Goal: Task Accomplishment & Management: Use online tool/utility

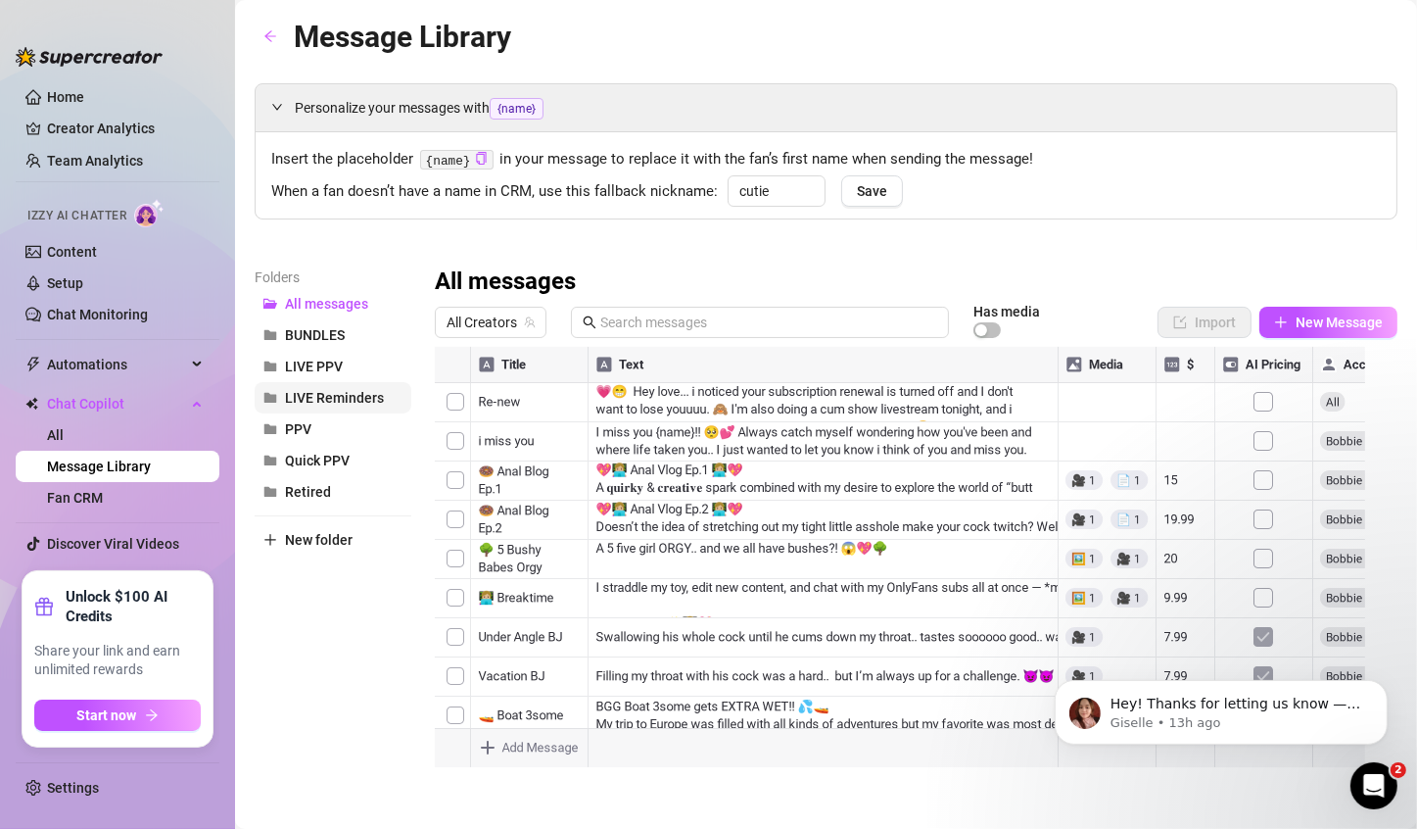
click at [306, 396] on span "LIVE Reminders" at bounding box center [334, 398] width 99 height 16
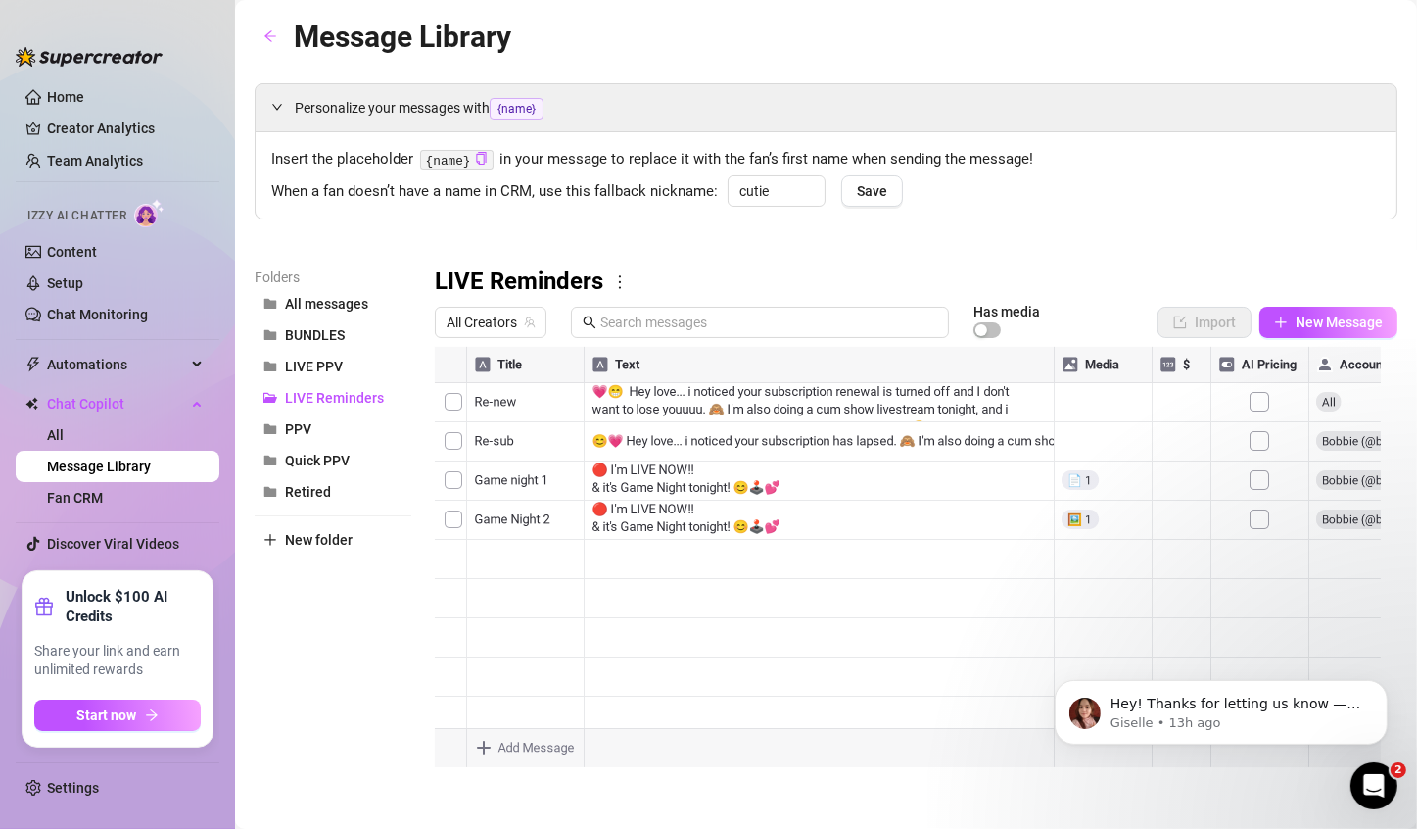
click at [622, 282] on icon "more" at bounding box center [620, 282] width 18 height 18
click at [686, 270] on div "LIVE Reminders" at bounding box center [916, 281] width 963 height 31
click at [1336, 321] on span "New Message" at bounding box center [1339, 322] width 87 height 16
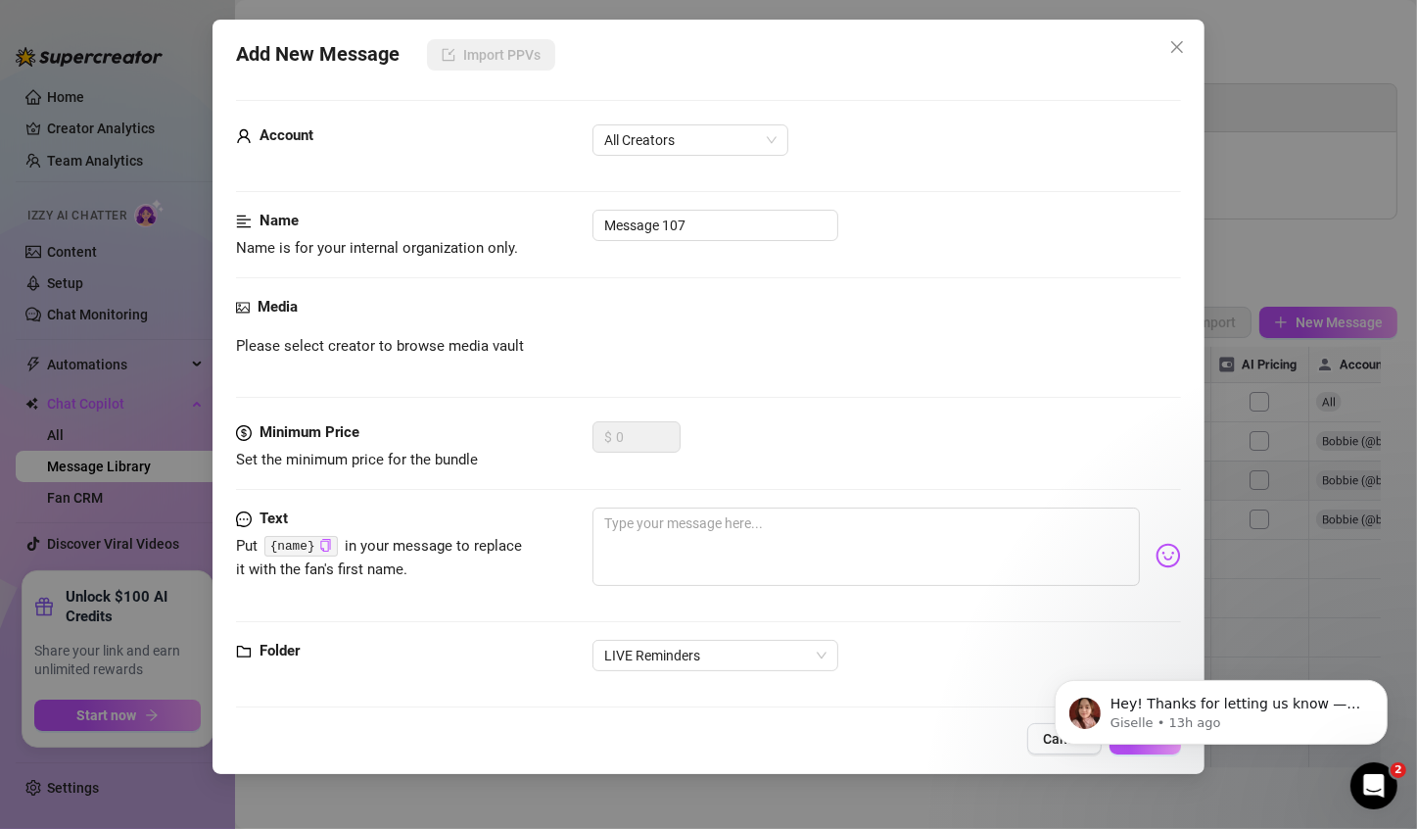
scroll to position [14, 0]
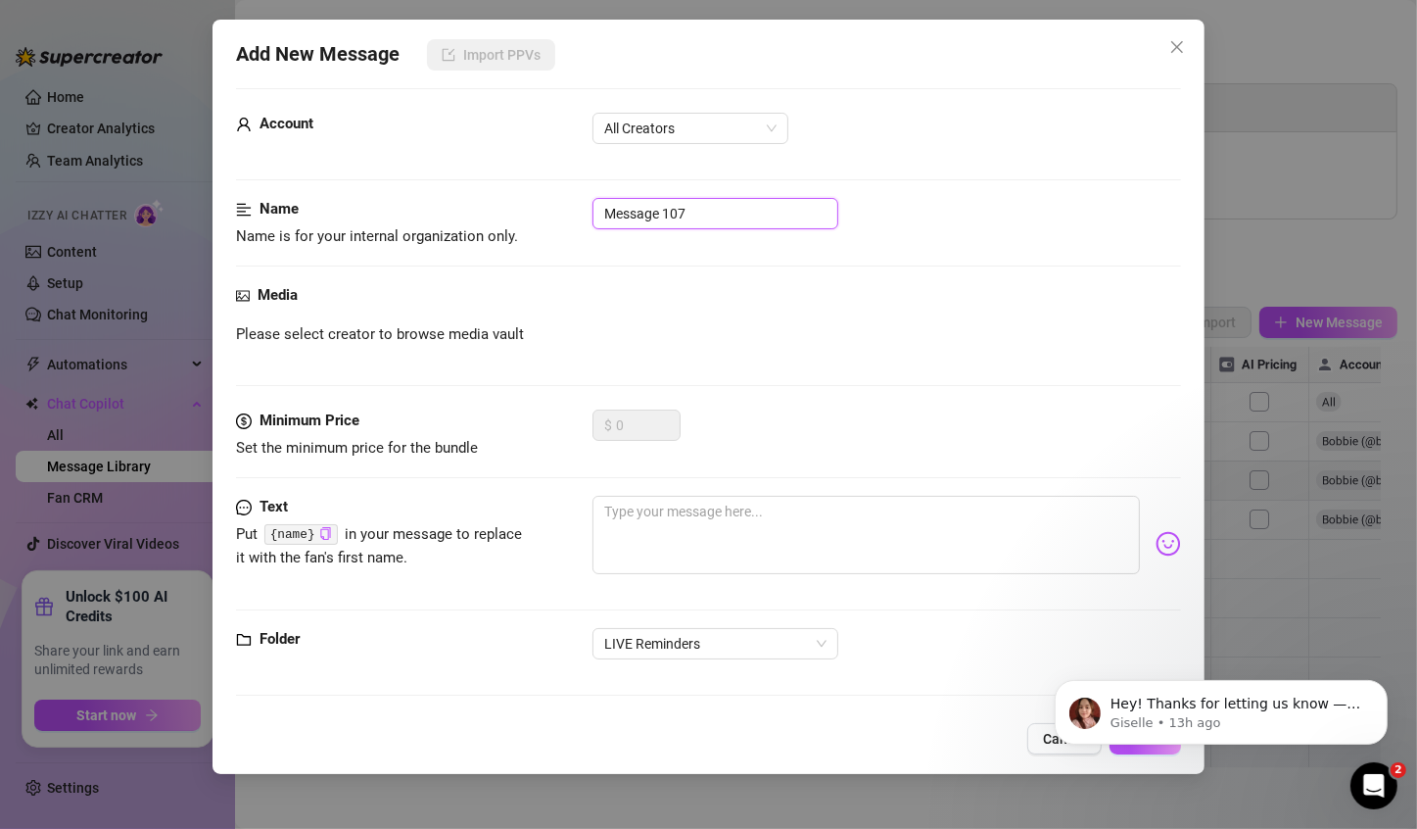
drag, startPoint x: 719, startPoint y: 209, endPoint x: 357, endPoint y: 209, distance: 362.4
click at [357, 209] on div "Name Name is for your internal organization only. Message 107" at bounding box center [708, 223] width 945 height 50
type input "Live now!"
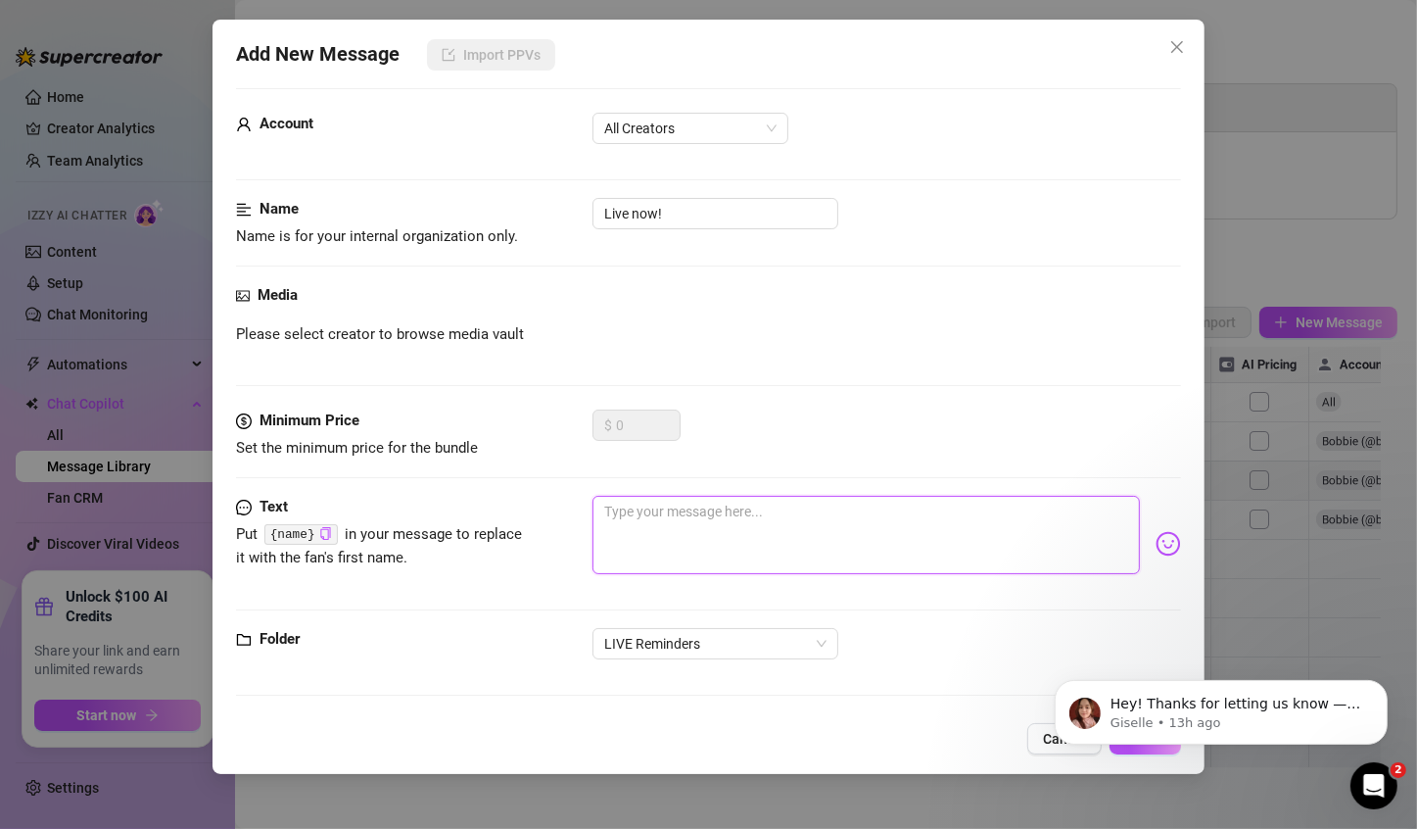
click at [681, 502] on textarea at bounding box center [866, 535] width 547 height 78
click at [707, 127] on span "All Creators" at bounding box center [690, 128] width 172 height 29
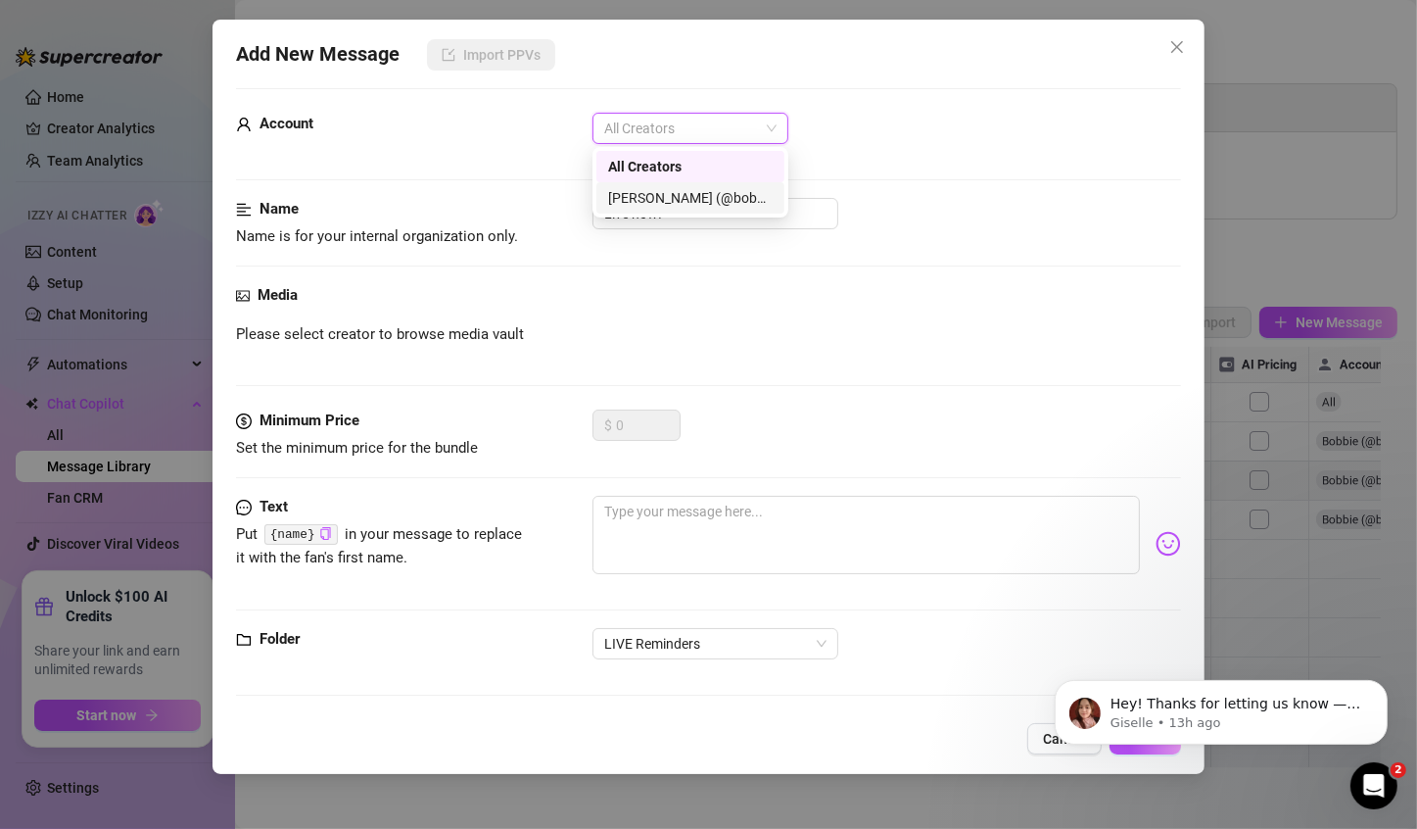
click at [717, 192] on div "[PERSON_NAME]‎ (@bobbielavender)" at bounding box center [690, 198] width 165 height 22
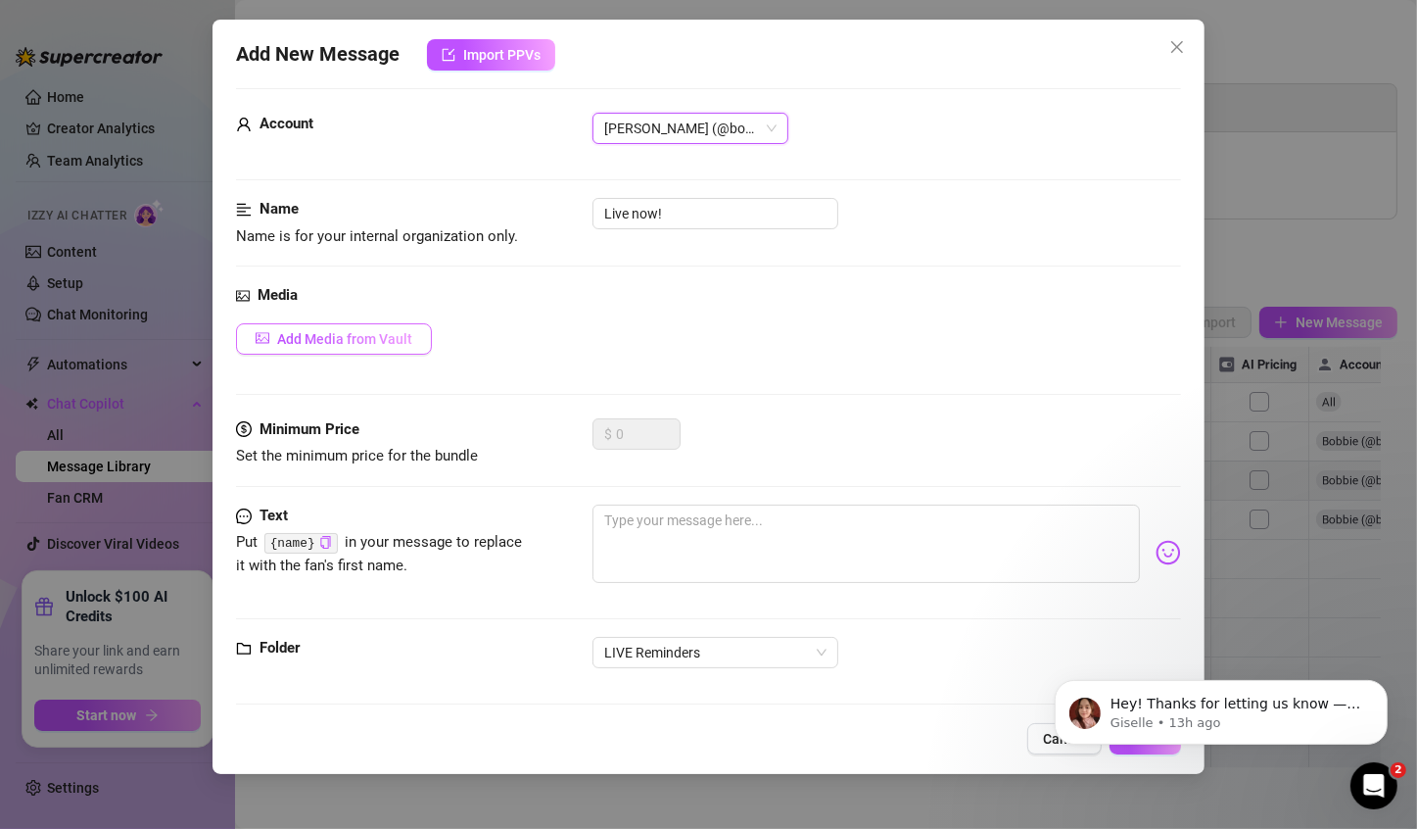
click at [338, 338] on span "Add Media from Vault" at bounding box center [344, 339] width 135 height 16
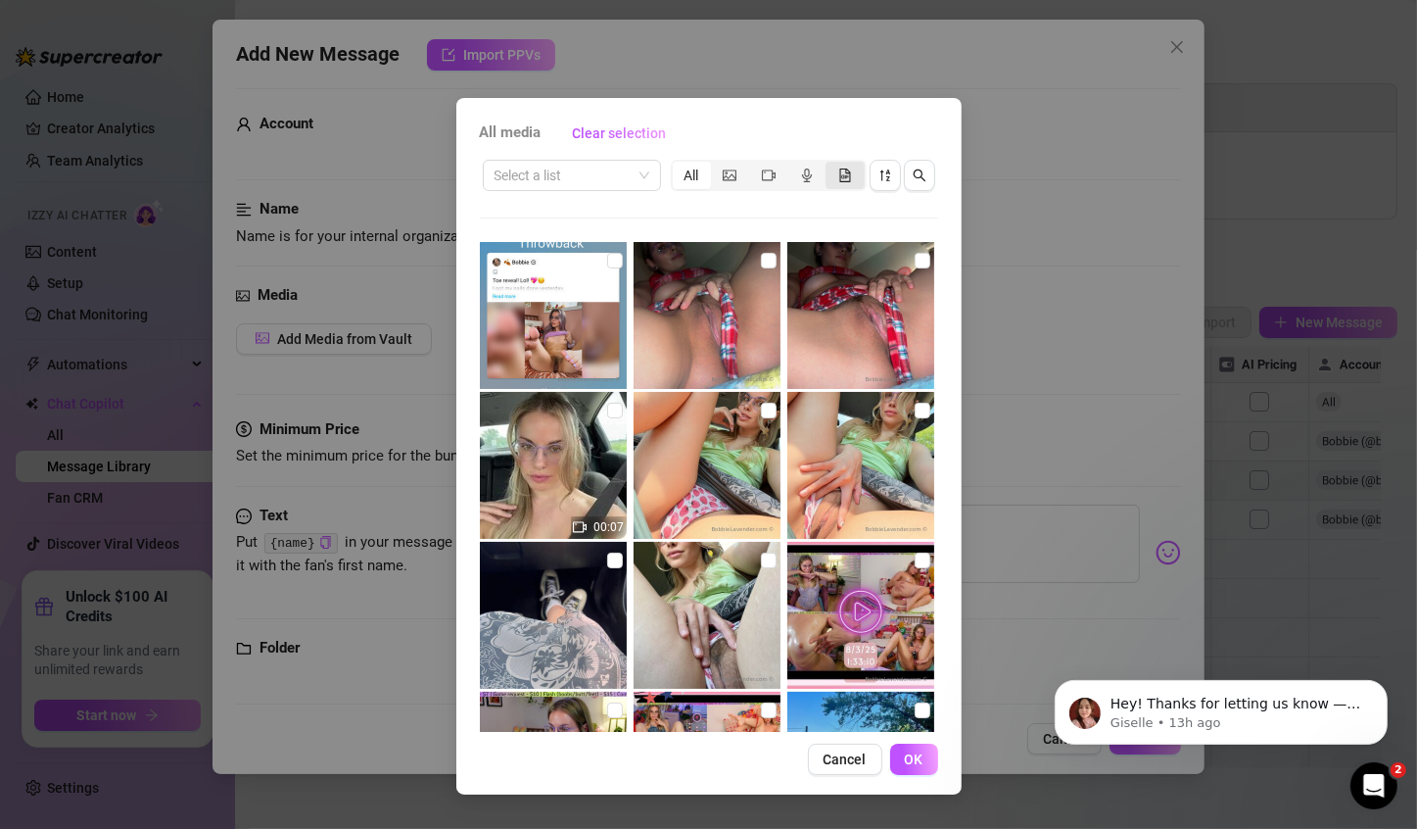
click at [833, 171] on div "segmented control" at bounding box center [845, 175] width 38 height 27
click at [831, 165] on input "segmented control" at bounding box center [831, 165] width 0 height 0
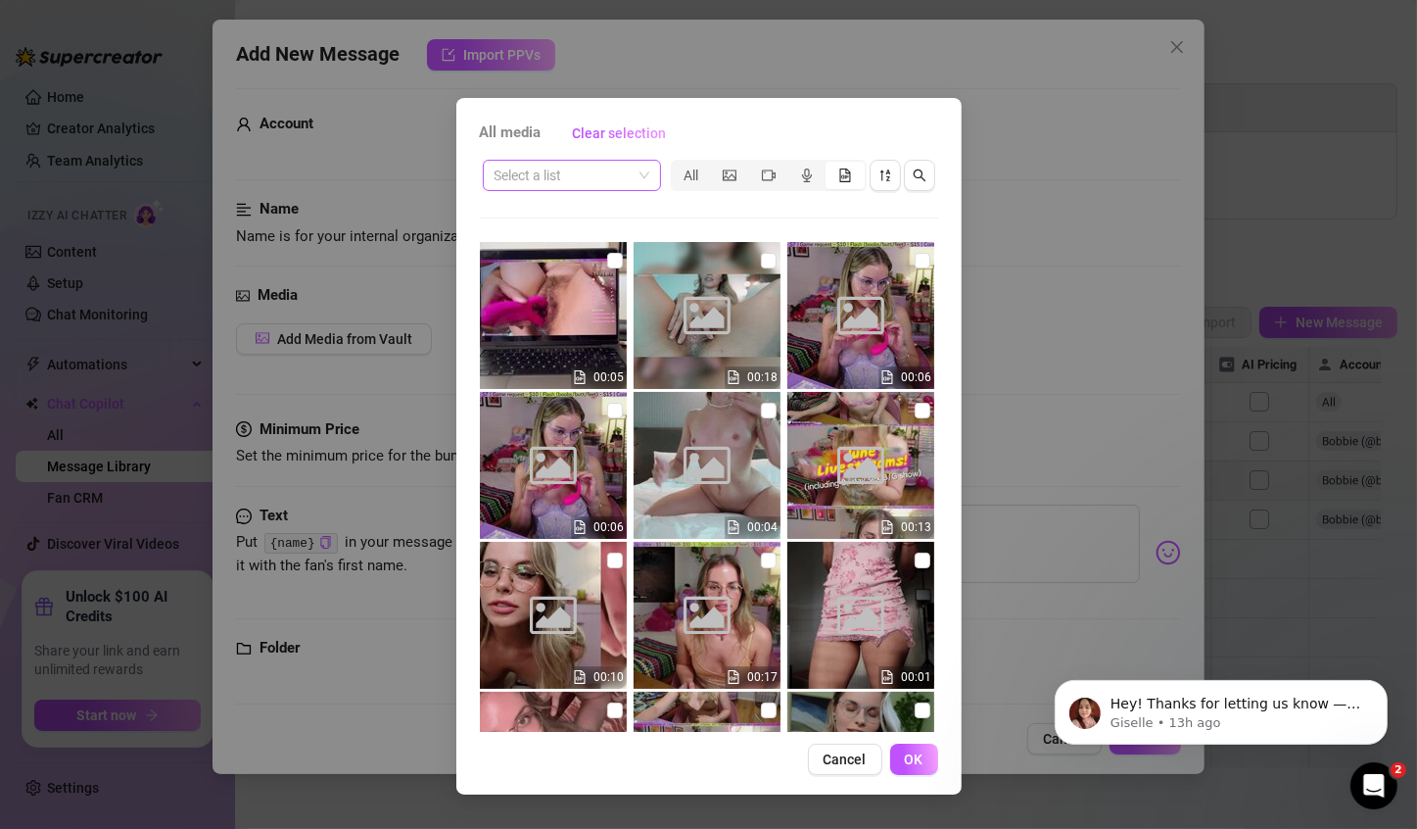
click at [632, 172] on span at bounding box center [572, 175] width 155 height 29
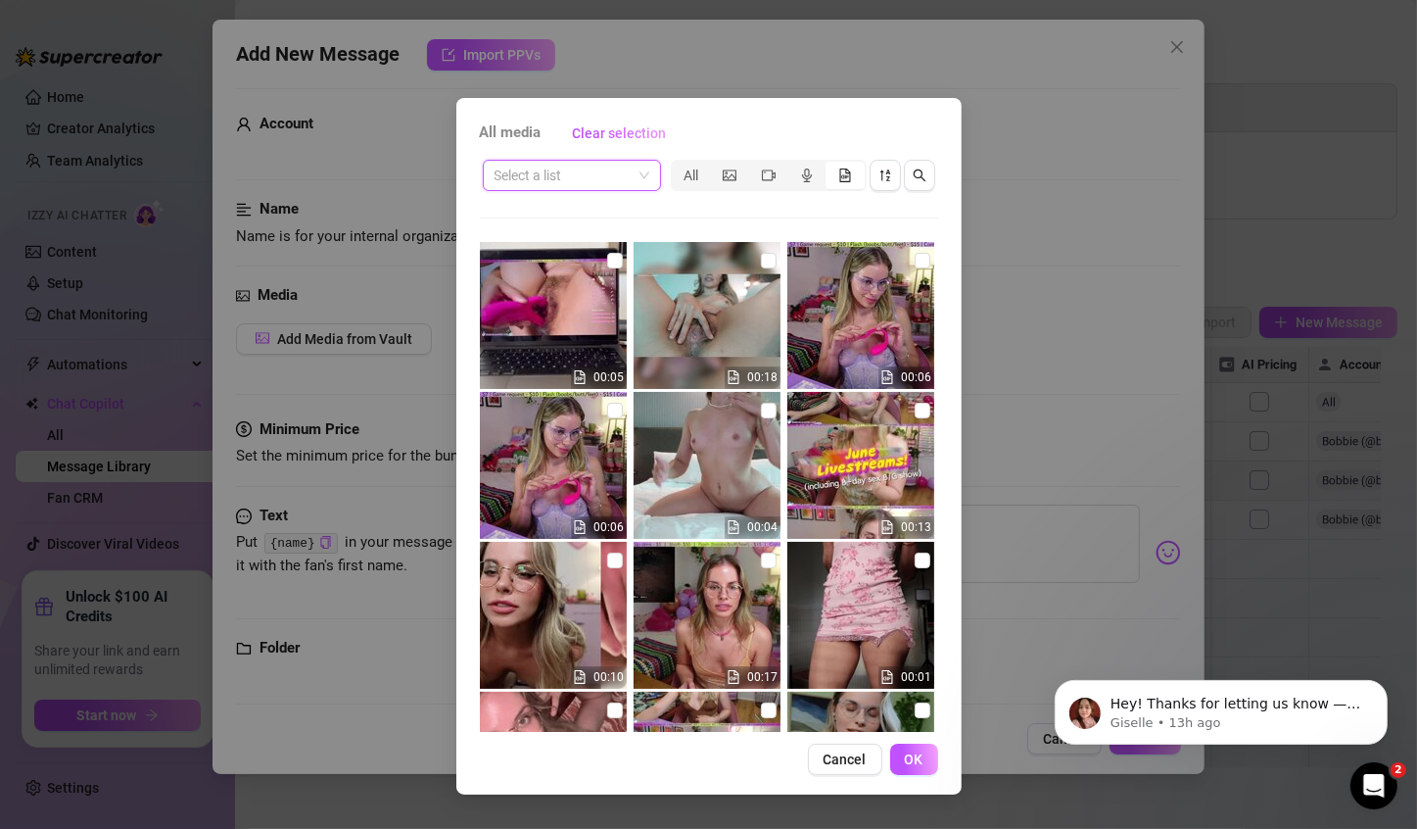
click at [632, 172] on span at bounding box center [572, 175] width 155 height 29
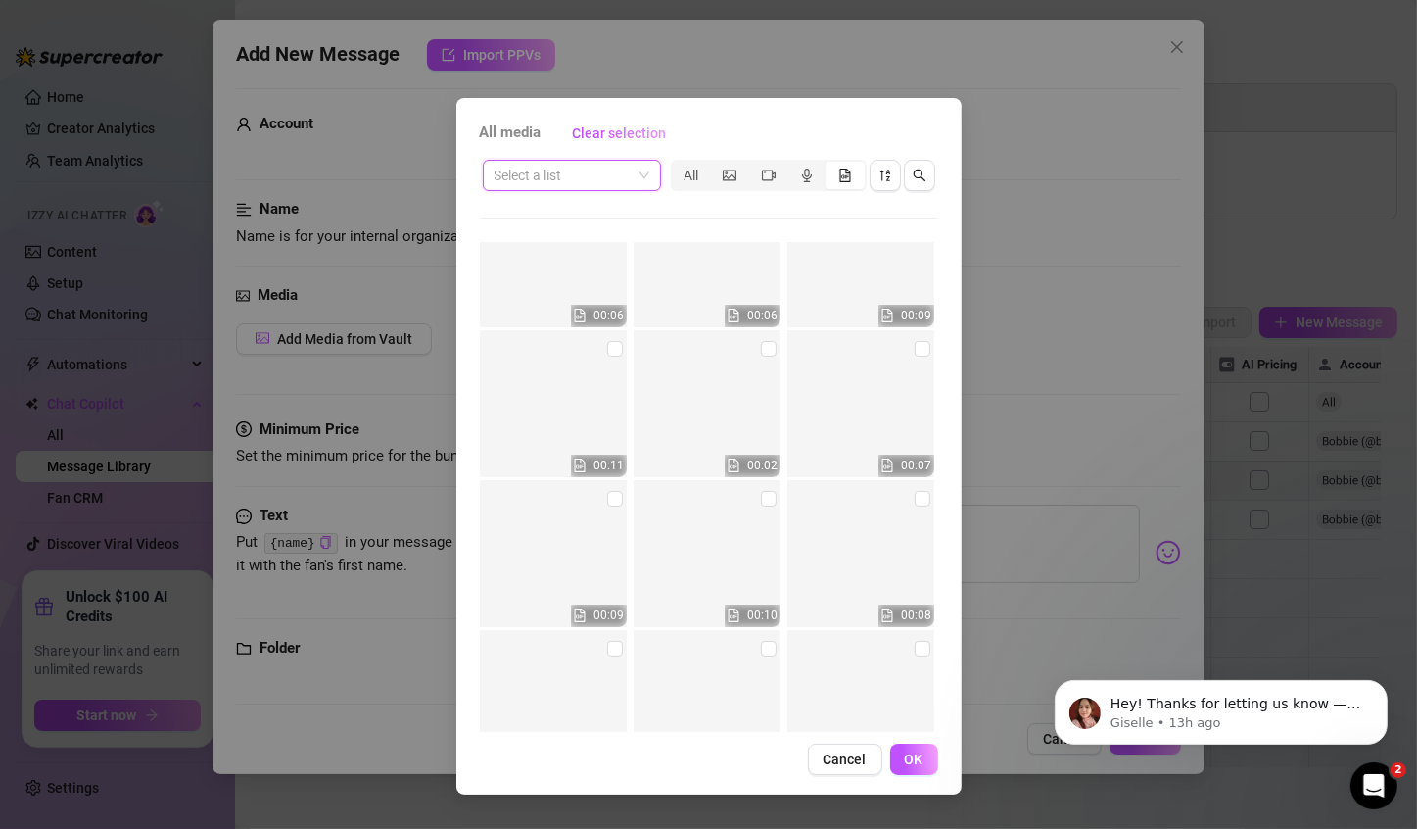
scroll to position [7291, 0]
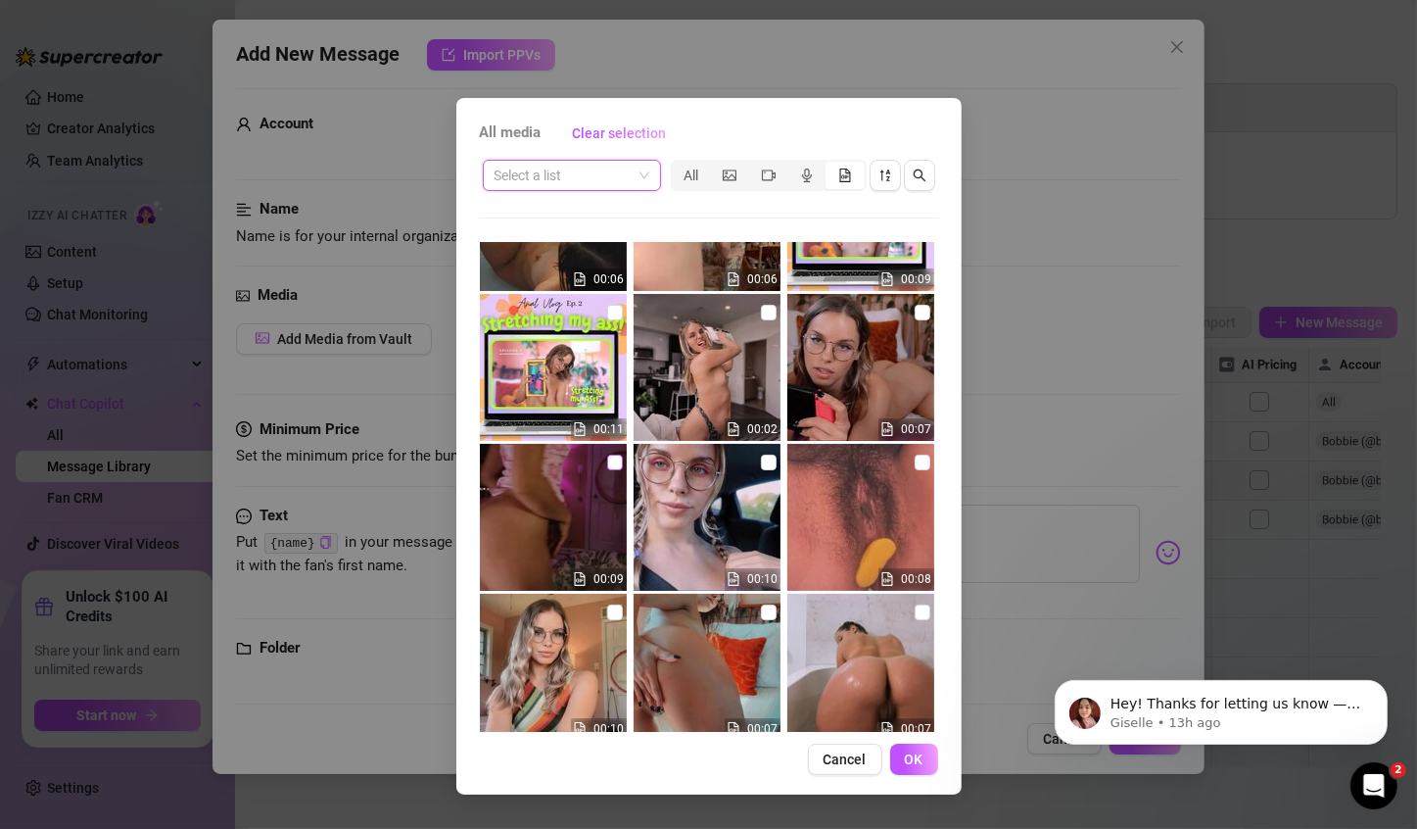
click at [614, 460] on input "checkbox" at bounding box center [615, 462] width 16 height 16
checkbox input "true"
click at [917, 746] on button "OK" at bounding box center [914, 758] width 48 height 31
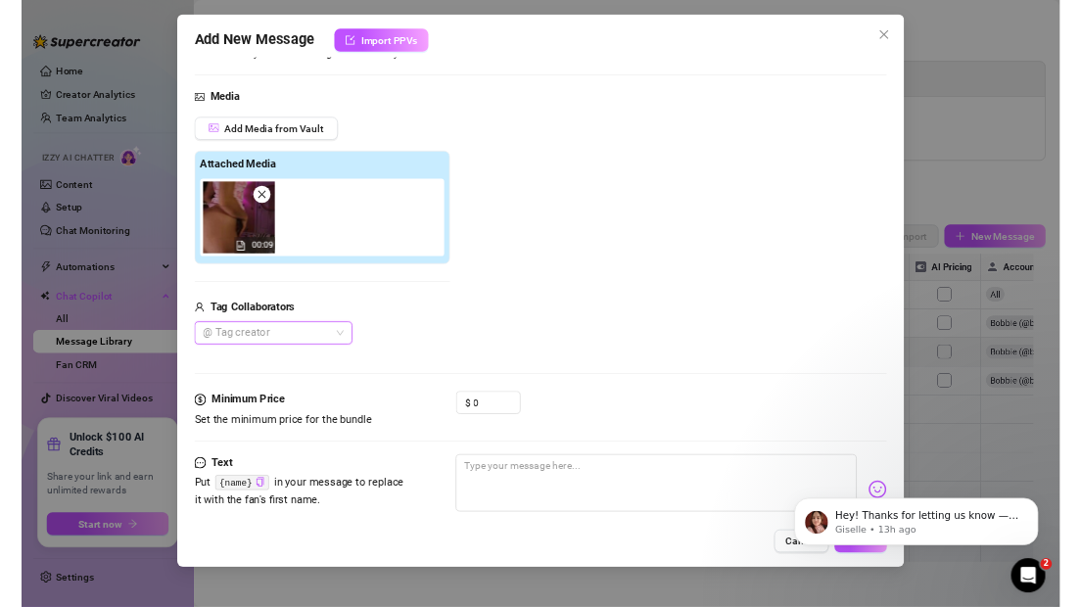
scroll to position [302, 0]
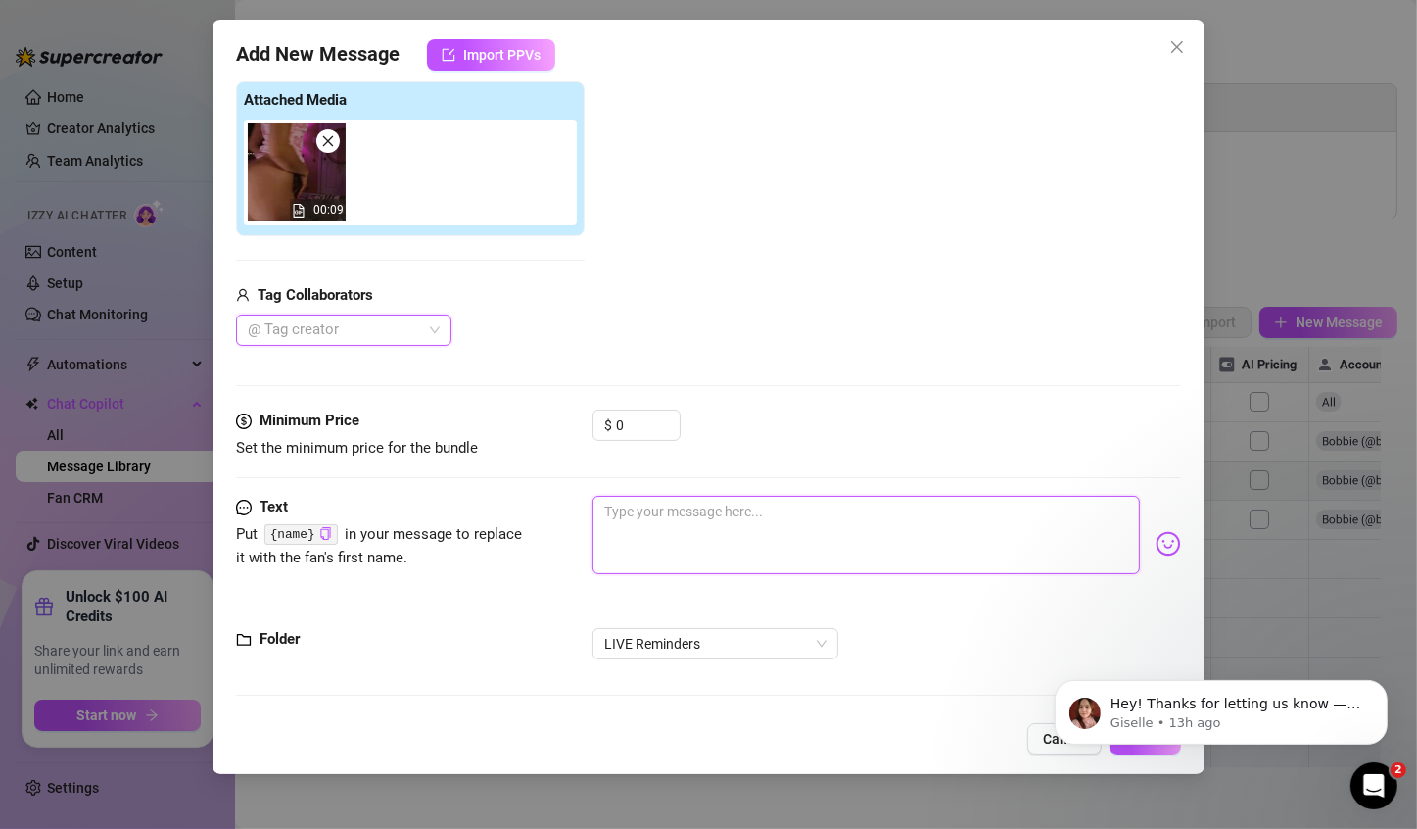
click at [676, 545] on textarea at bounding box center [866, 535] width 547 height 78
click at [734, 540] on textarea at bounding box center [866, 535] width 547 height 78
type textarea "I"
type textarea "I'"
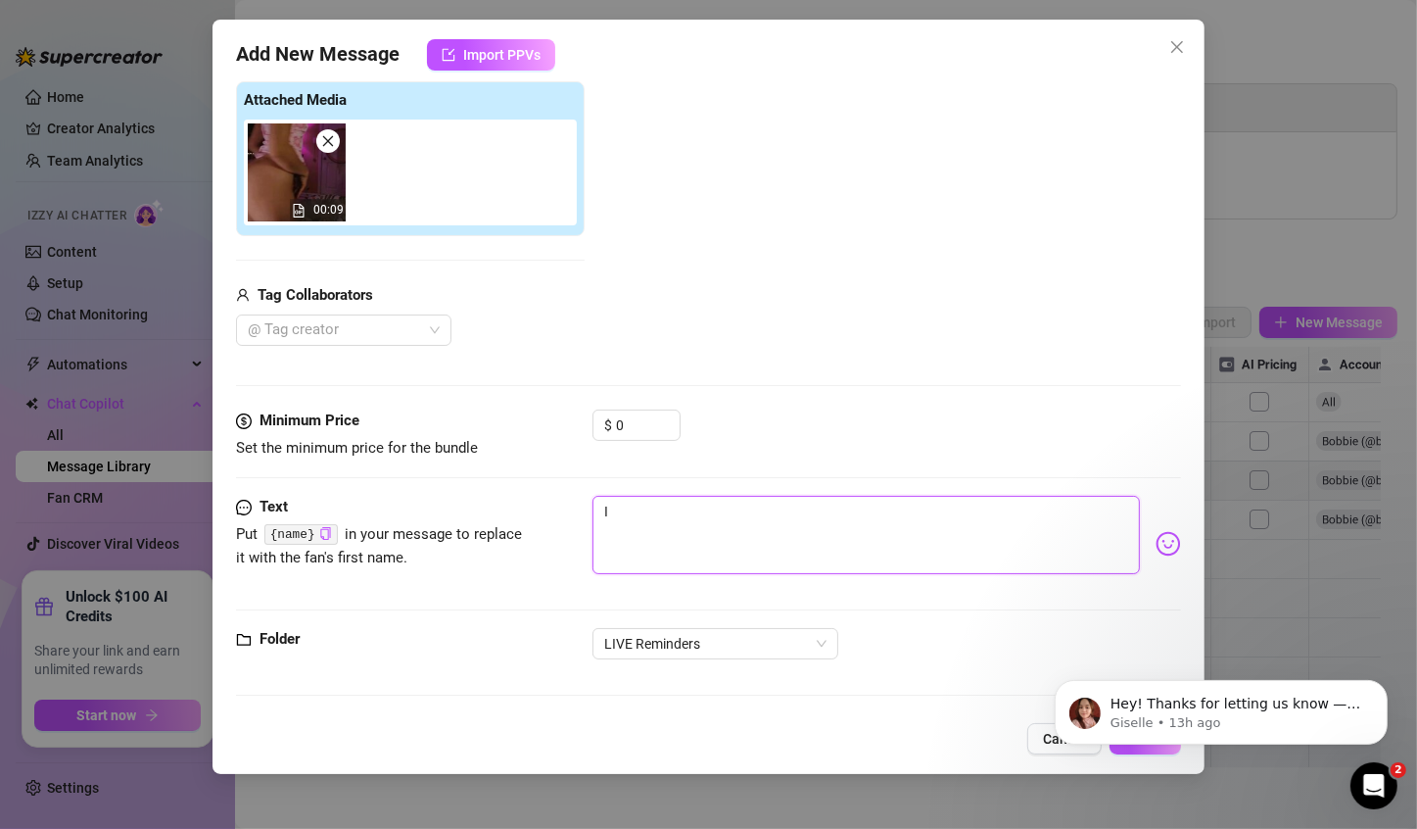
type textarea "I'"
type textarea "I'm,"
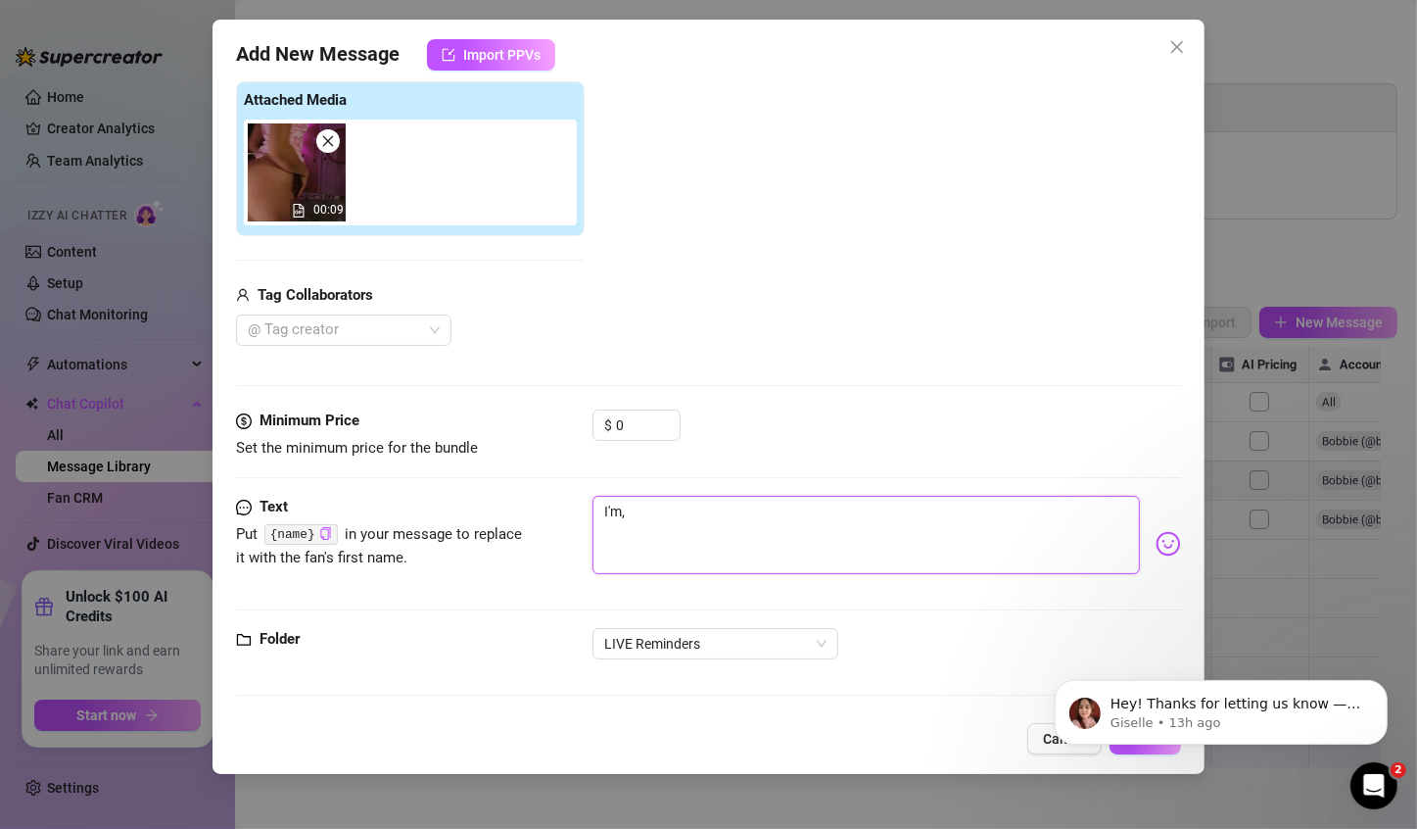
type textarea "I'm, L"
type textarea "I'm, LI"
type textarea "I'm, LIV"
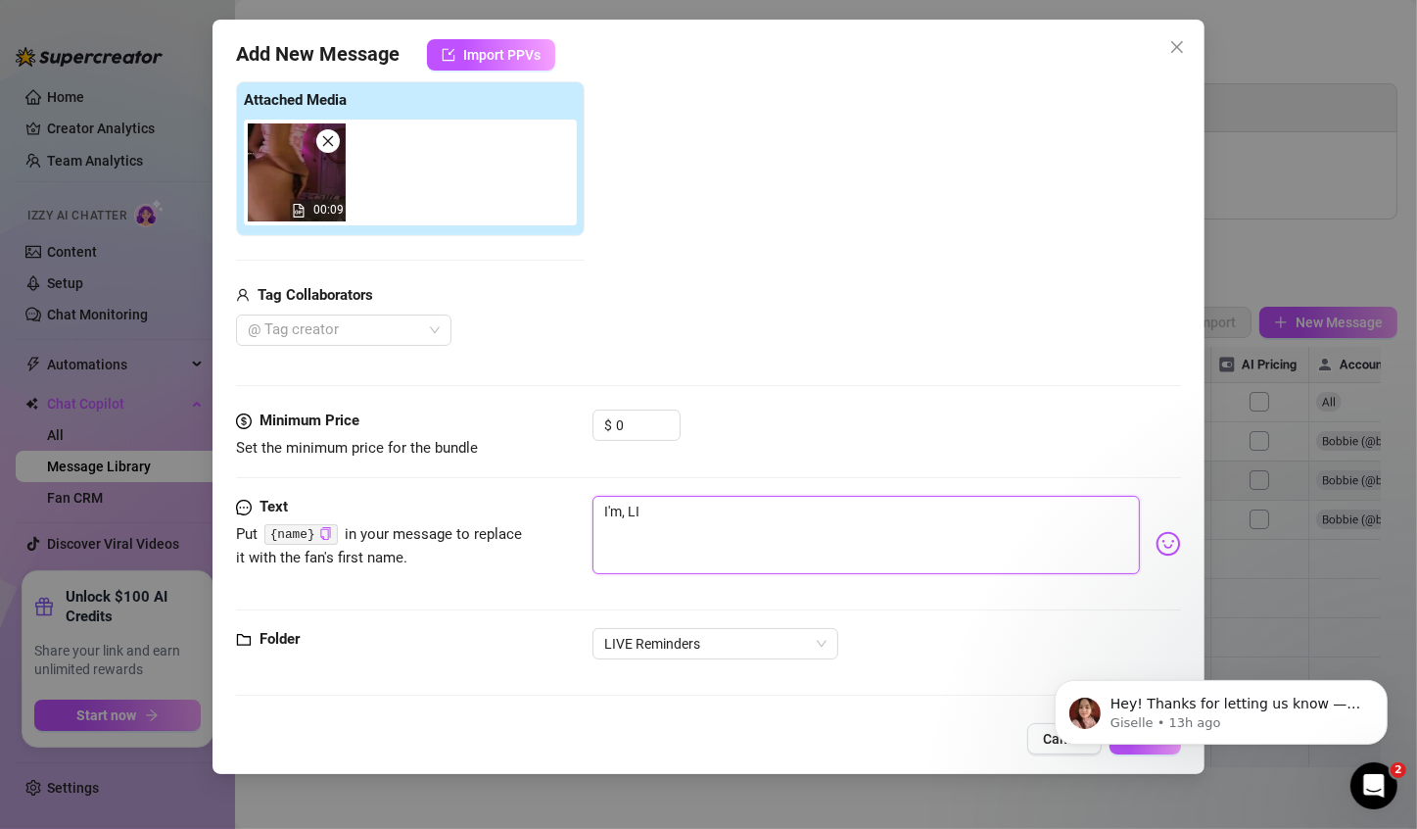
type textarea "I'm, LIV"
type textarea "I'm, LIVE"
click at [627, 509] on textarea "I'm, LIVE" at bounding box center [866, 535] width 547 height 78
type textarea "I'm,LIVE"
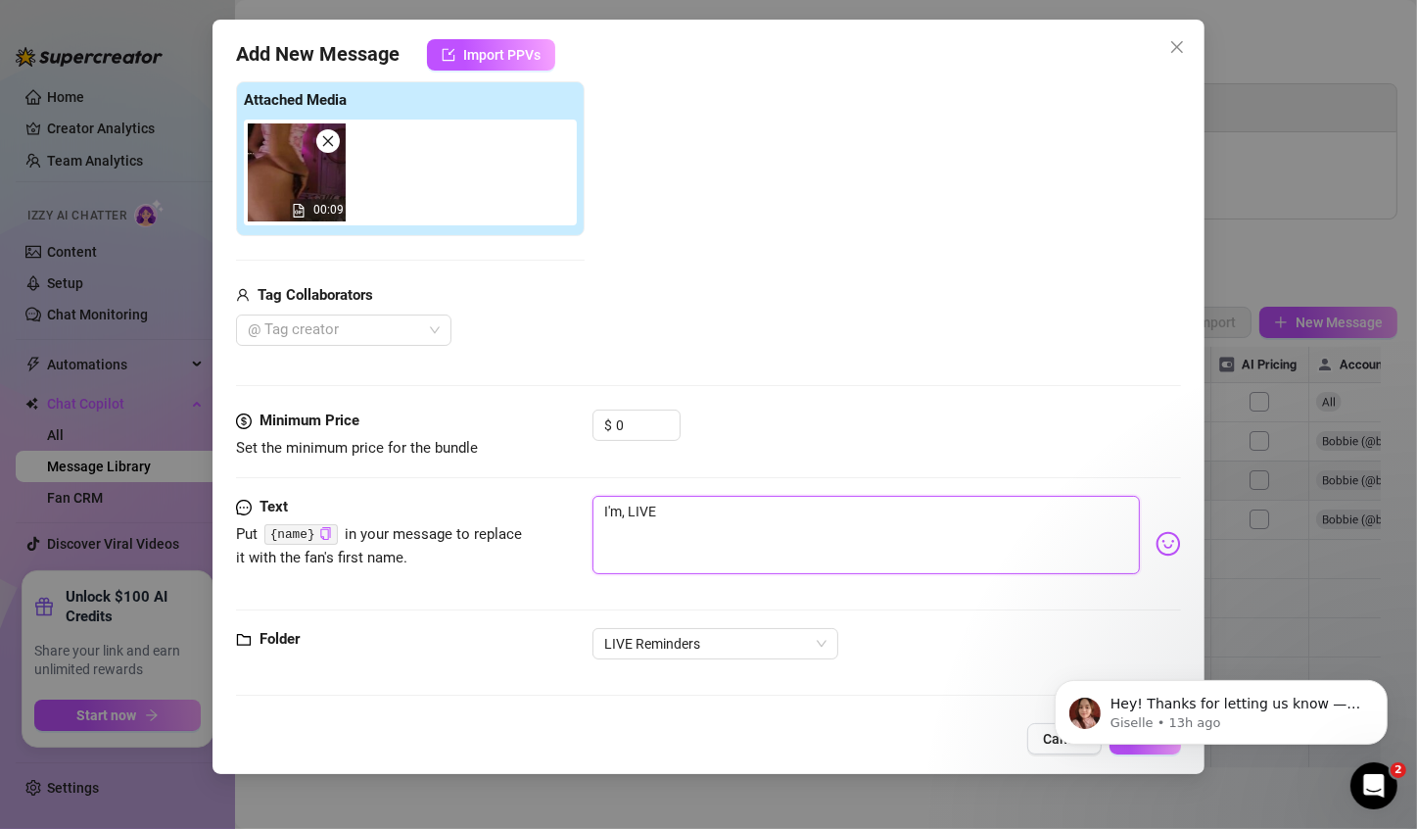
type textarea "I'm,LIVE"
type textarea "I'mLIVE"
type textarea "I'm LIVE"
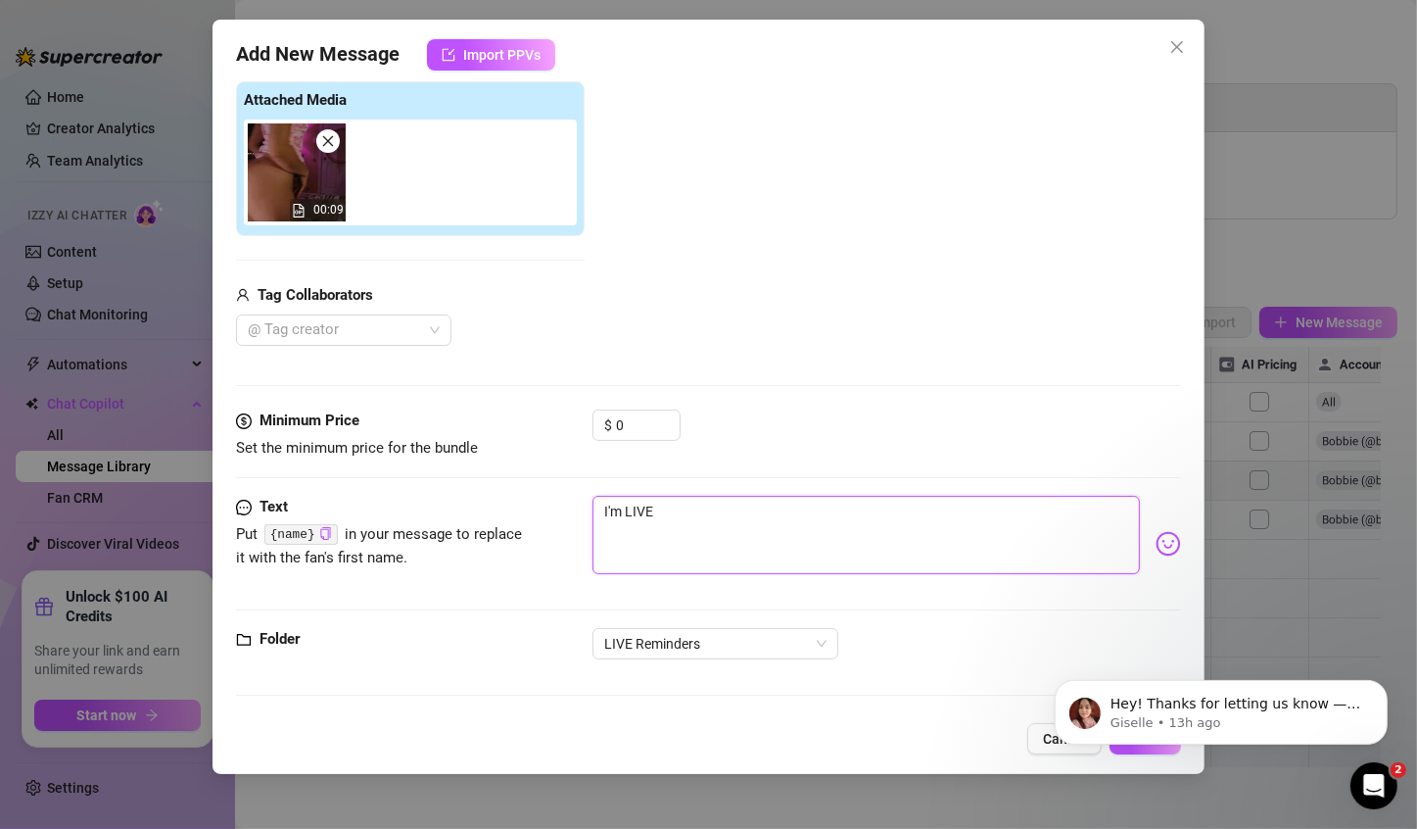
click at [699, 505] on textarea "I'm LIVE" at bounding box center [866, 535] width 547 height 78
type textarea "I'm LIVE"
type textarea "I'm LIVE n"
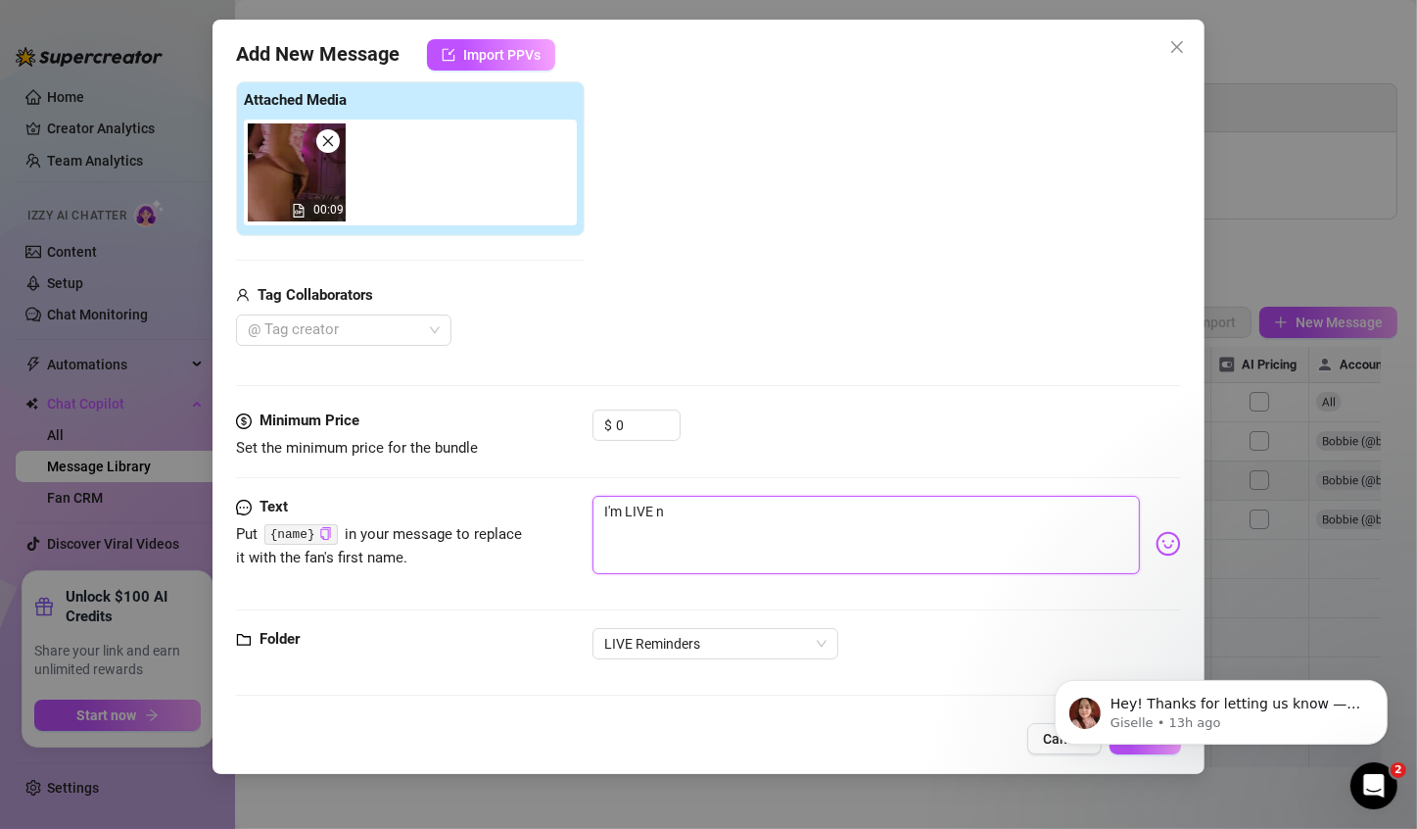
type textarea "I'm LIVE np"
type textarea "I'm LIVE n"
type textarea "I'm LIVE no"
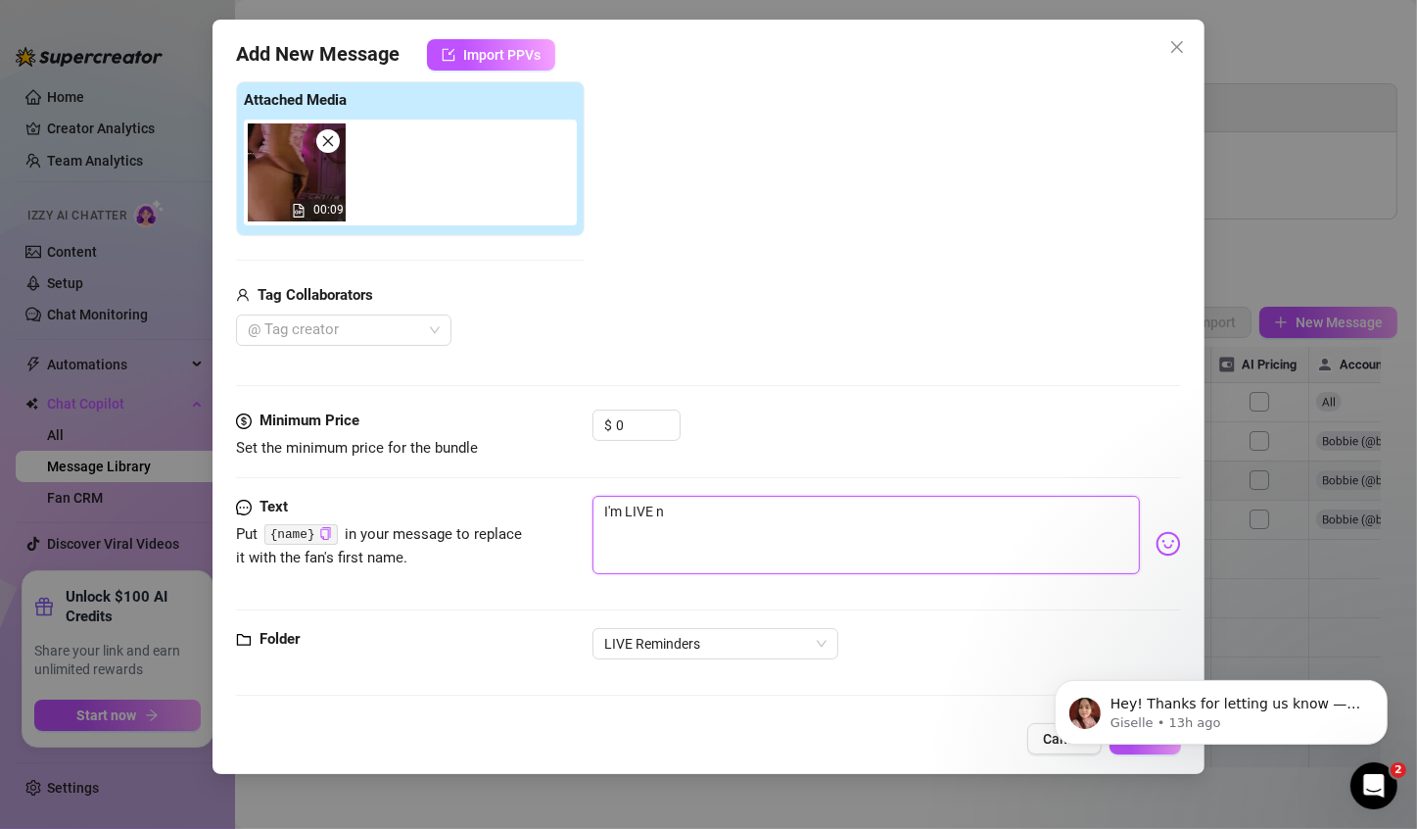
type textarea "I'm LIVE no"
type textarea "I'm LIVE now"
type textarea "I'm LIVE now!"
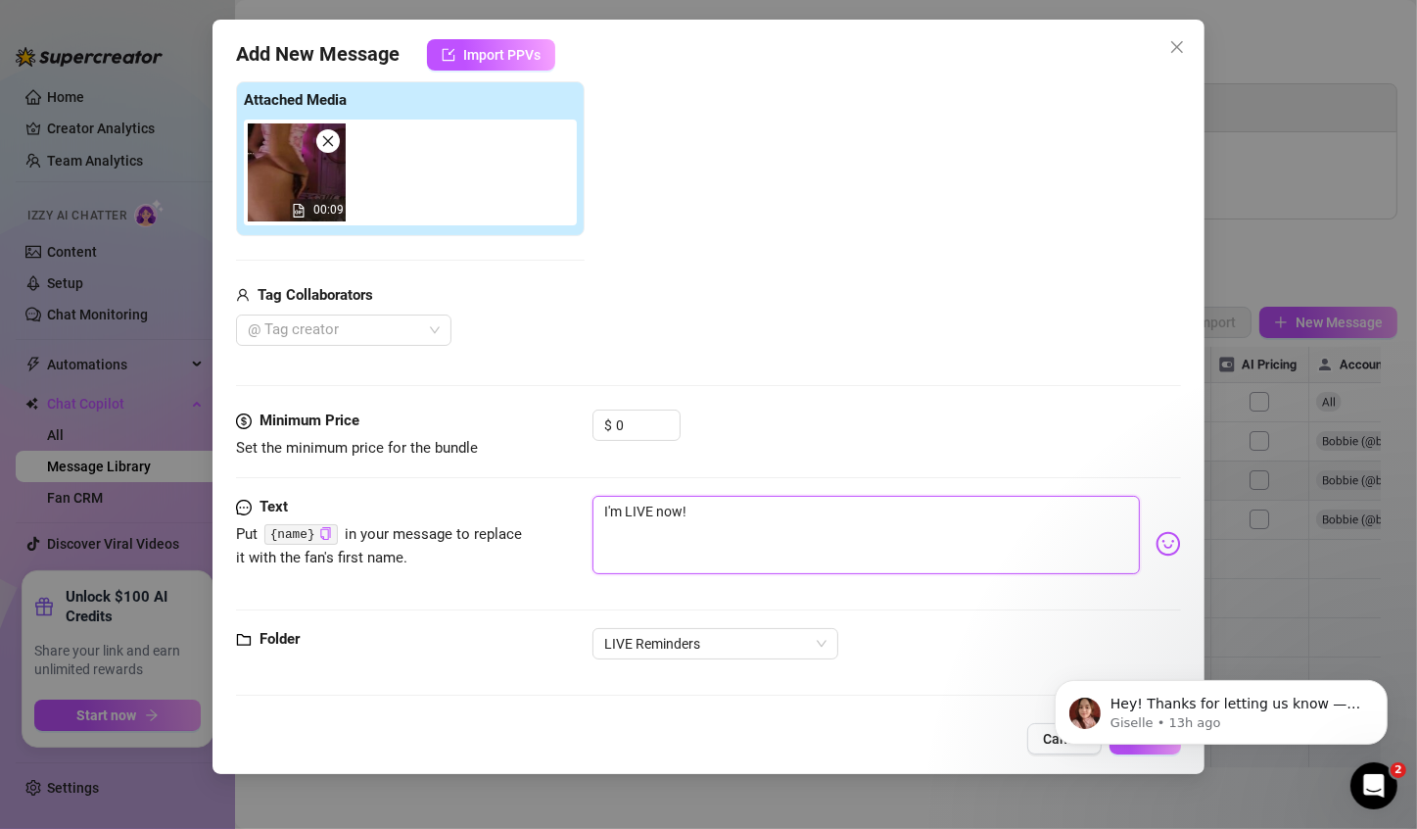
type textarea "I'm LIVE now!"
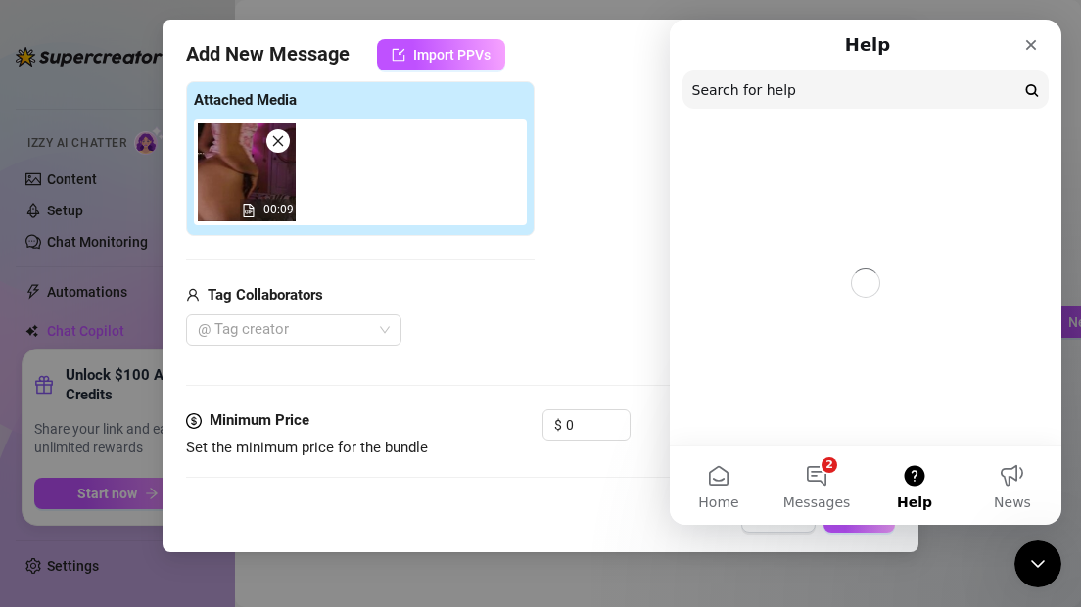
scroll to position [0, 0]
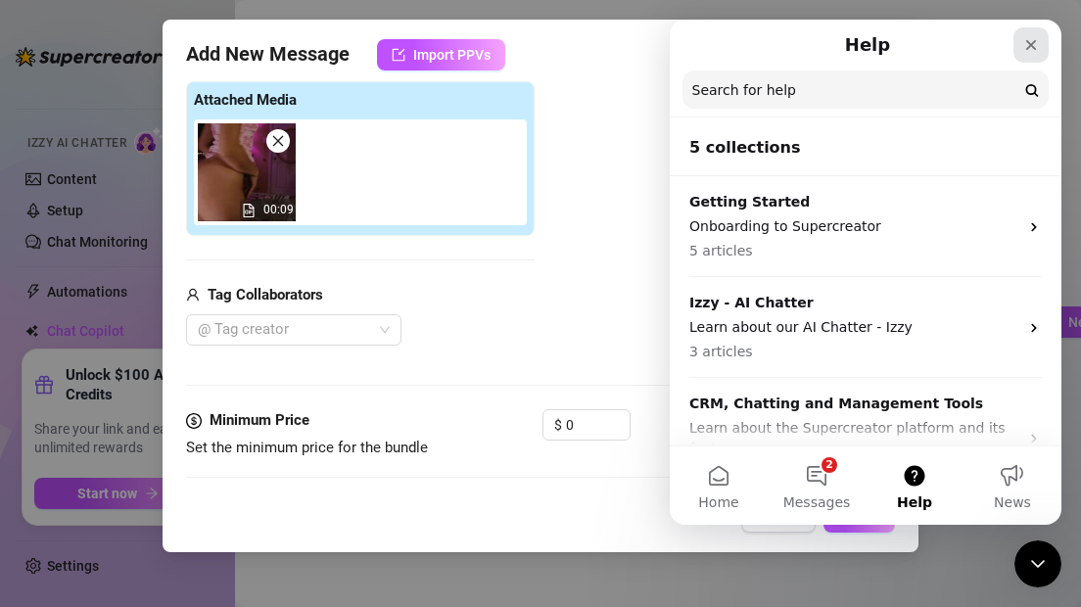
click at [1032, 40] on icon "Close" at bounding box center [1031, 45] width 16 height 16
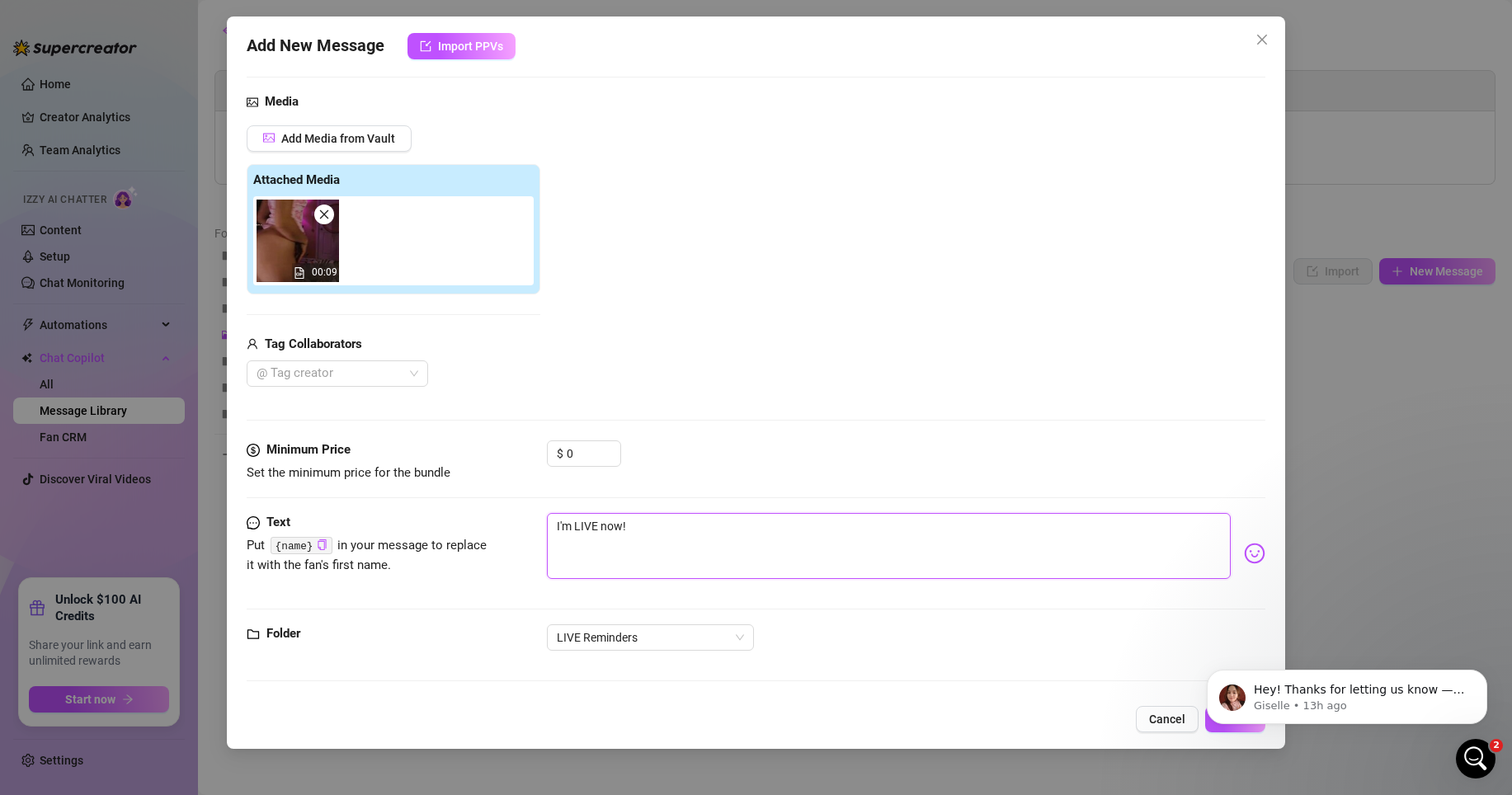
click at [694, 542] on textarea "I'm LIVE now!" at bounding box center [889, 546] width 684 height 66
type textarea "I'm LIVE now! ‼️"
click at [627, 524] on textarea "I'm LIVE now! ‼️" at bounding box center [889, 546] width 684 height 66
type textarea "I'm LIVE now ‼️"
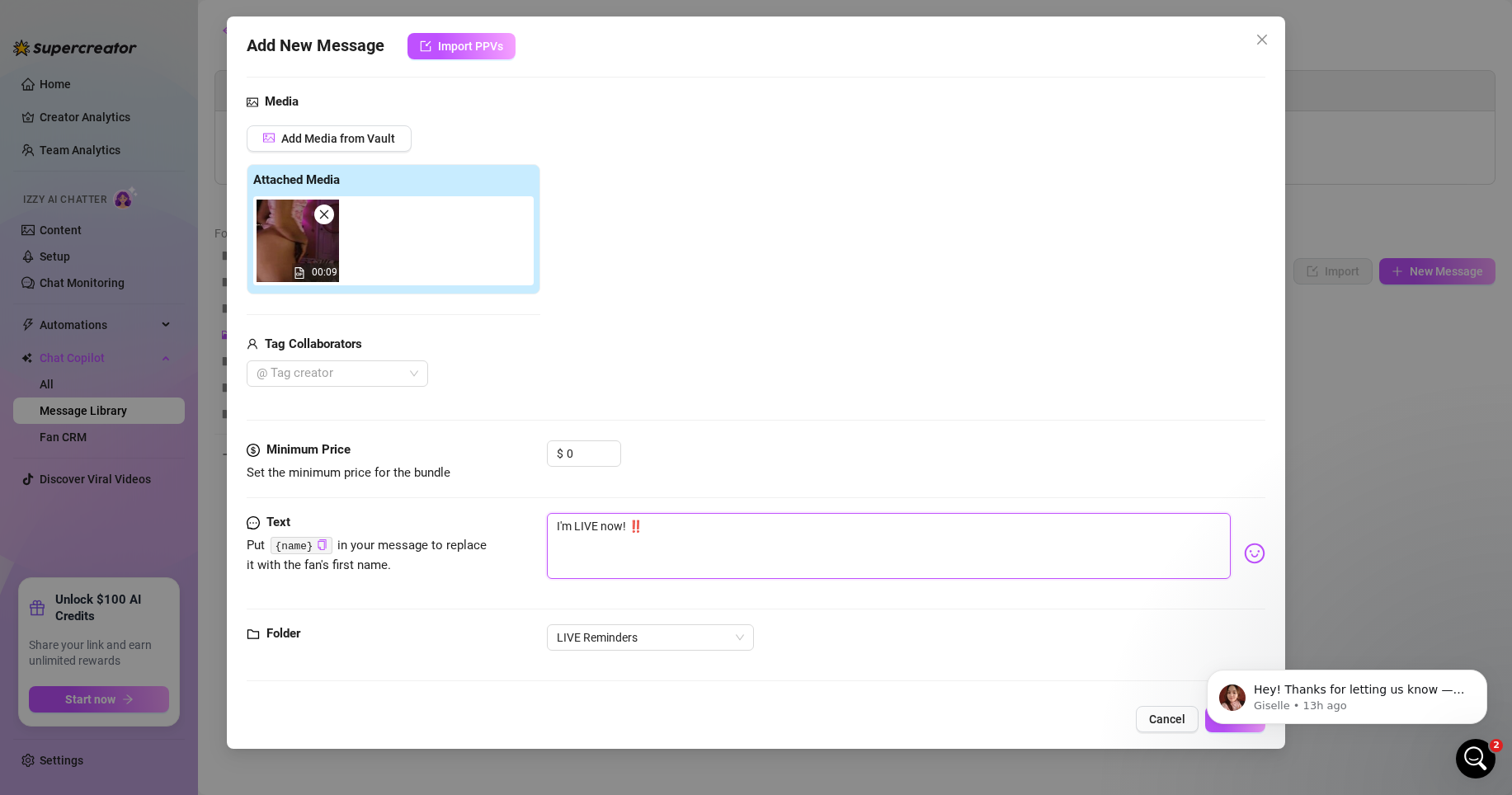
type textarea "I'm LIVE now ‼️"
click at [634, 524] on textarea "I'm LIVE now ‼️" at bounding box center [889, 546] width 684 height 66
type textarea "I'm LIVE now‼️"
click at [551, 526] on textarea "I'm LIVE now‼️" at bounding box center [889, 546] width 684 height 66
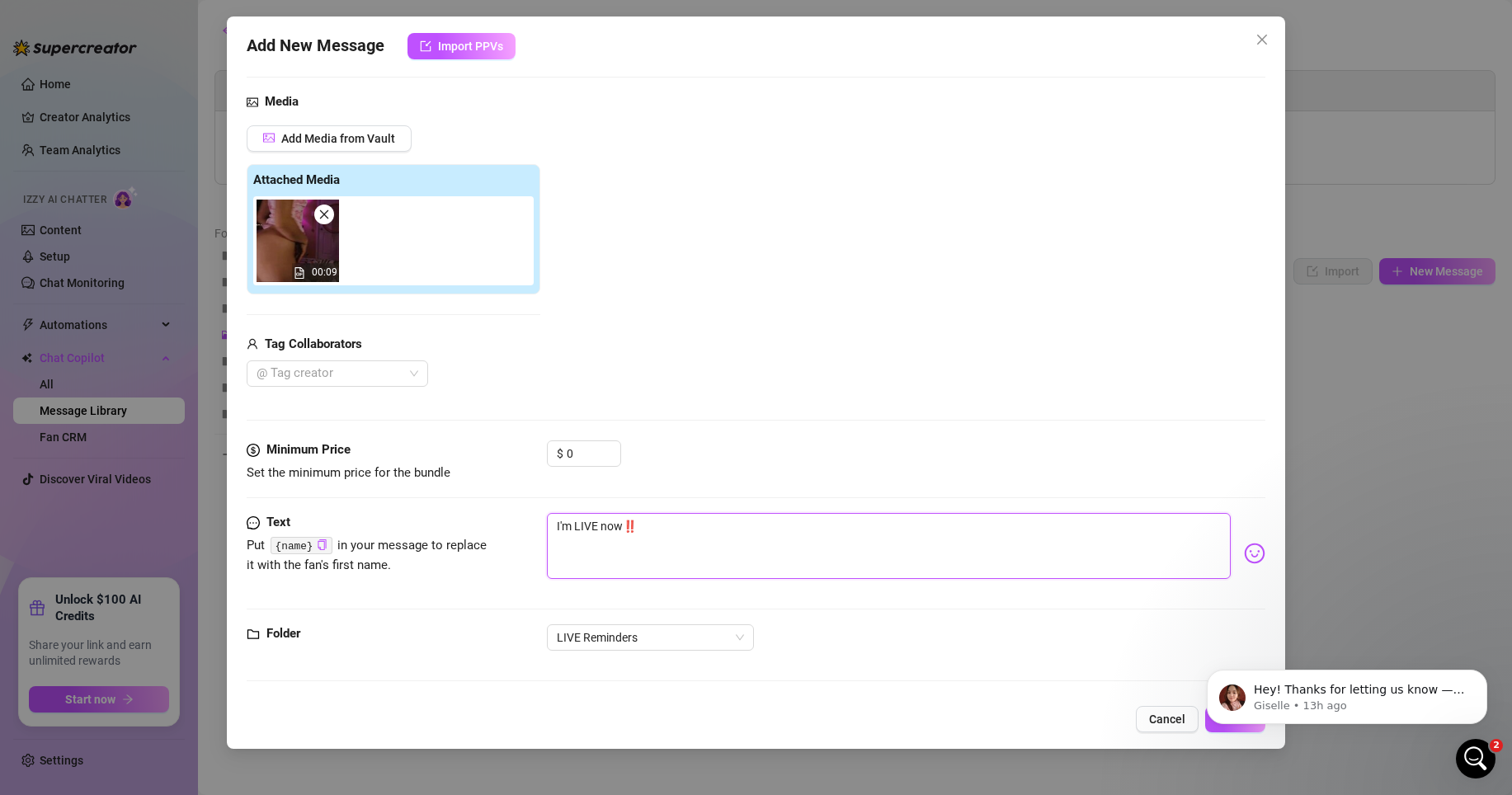
type textarea "🔴I'm LIVE now‼️"
type textarea "🔴 I'm LIVE now‼️"
click at [681, 527] on textarea "🔴 I'm LIVE now‼️" at bounding box center [889, 546] width 684 height 66
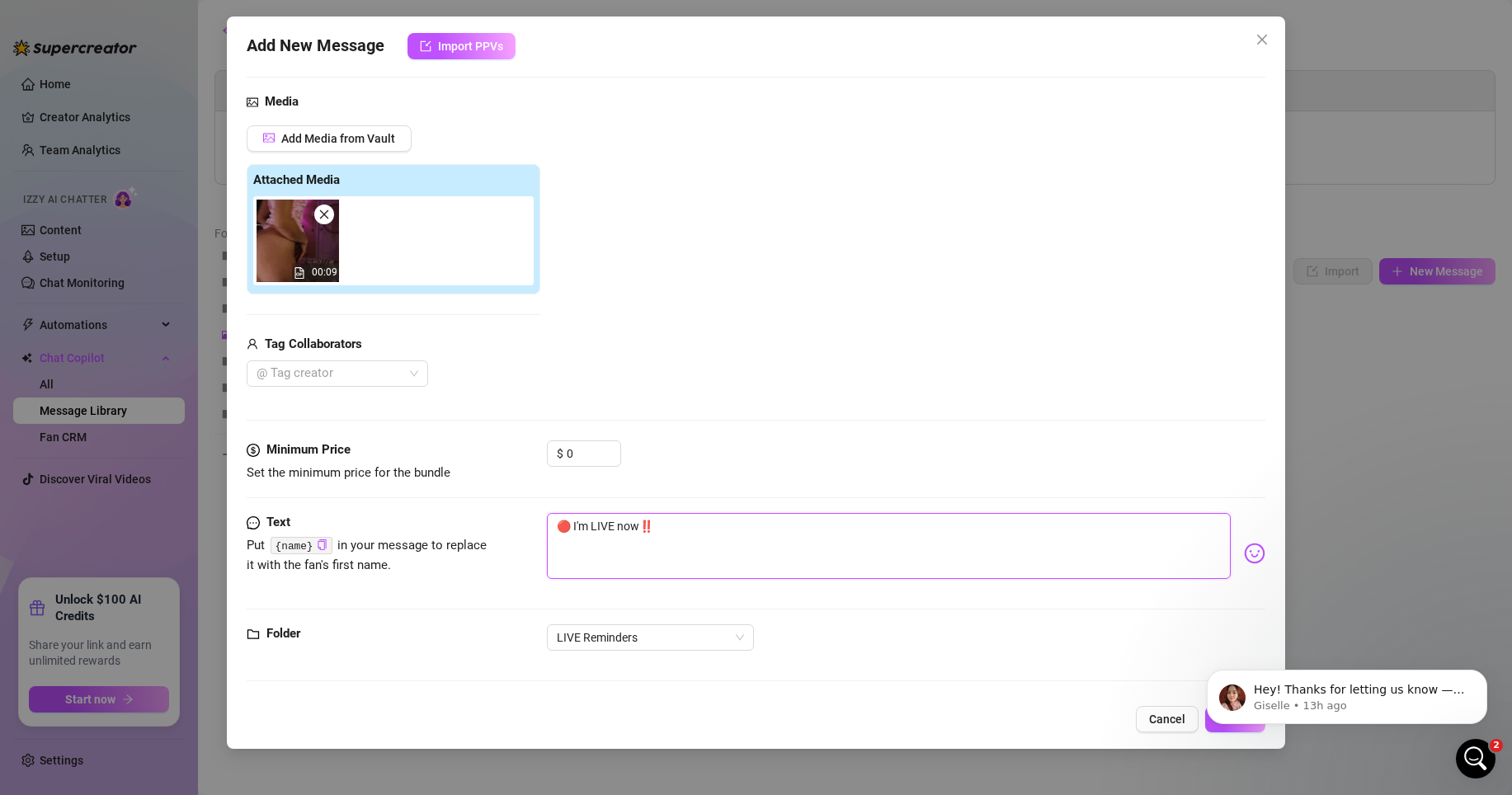
type textarea "🔴 I'm LIVE now‼️"
type textarea "🔴 I'm LIVE now‼️ C"
type textarea "🔴 I'm LIVE now‼️ Cl"
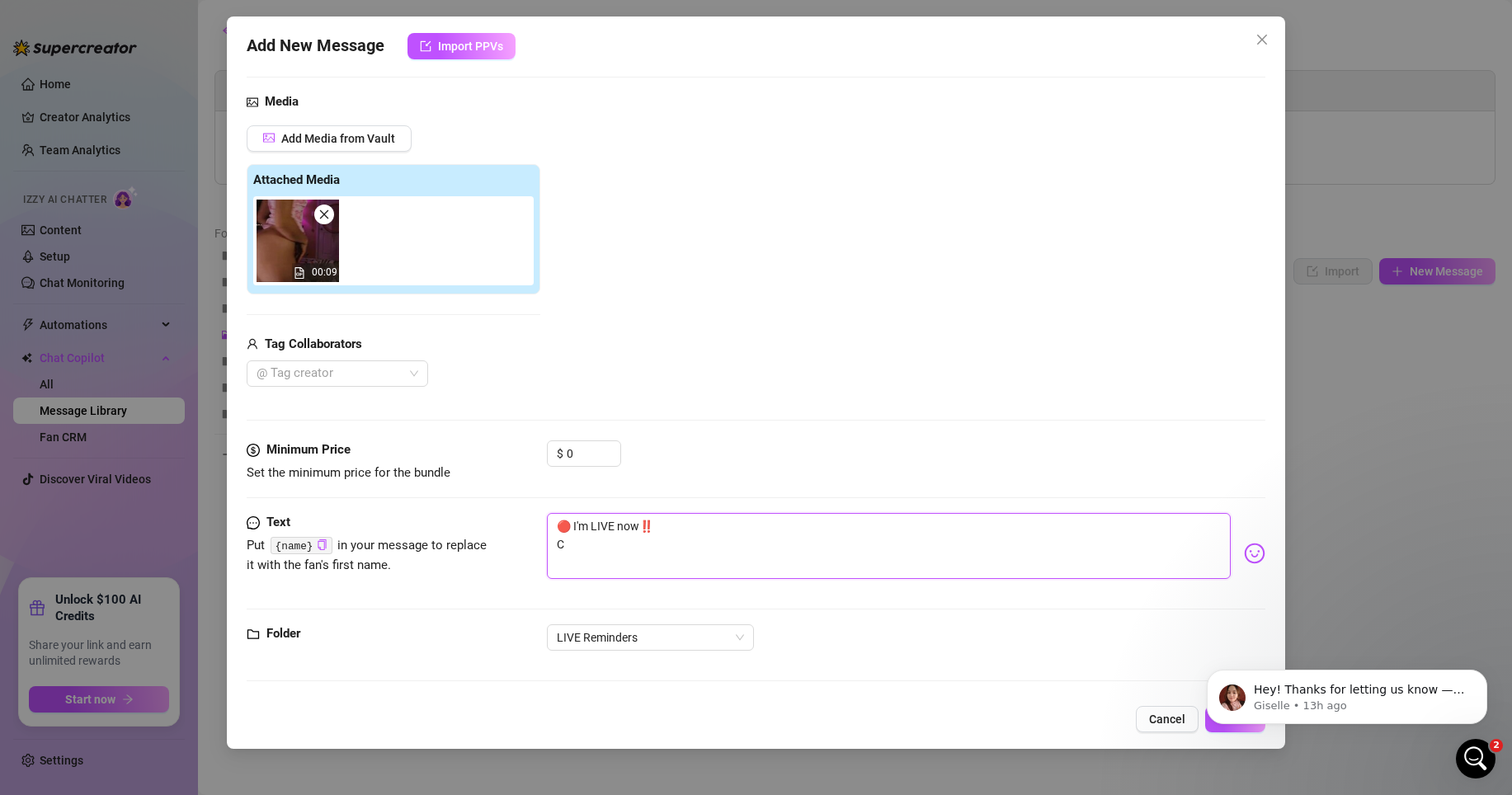
type textarea "🔴 I'm LIVE now‼️ Cl"
type textarea "🔴 I'm LIVE now‼️ Cli"
type textarea "🔴 I'm LIVE now‼️ Clic"
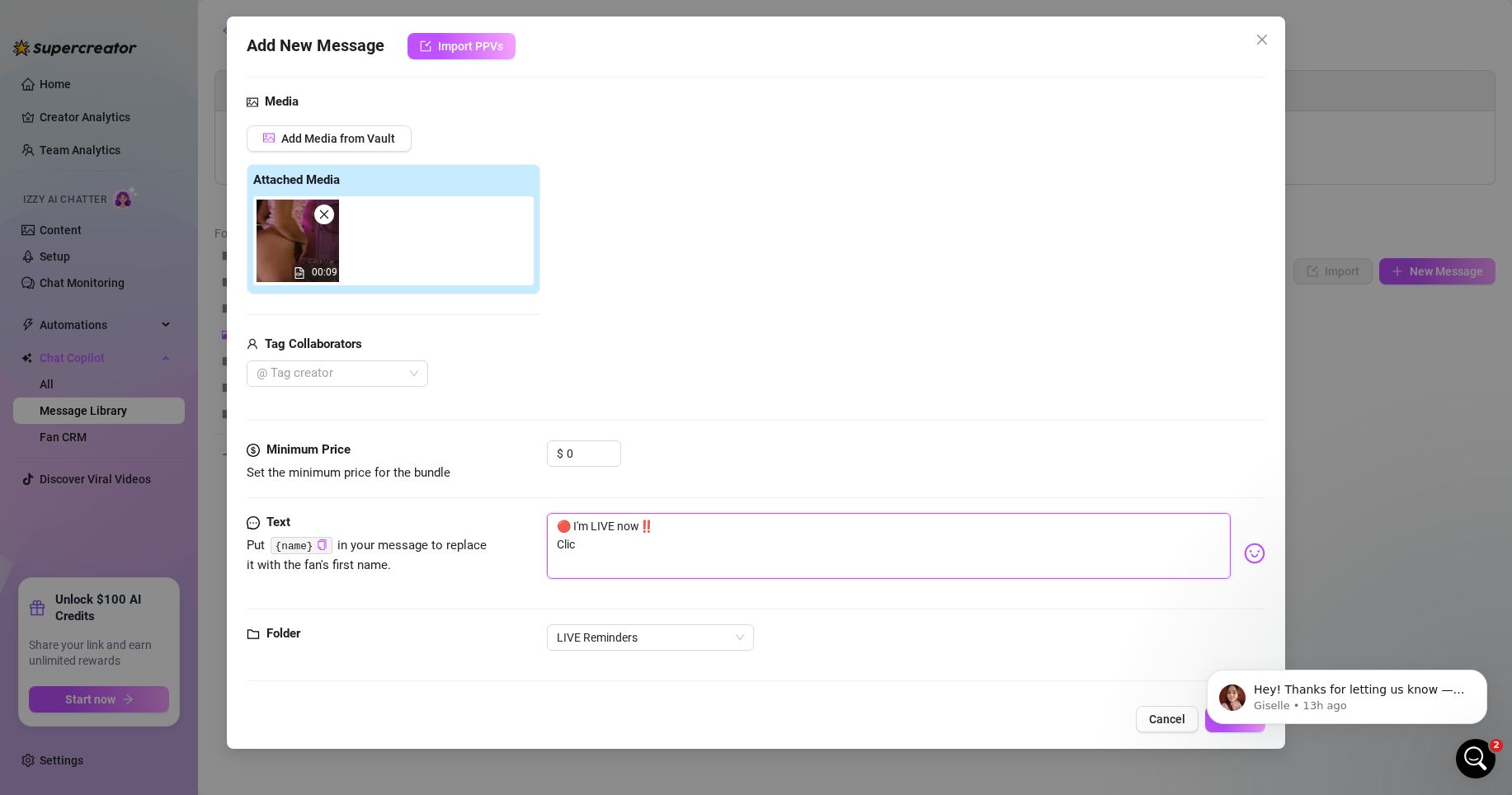
type textarea "🔴 I'm LIVE now‼️ Click"
type textarea "🔴 I'm LIVE now‼️ Click h"
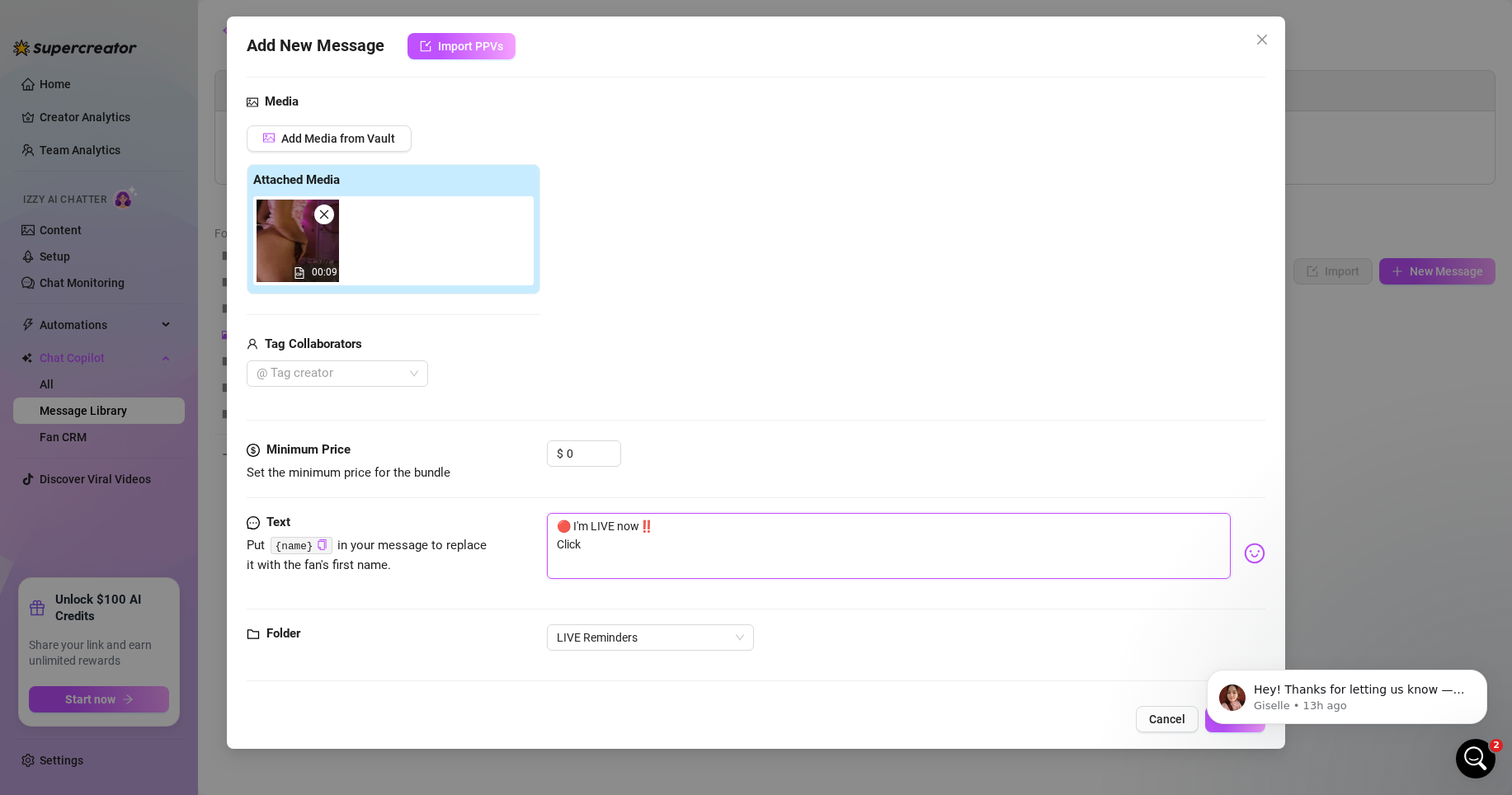
type textarea "🔴 I'm LIVE now‼️ Click h"
type textarea "🔴 I'm LIVE now‼️ Click he"
type textarea "🔴 I'm LIVE now‼️ Click her"
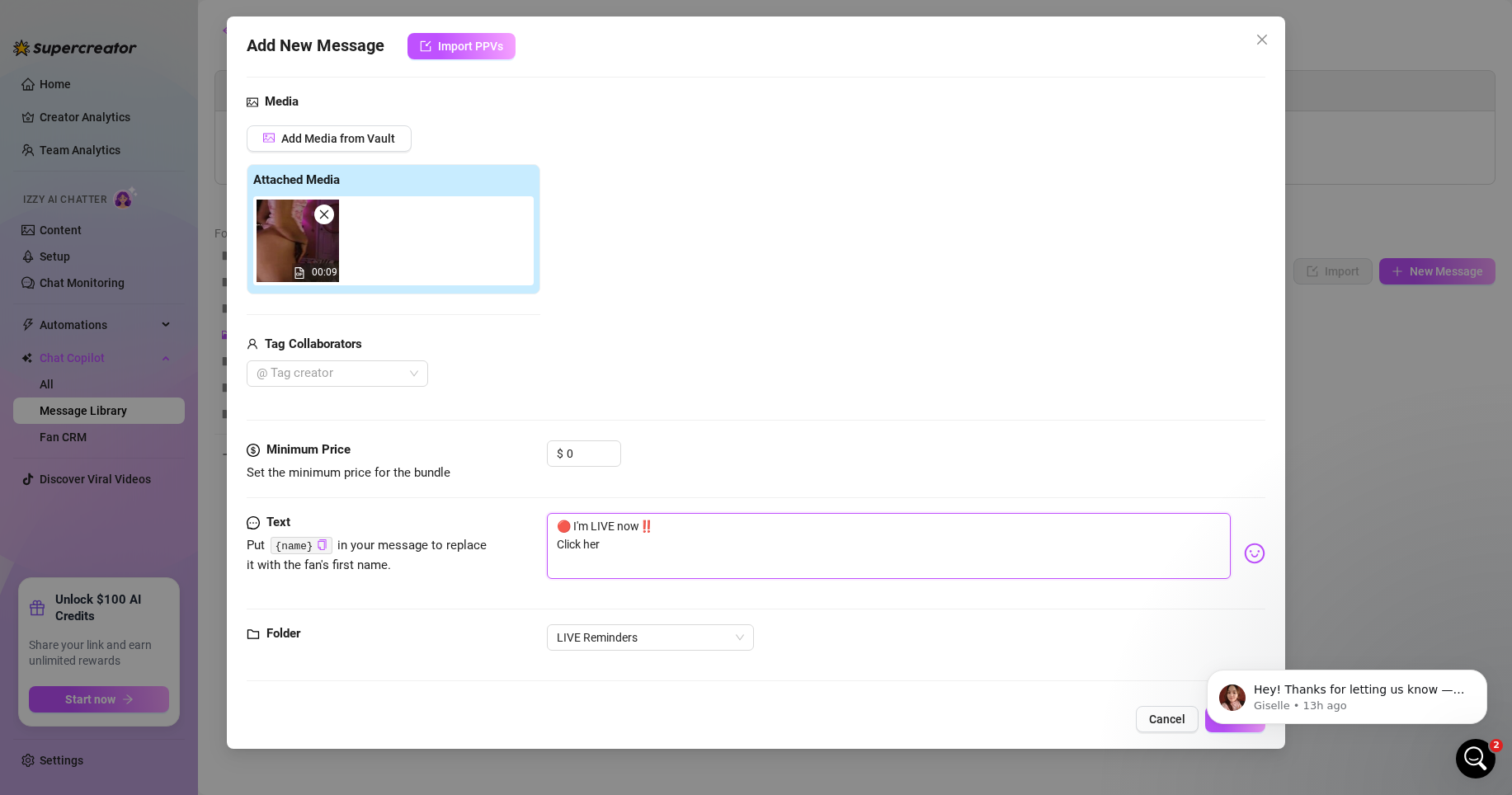
type textarea "🔴 I'm LIVE now‼️ Click here"
type textarea "🔴 I'm LIVE now‼️ Click here t"
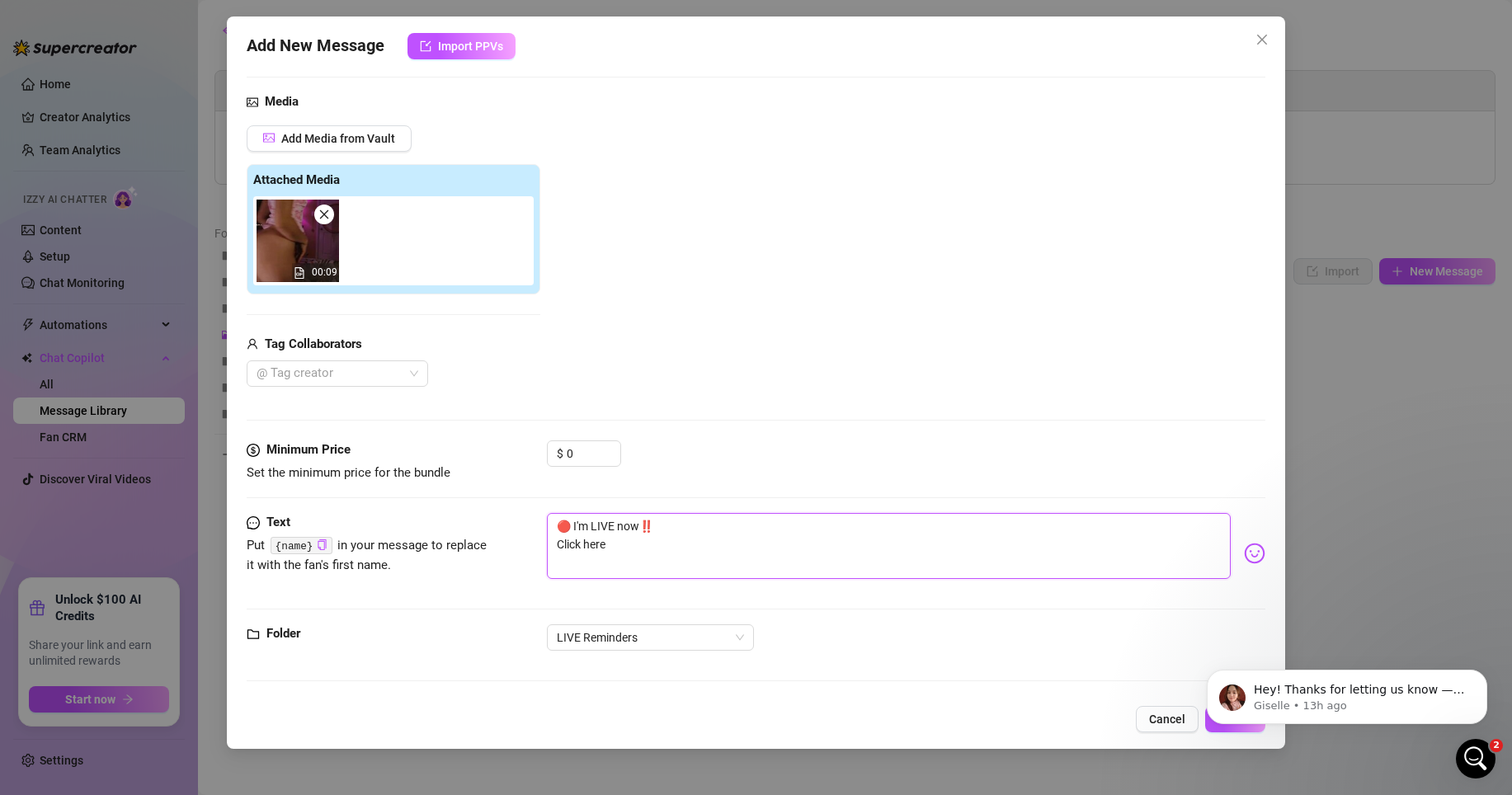
type textarea "🔴 I'm LIVE now‼️ Click here t"
type textarea "🔴 I'm LIVE now‼️ Click here to"
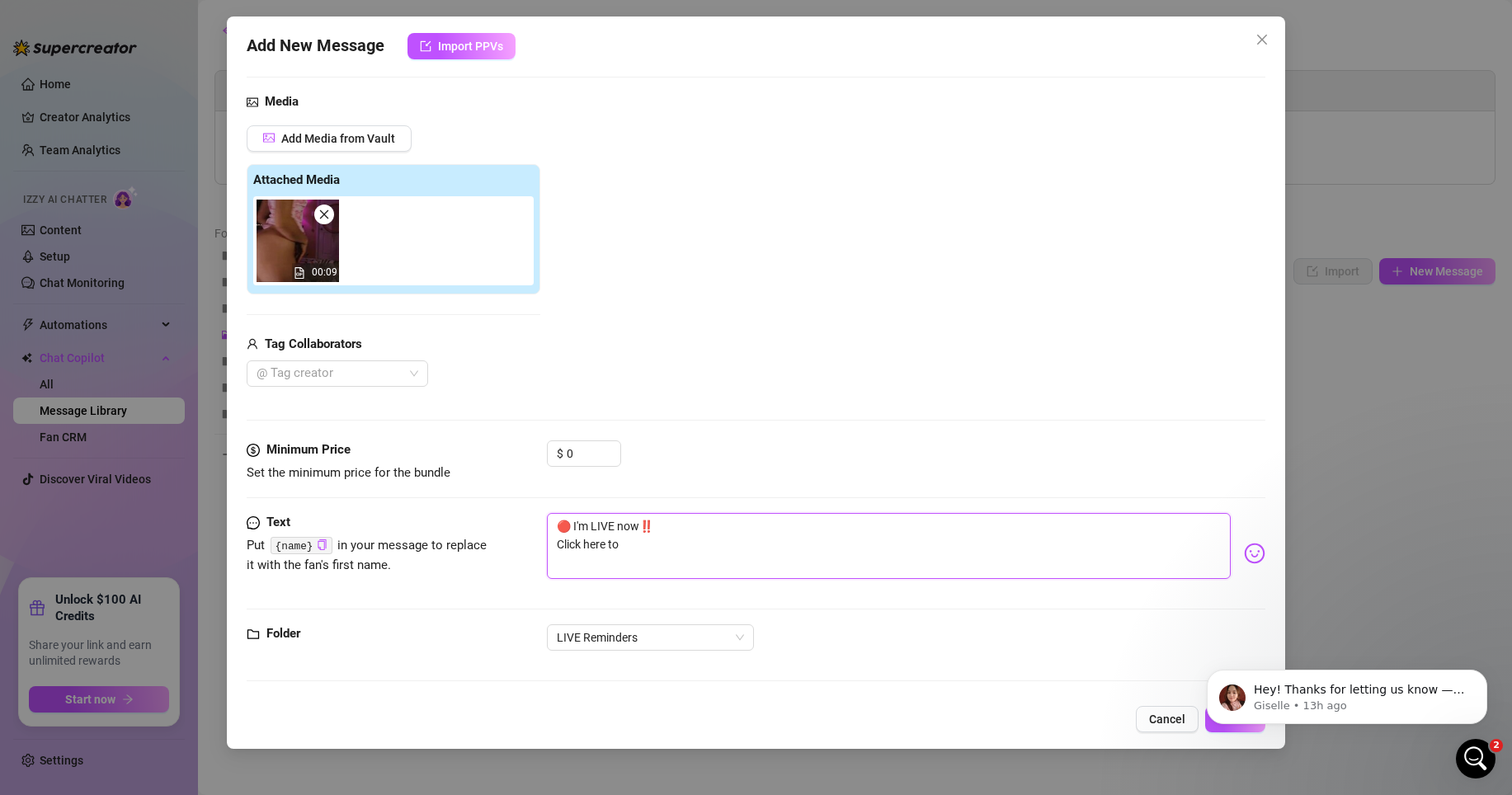
type textarea "🔴 I'm LIVE now‼️ Click here to j"
type textarea "🔴 I'm LIVE now‼️ Click here to jo"
type textarea "🔴 I'm LIVE now‼️ Click here to joi"
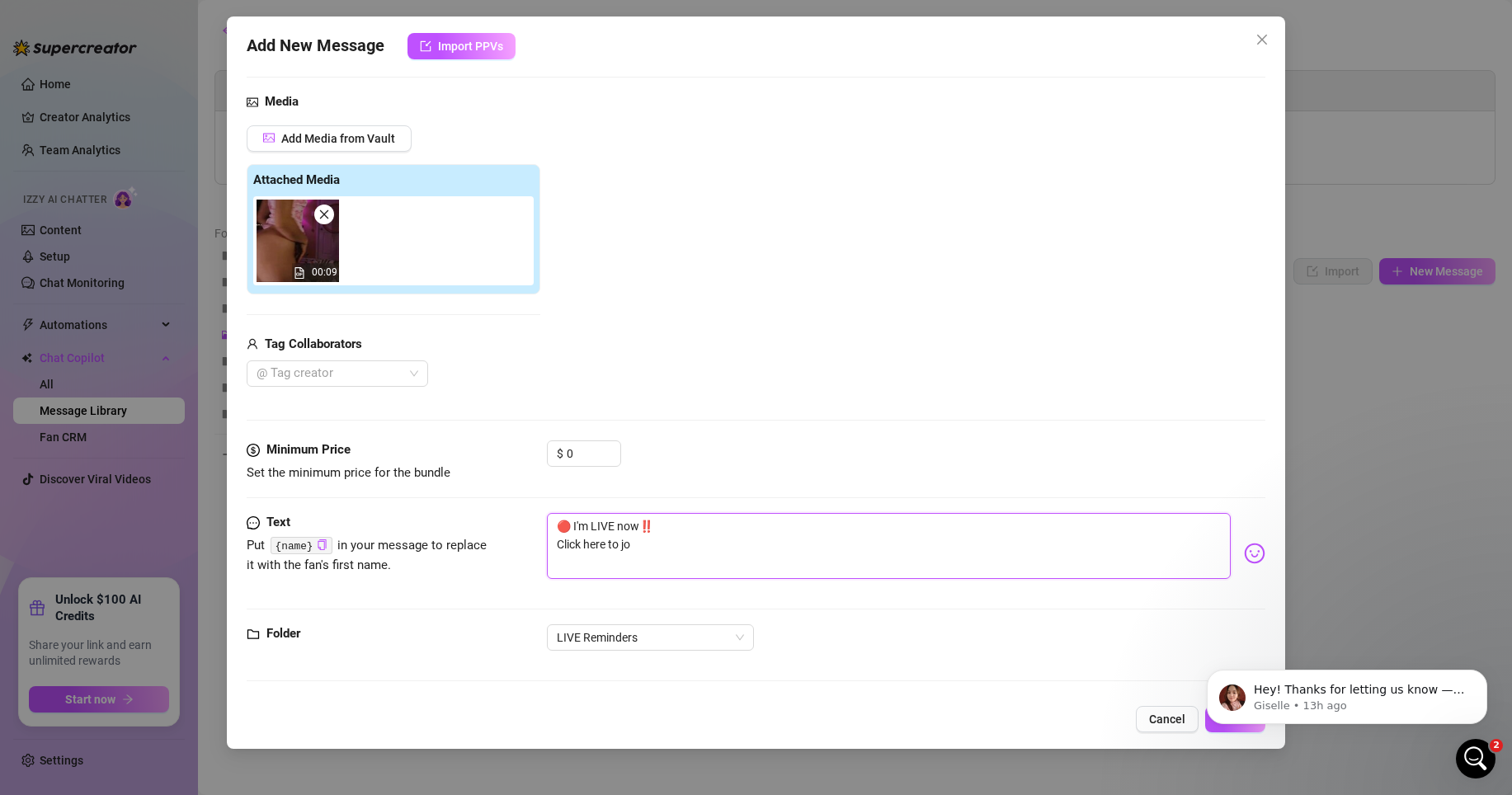
type textarea "🔴 I'm LIVE now‼️ Click here to joi"
type textarea "🔴 I'm LIVE now‼️ Click here to join"
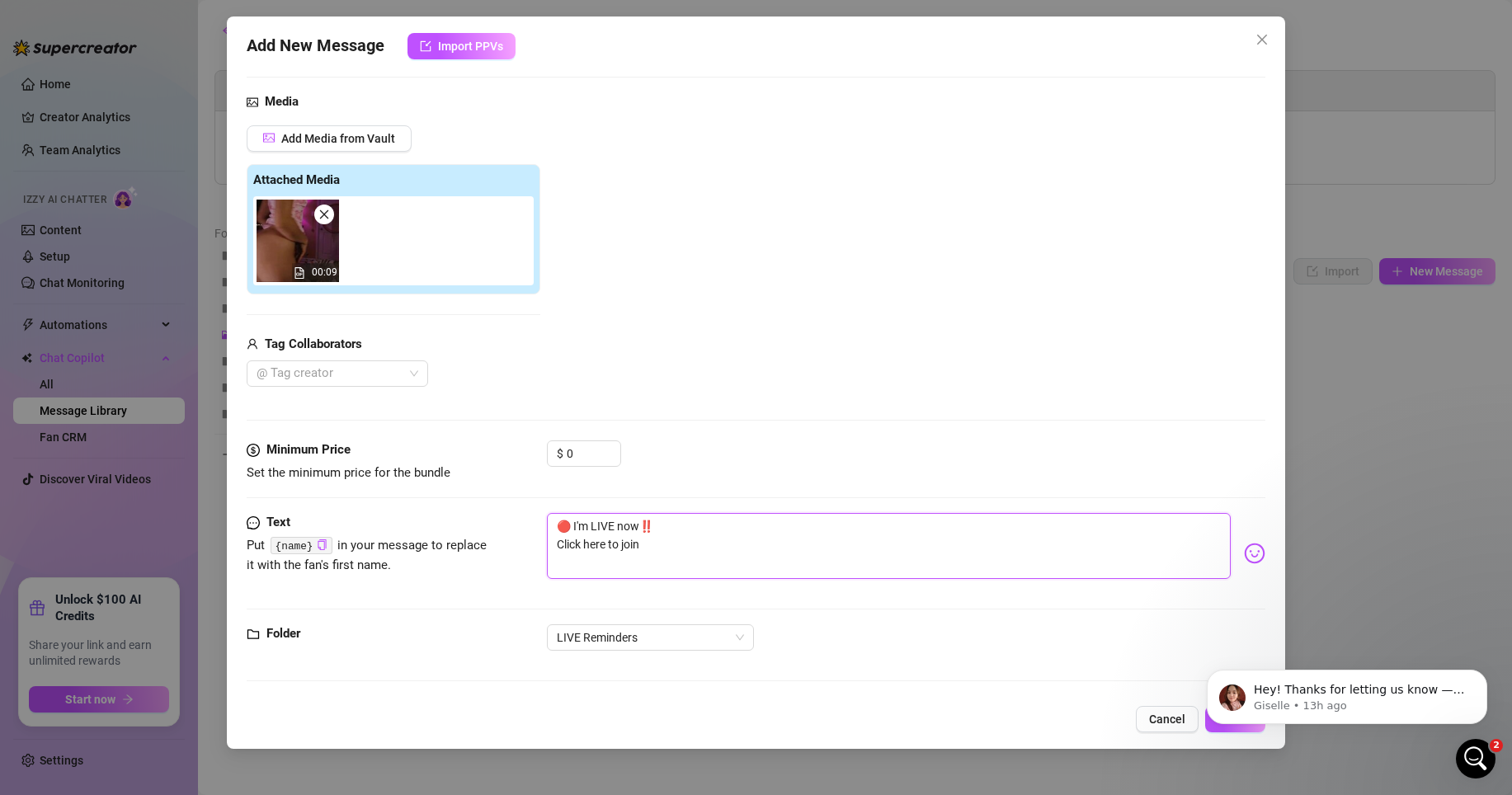
type textarea "🔴 I'm LIVE now‼️ Click here to join :"
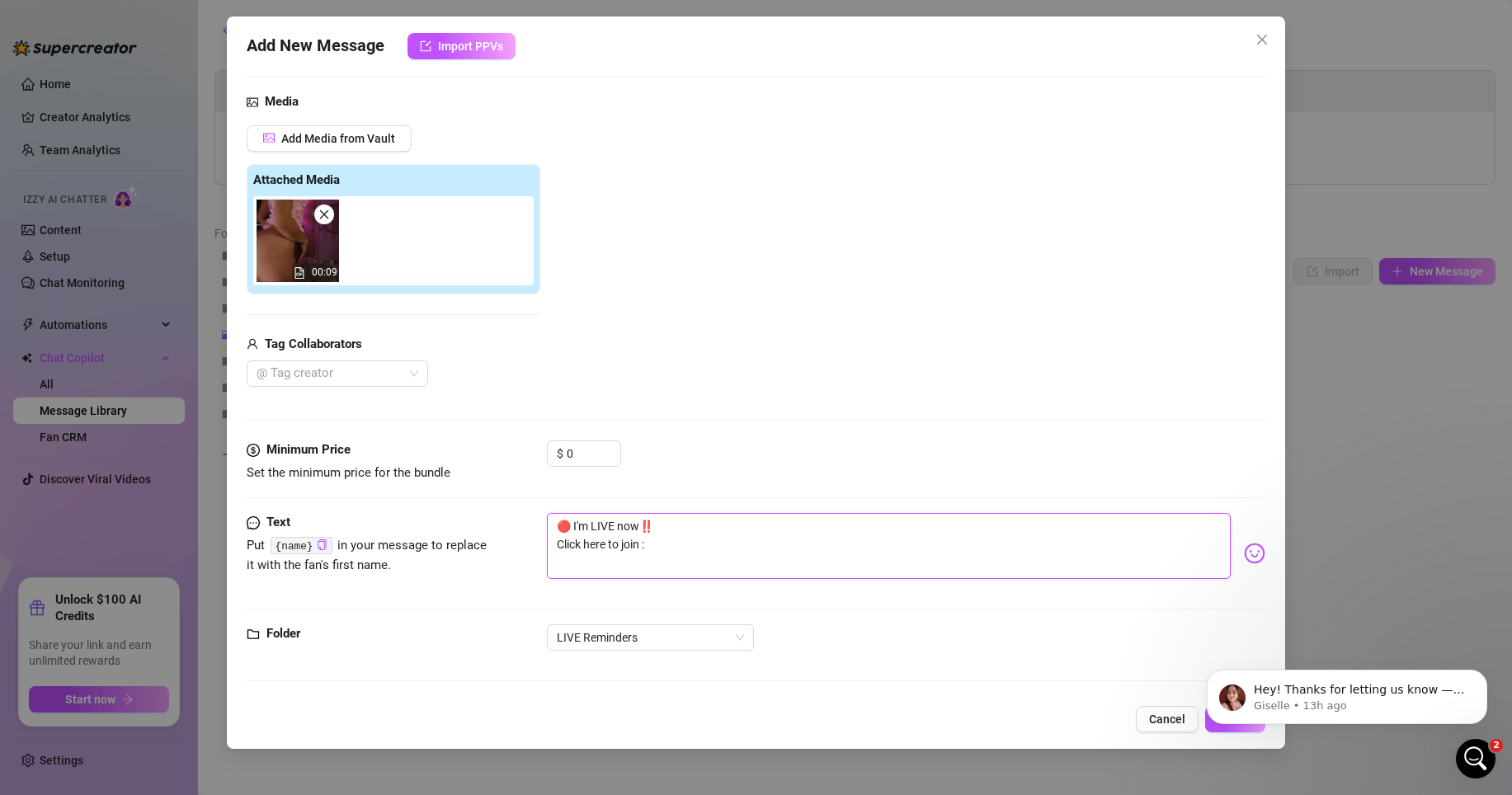
type textarea "🔴 I'm LIVE now‼️ Click here to join :"
type textarea "🔴 I'm LIVE now‼️ Click here to join : O"
type textarea "🔴 I'm LIVE now‼️ Click here to join : On"
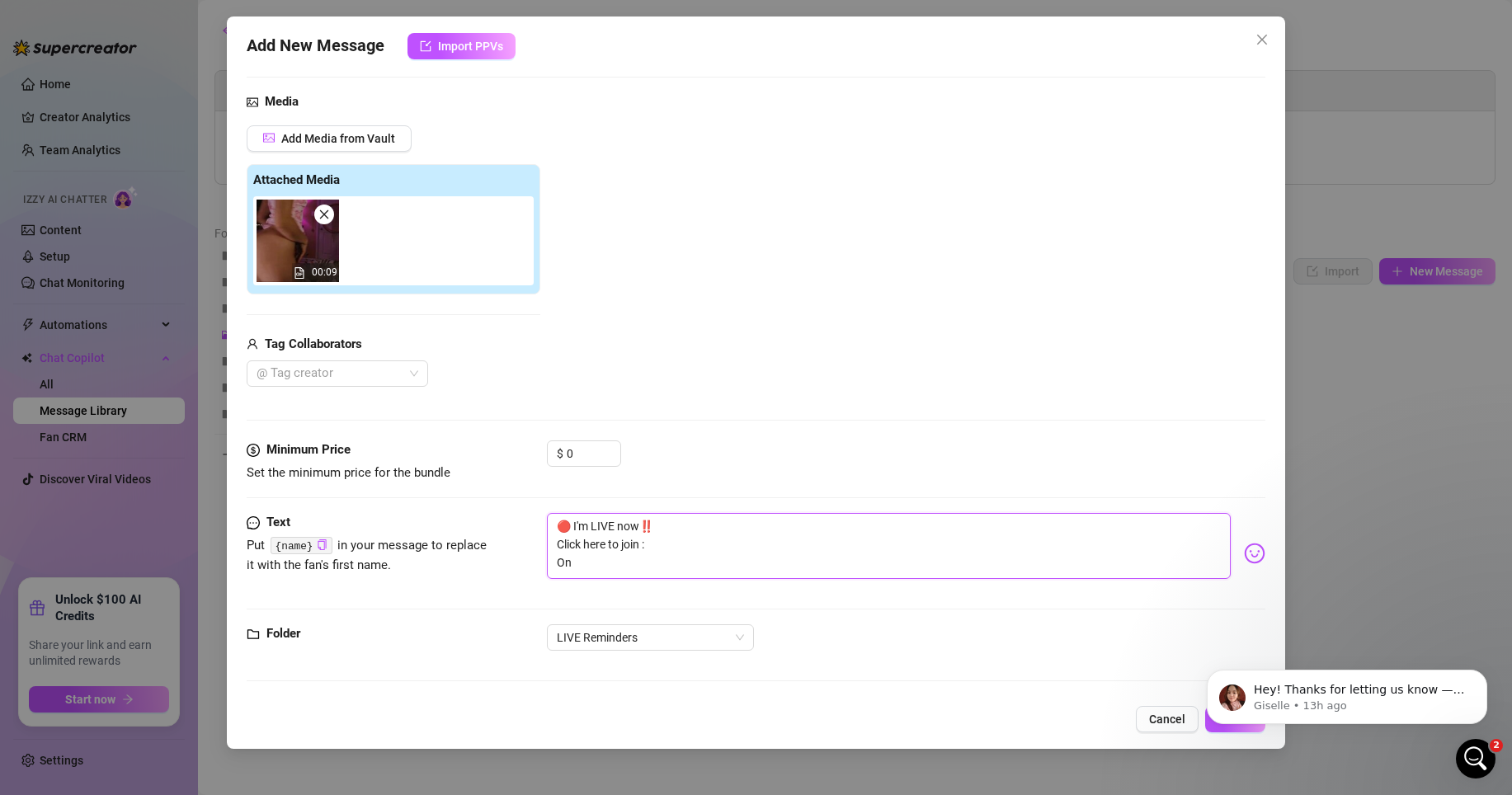
type textarea "🔴 I'm LIVE now‼️ Click here to join : Onl"
type textarea "🔴 I'm LIVE now‼️ Click here to join : Only"
type textarea "🔴 I'm LIVE now‼️ Click here to join : Onlyf"
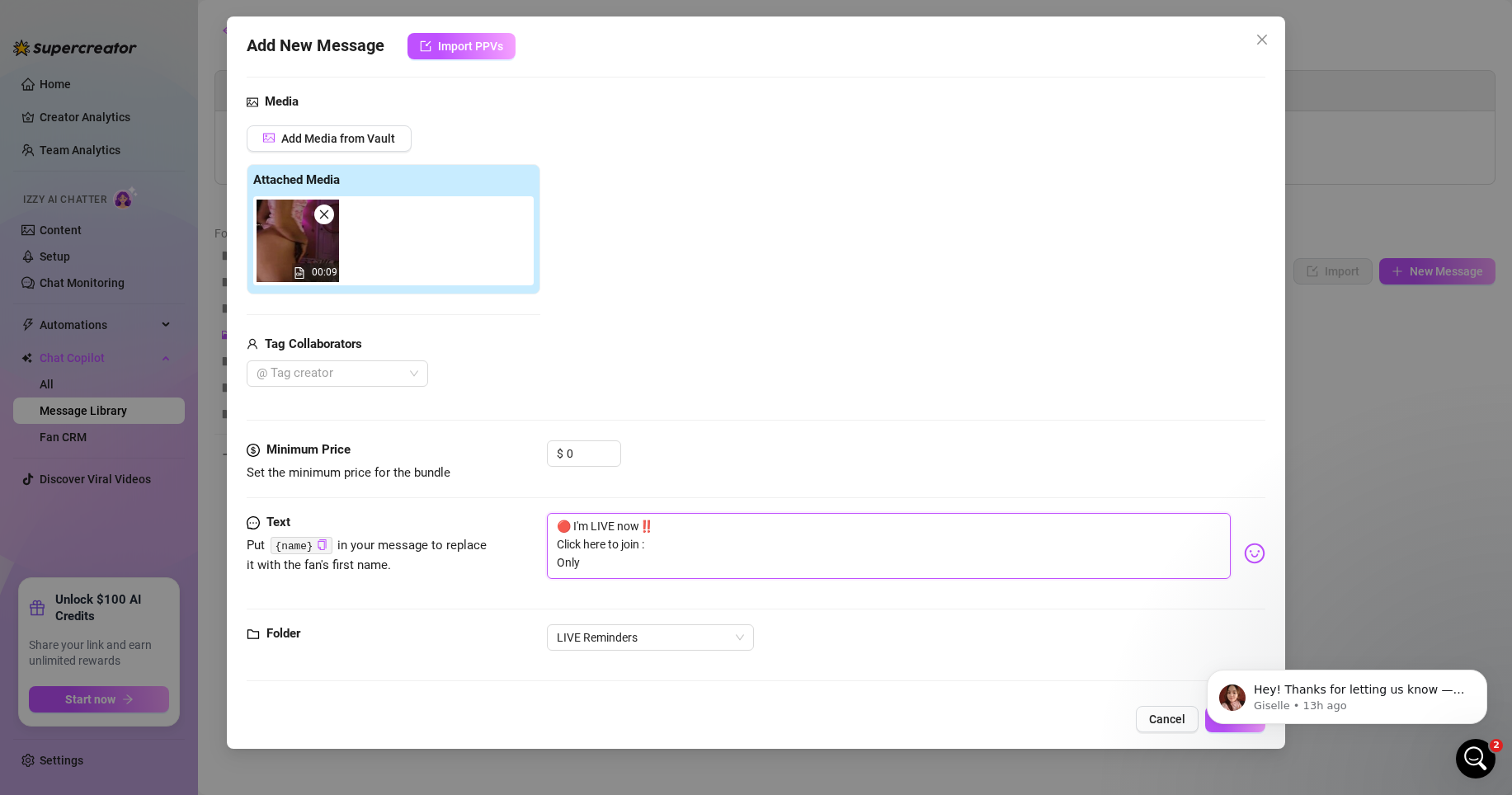
type textarea "🔴 I'm LIVE now‼️ Click here to join : Onlyf"
type textarea "🔴 I'm LIVE now‼️ Click here to join : Onlyfa"
type textarea "🔴 I'm LIVE now‼️ Click here to join : Onlyfan"
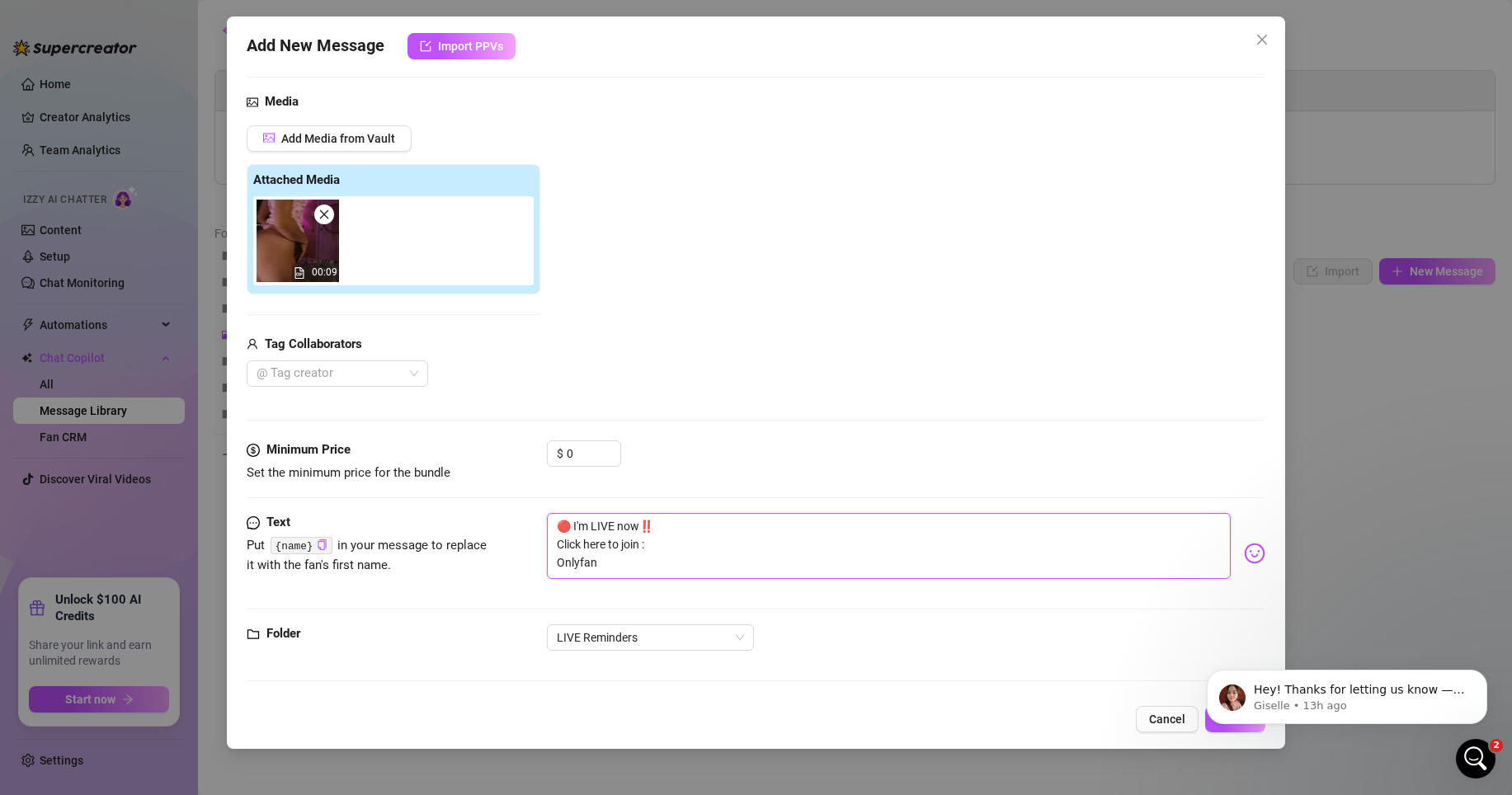
type textarea "🔴 I'm LIVE now‼️ Click here to join : Onlyfans"
type textarea "🔴 I'm LIVE now‼️ Click here to join : Onlyfans."
type textarea "🔴 I'm LIVE now‼️ Click here to join : Onlyfans.c"
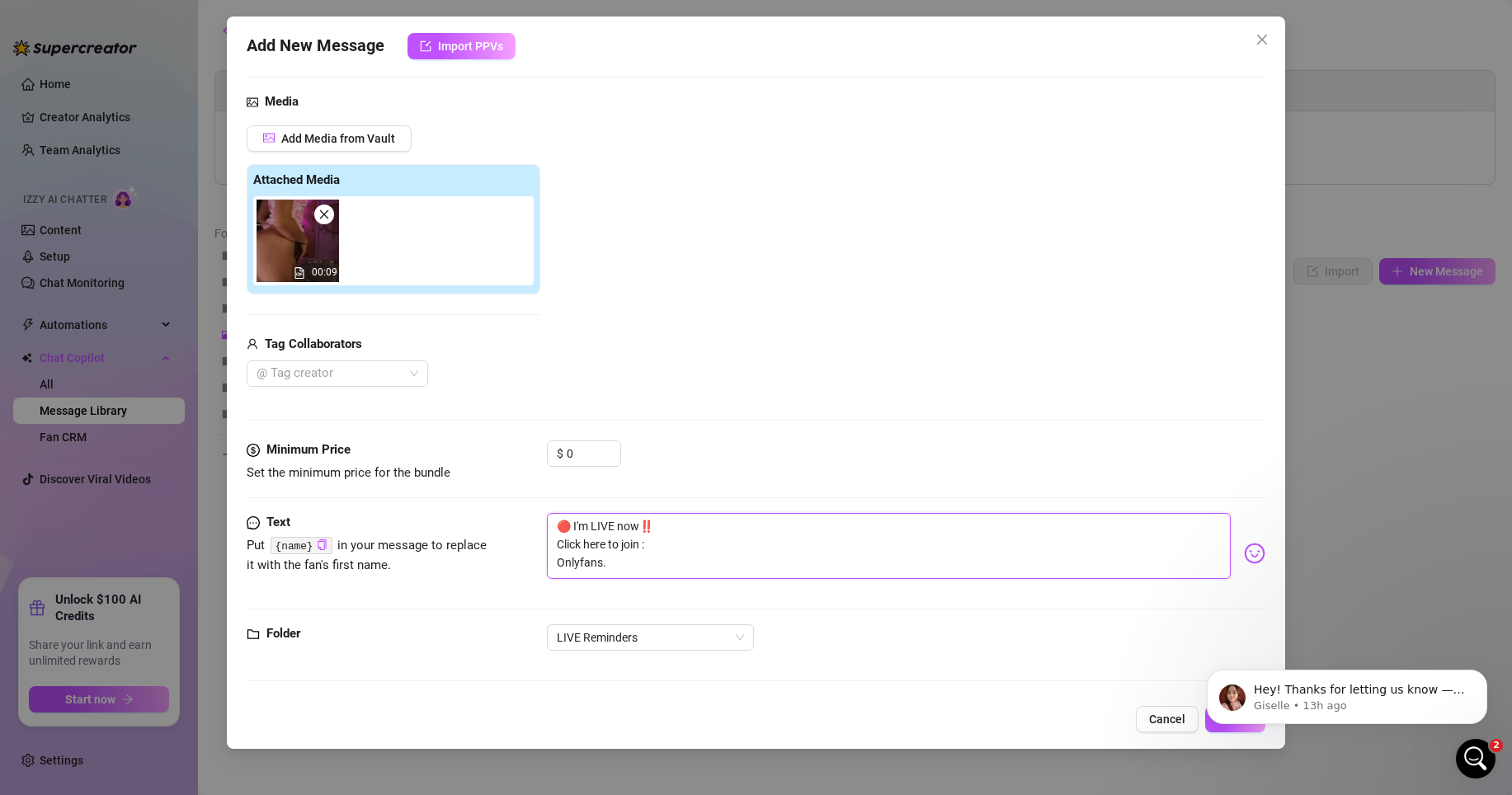
type textarea "🔴 I'm LIVE now‼️ Click here to join : Onlyfans.c"
type textarea "🔴 I'm LIVE now‼️ Click here to join : [DOMAIN_NAME]"
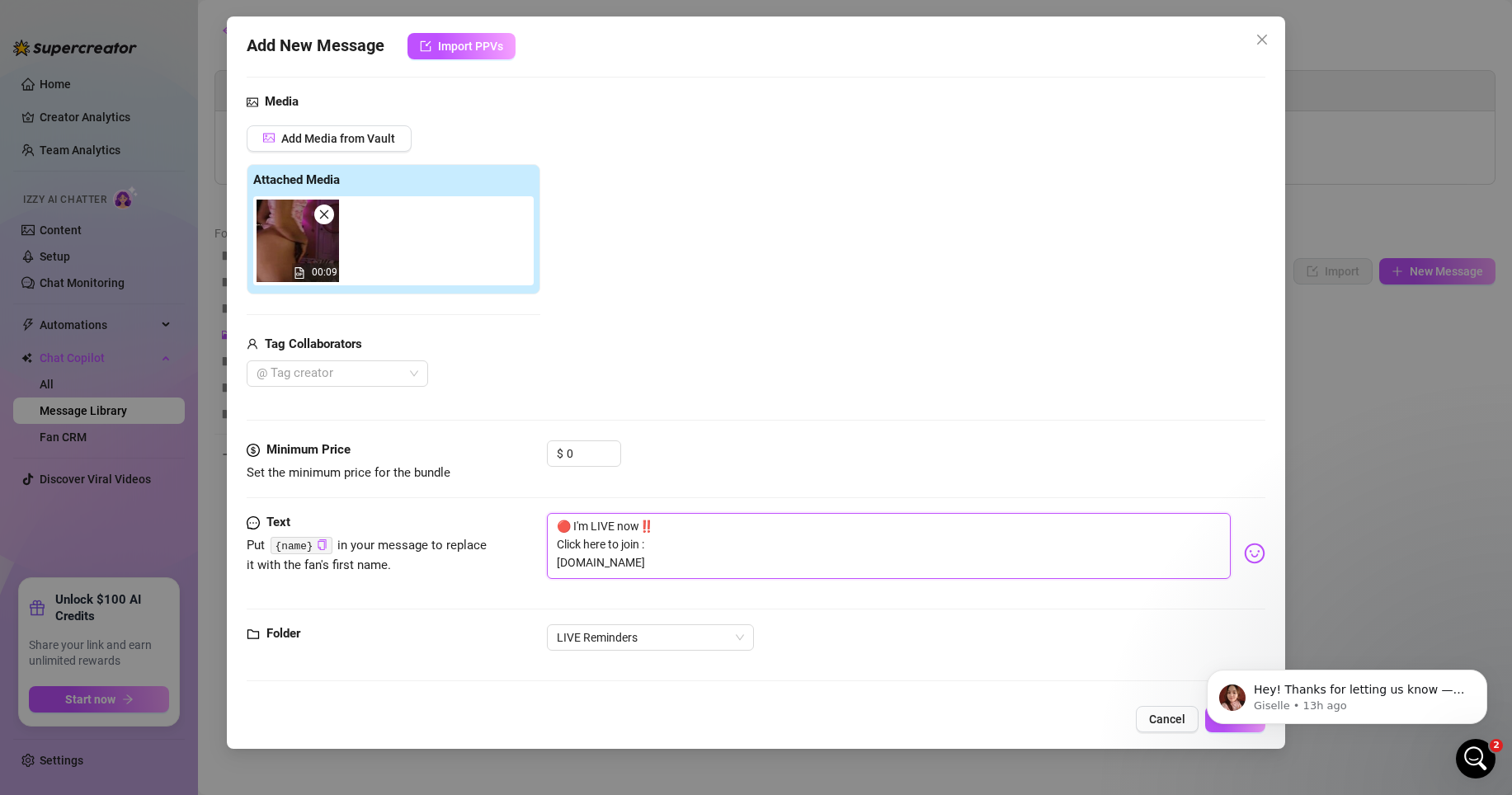
type textarea "🔴 I'm LIVE now‼️ Click here to join : [DOMAIN_NAME][URL]"
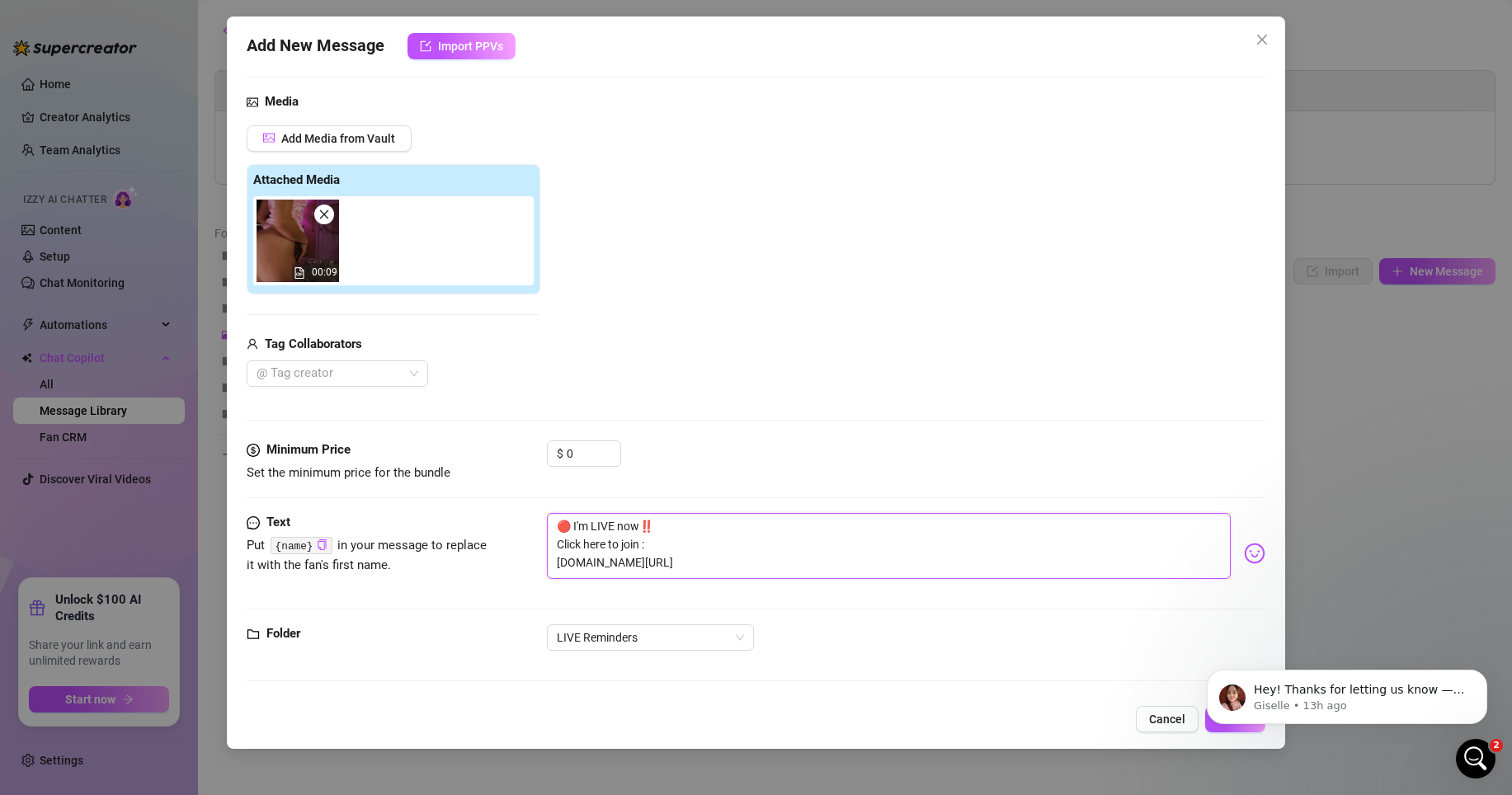
type textarea "🔴 I'm LIVE now‼️ Click here to join : [DOMAIN_NAME][URL]"
type textarea "🔴 I'm LIVE now‼️ Click here to join : [DOMAIN_NAME][URL][PERSON_NAME]"
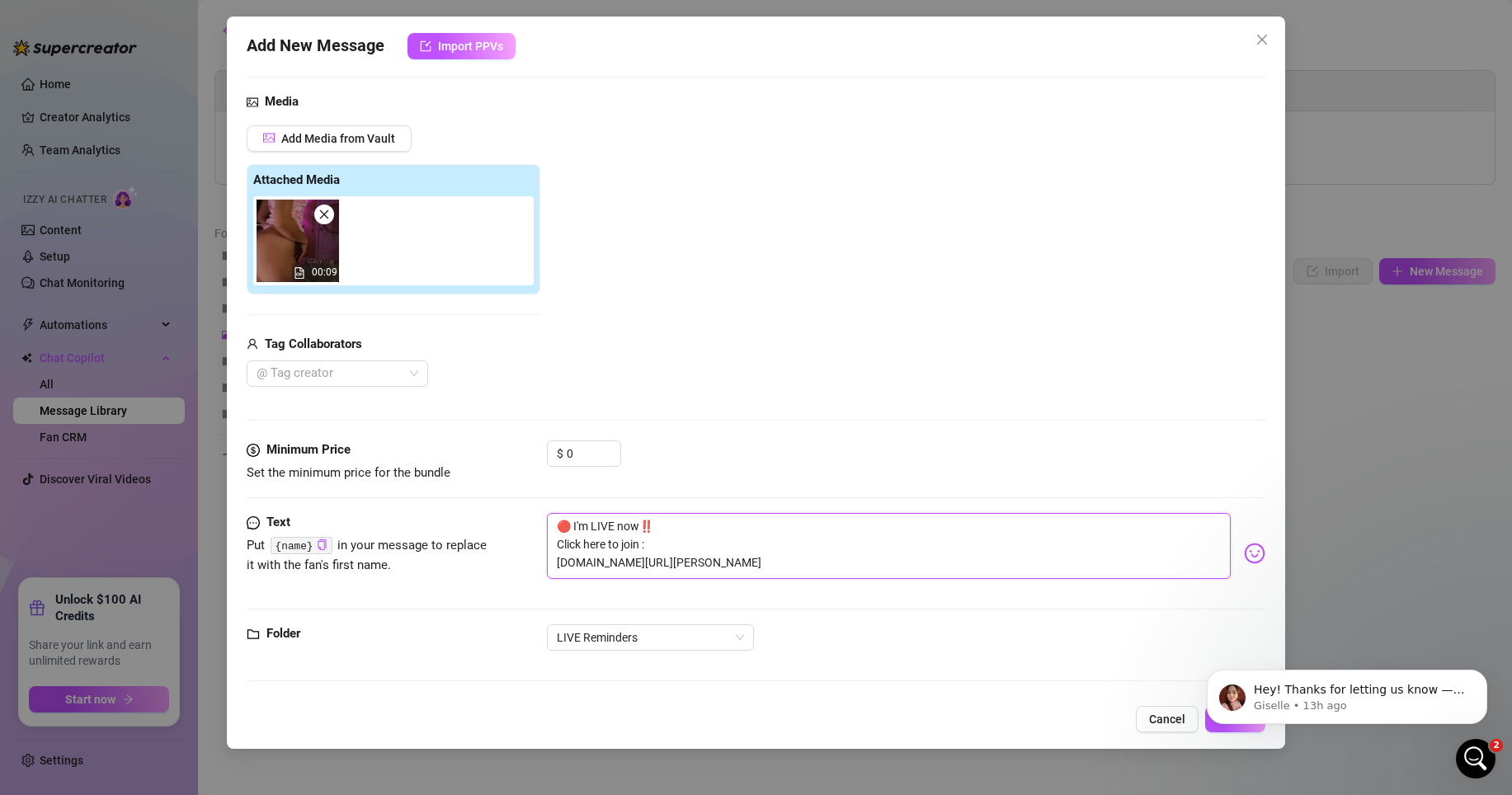
type textarea "🔴 I'm LIVE now‼️ Click here to join : [DOMAIN_NAME][URL][PERSON_NAME]"
type textarea "🔴 I'm LIVE now‼️ Click here to join : [DOMAIN_NAME][URL]"
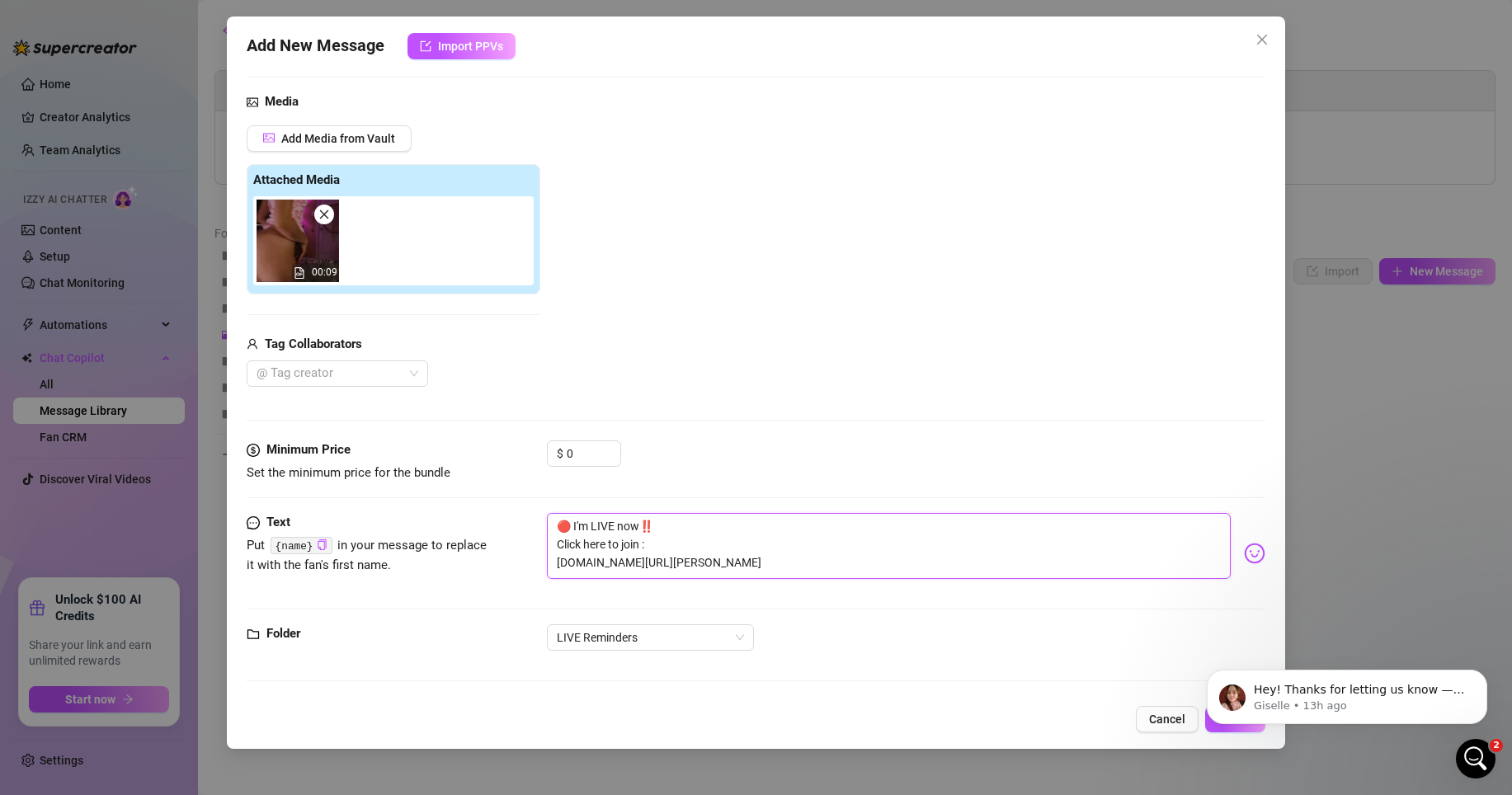
type textarea "🔴 I'm LIVE now‼️ Click here to join : [DOMAIN_NAME][URL]"
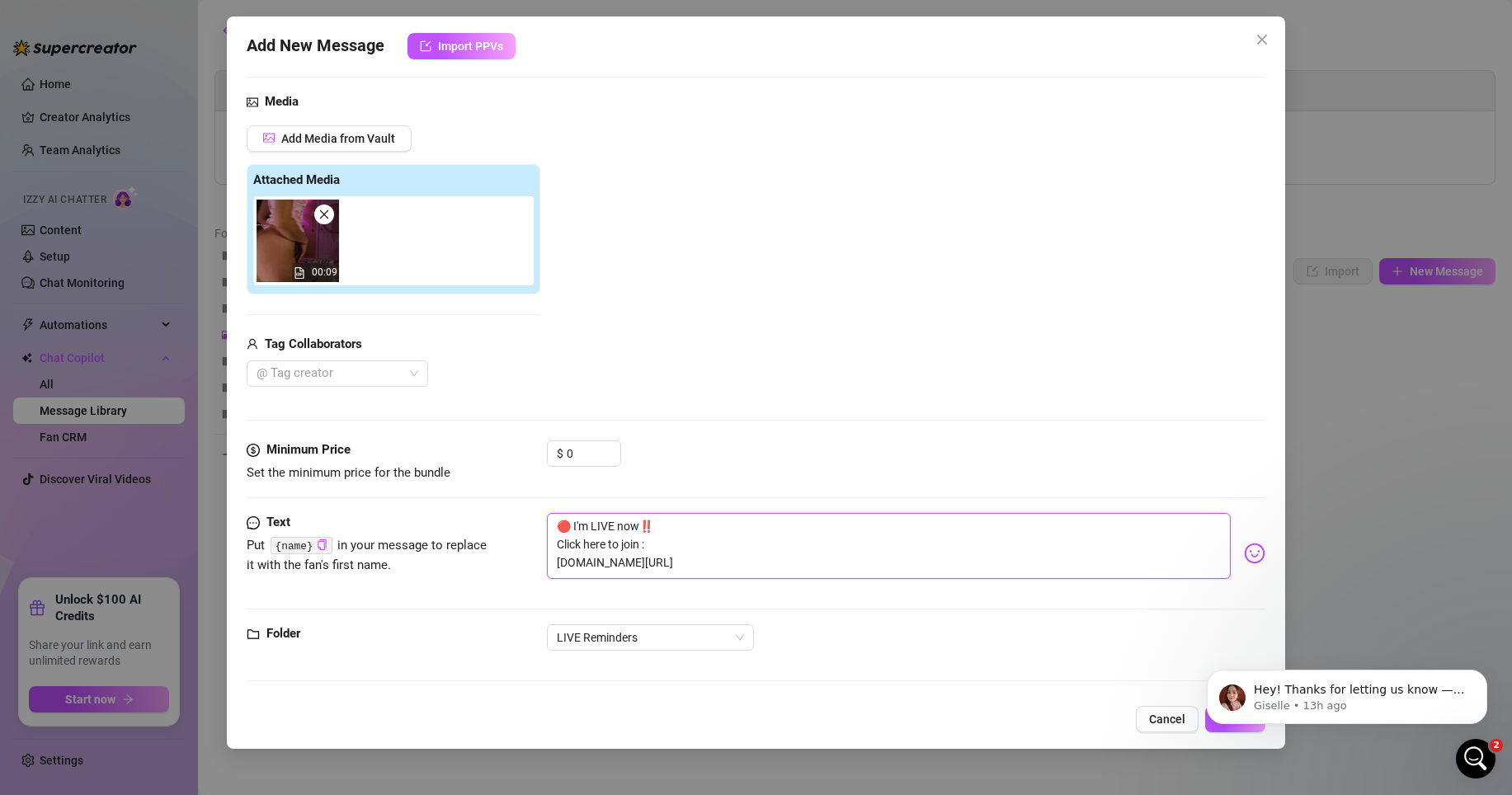
type textarea "🔴 I'm LIVE now‼️ Click here to join : [DOMAIN_NAME][URL]"
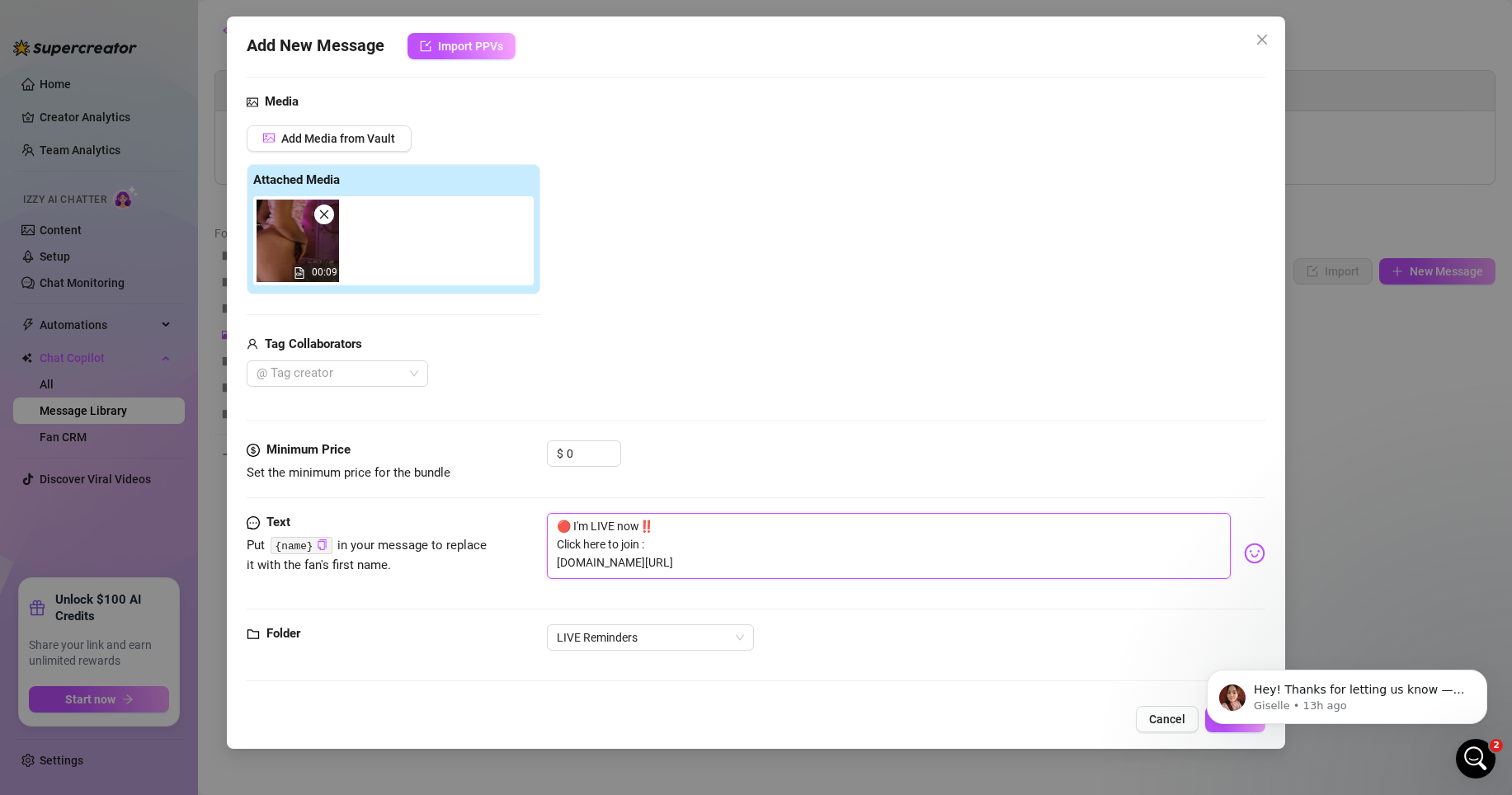
type textarea "🔴 I'm LIVE now‼️ Click here to join : [DOMAIN_NAME][URL]"
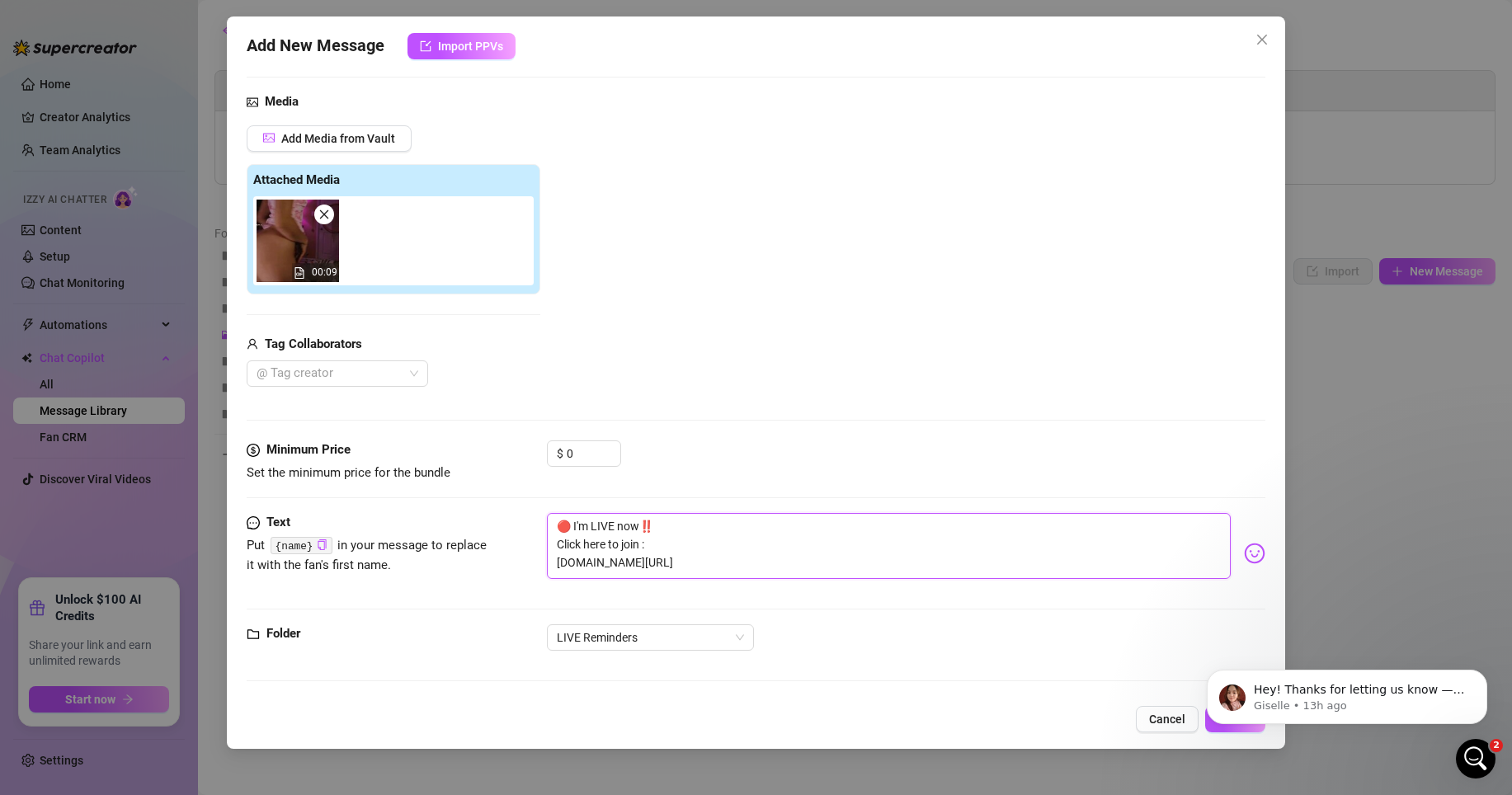
type textarea "🔴 I'm LIVE now‼️ Click here to join : [DOMAIN_NAME][URL]"
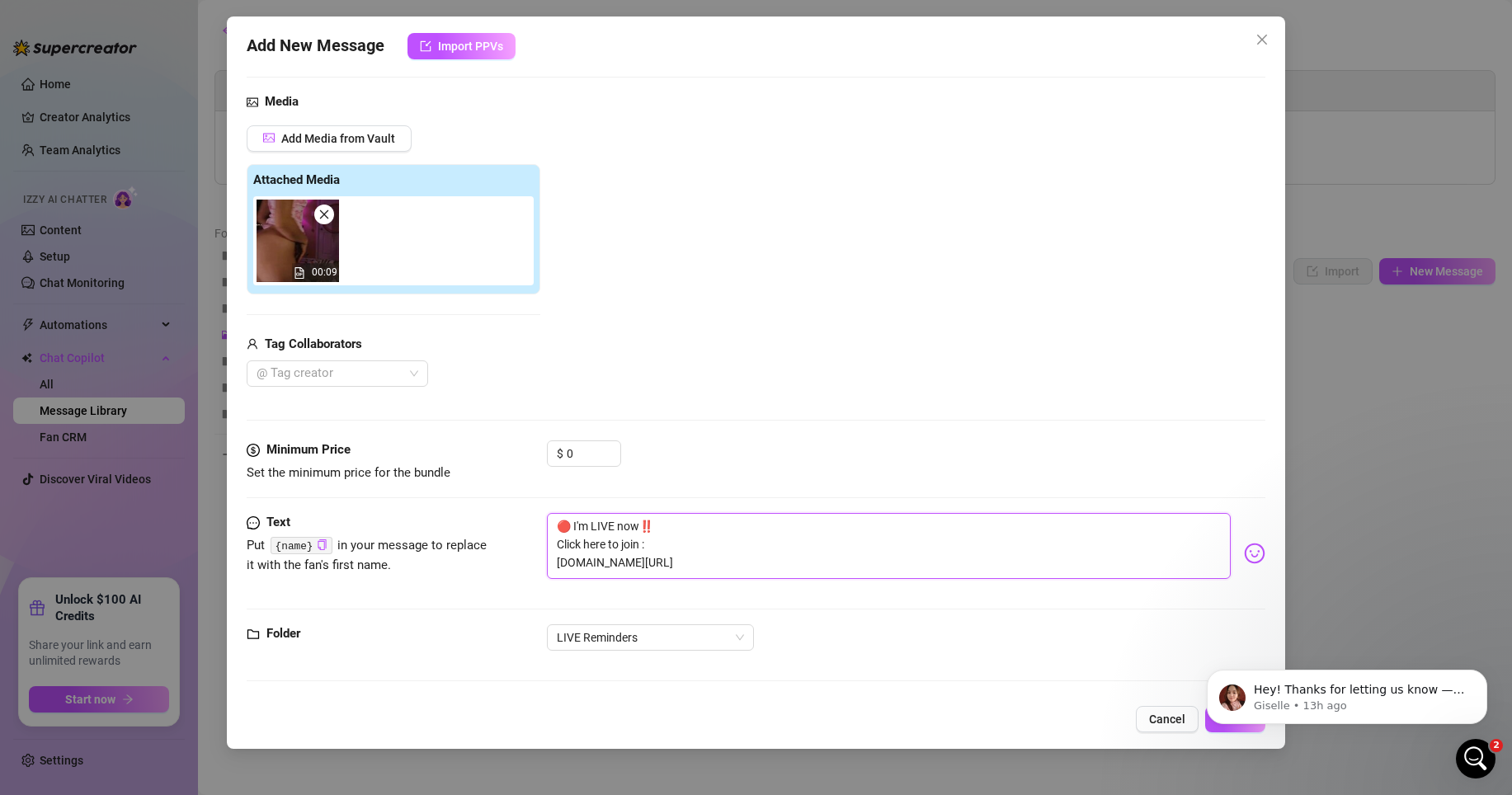
type textarea "🔴 I'm LIVE now‼️ Click here to join : [DOMAIN_NAME][URL]"
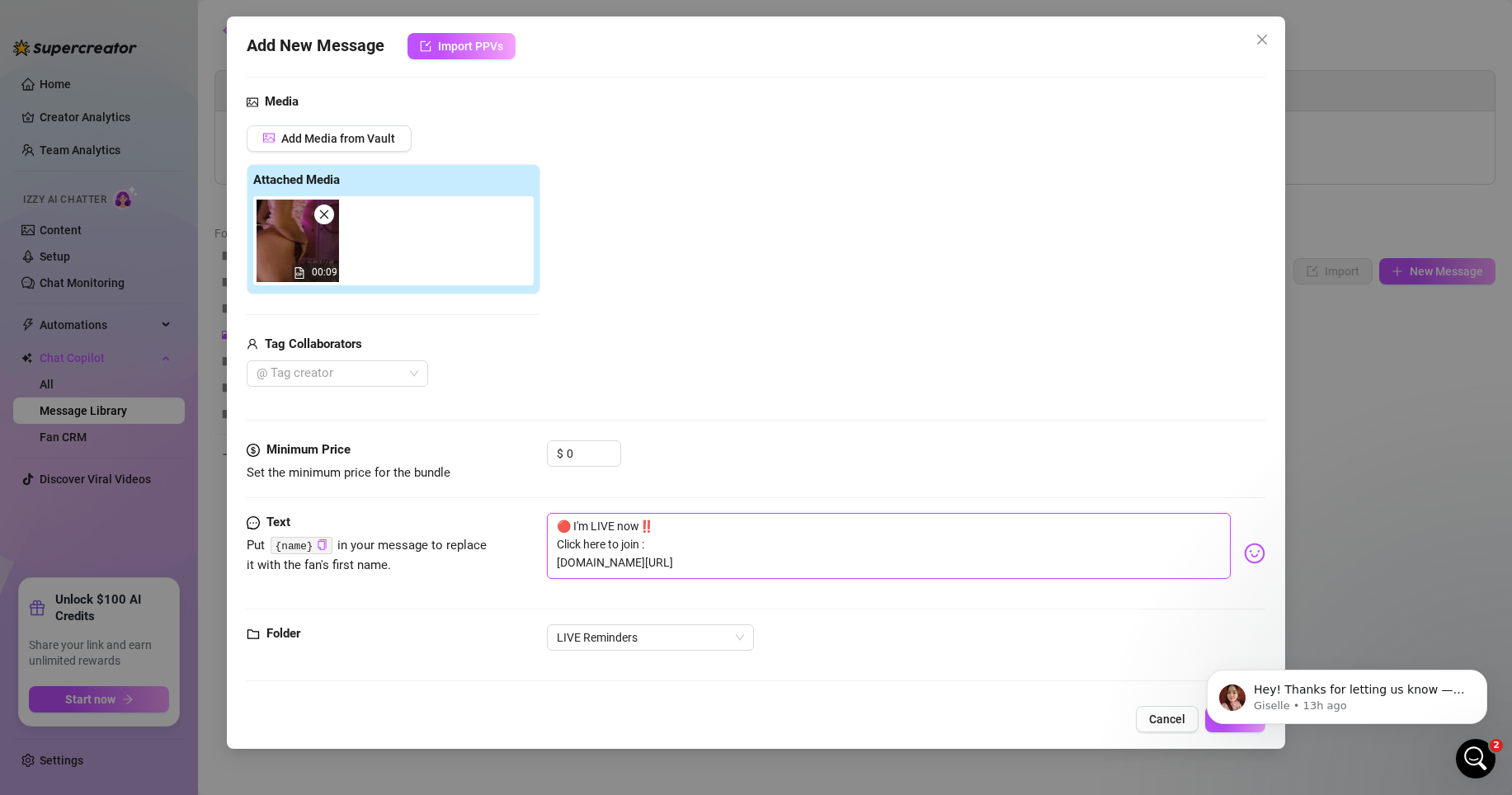
click at [660, 570] on textarea "🔴 I'm LIVE now‼️ Click here to join : [DOMAIN_NAME][URL]" at bounding box center [889, 546] width 684 height 66
type textarea "🔴 I'm LIVE now‼️ Click here to join : [DOMAIN_NAME]/[PERSON_NAME]/live"
click at [675, 556] on textarea "🔴 I'm LIVE now‼️ Click here to join : [DOMAIN_NAME]/[PERSON_NAME]/live" at bounding box center [889, 546] width 684 height 66
type textarea "🔴 I'm LIVE now‼️ Click here to join : [DOMAIN_NAME]/[PERSON_NAME]/live"
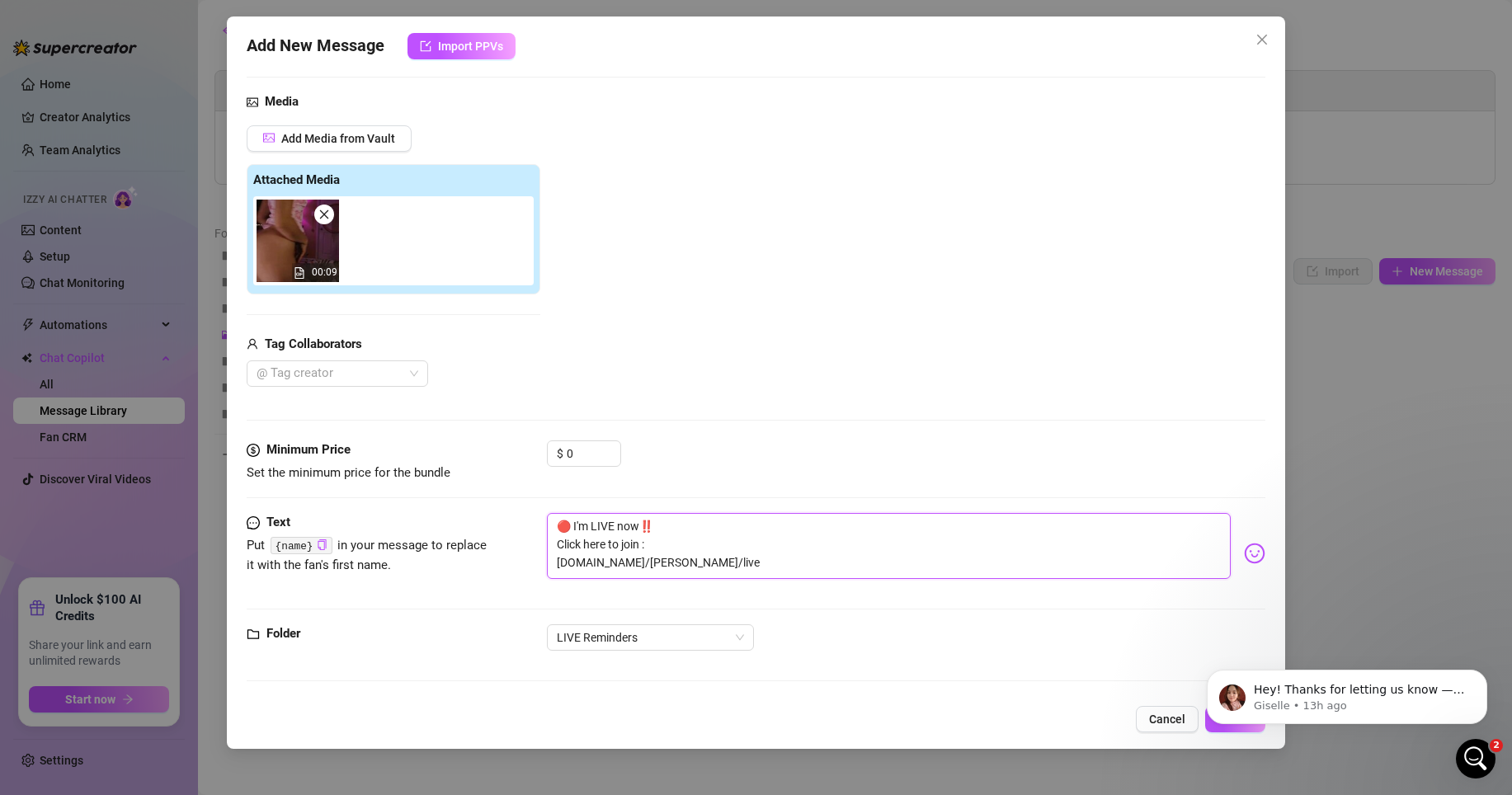
type textarea "🔴 I'm LIVE now‼️ Click here to join : [DOMAIN_NAME]/[PERSON_NAME]/live"
type textarea "🔴 I'm LIVE now‼️ Click here to join : [DOMAIN_NAME][URL]"
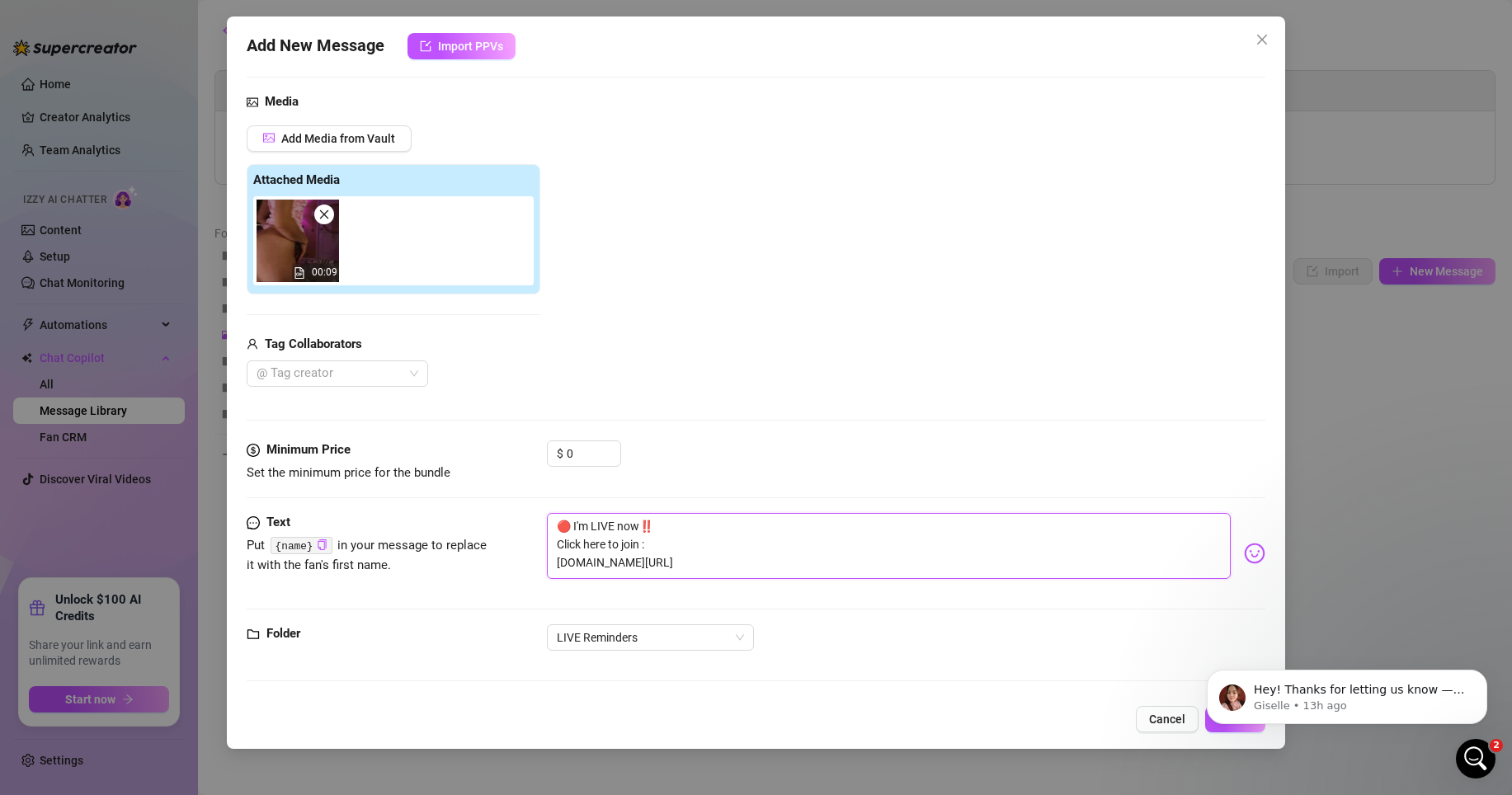
click at [750, 568] on textarea "🔴 I'm LIVE now‼️ Click here to join : [DOMAIN_NAME][URL]" at bounding box center [889, 546] width 684 height 66
click at [728, 478] on div "$ 0" at bounding box center [906, 461] width 719 height 41
click at [622, 546] on textarea "🔴 I'm LIVE now‼️ Click here to join : [DOMAIN_NAME][URL]" at bounding box center [889, 546] width 684 height 66
drag, startPoint x: 608, startPoint y: 543, endPoint x: 584, endPoint y: 543, distance: 24.0
click at [584, 543] on textarea "🔴 I'm LIVE now‼️ Click here to join : [DOMAIN_NAME][URL]" at bounding box center [889, 546] width 684 height 66
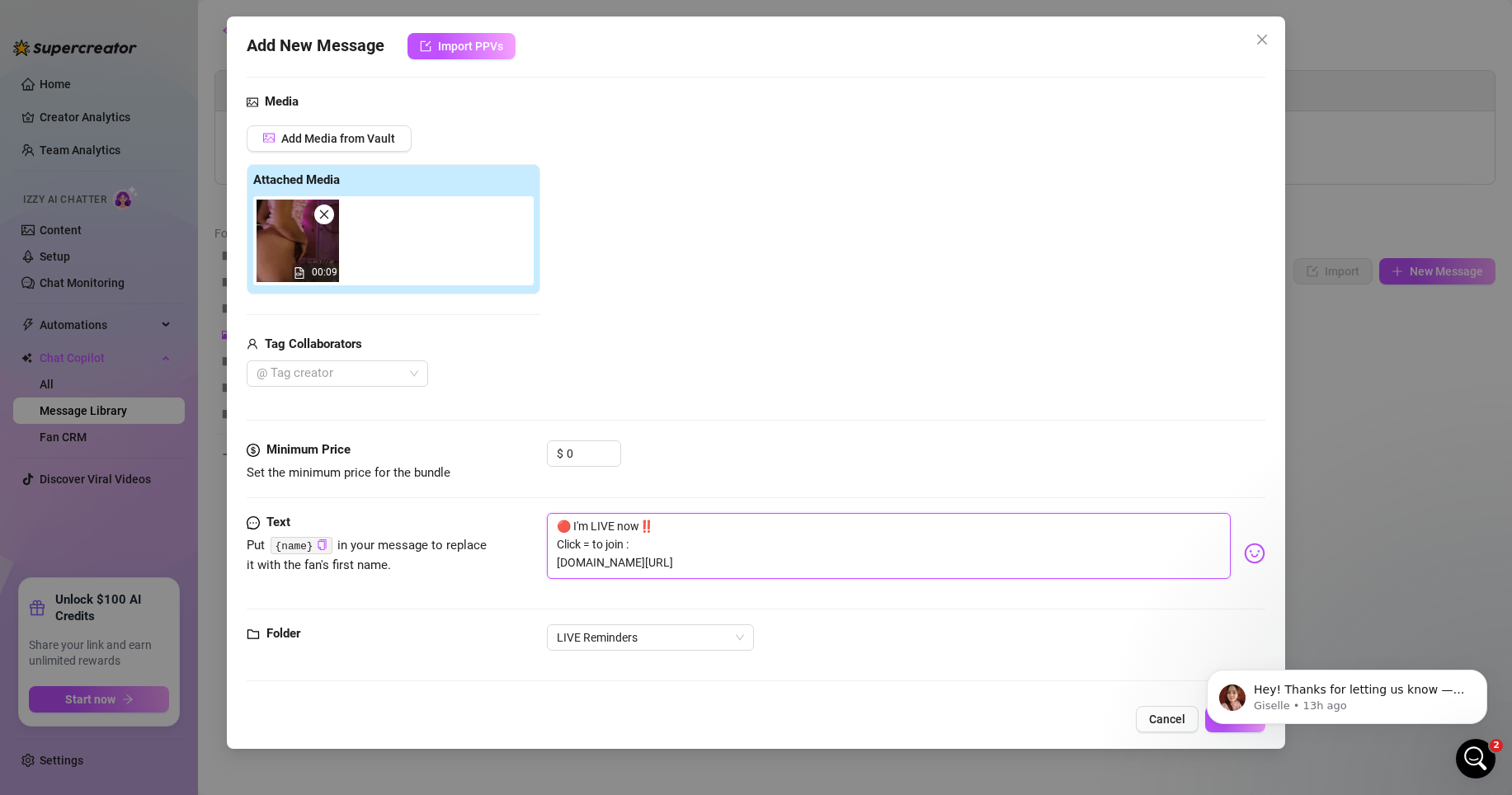
type textarea "🔴 I'm LIVE now‼️ Click to join : [DOMAIN_NAME][URL]"
click at [675, 526] on textarea "🔴 I'm LIVE now‼️ Click to join : [DOMAIN_NAME][URL]" at bounding box center [889, 546] width 684 height 66
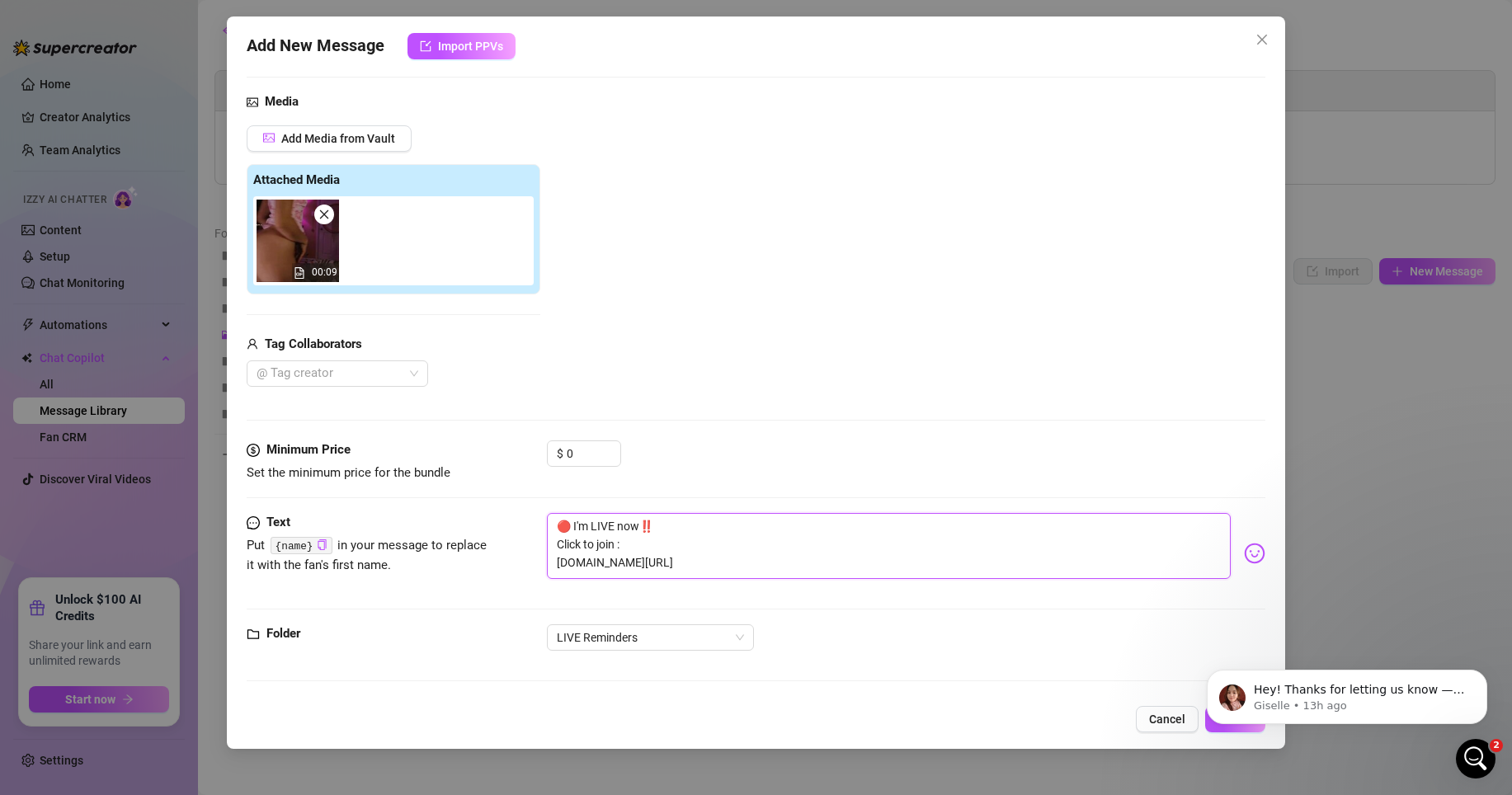
type textarea "🔴 I'm LIVE now‼️ Click to join : [DOMAIN_NAME][URL]"
click at [1193, 697] on p "Giselle • 13h ago" at bounding box center [1360, 707] width 213 height 15
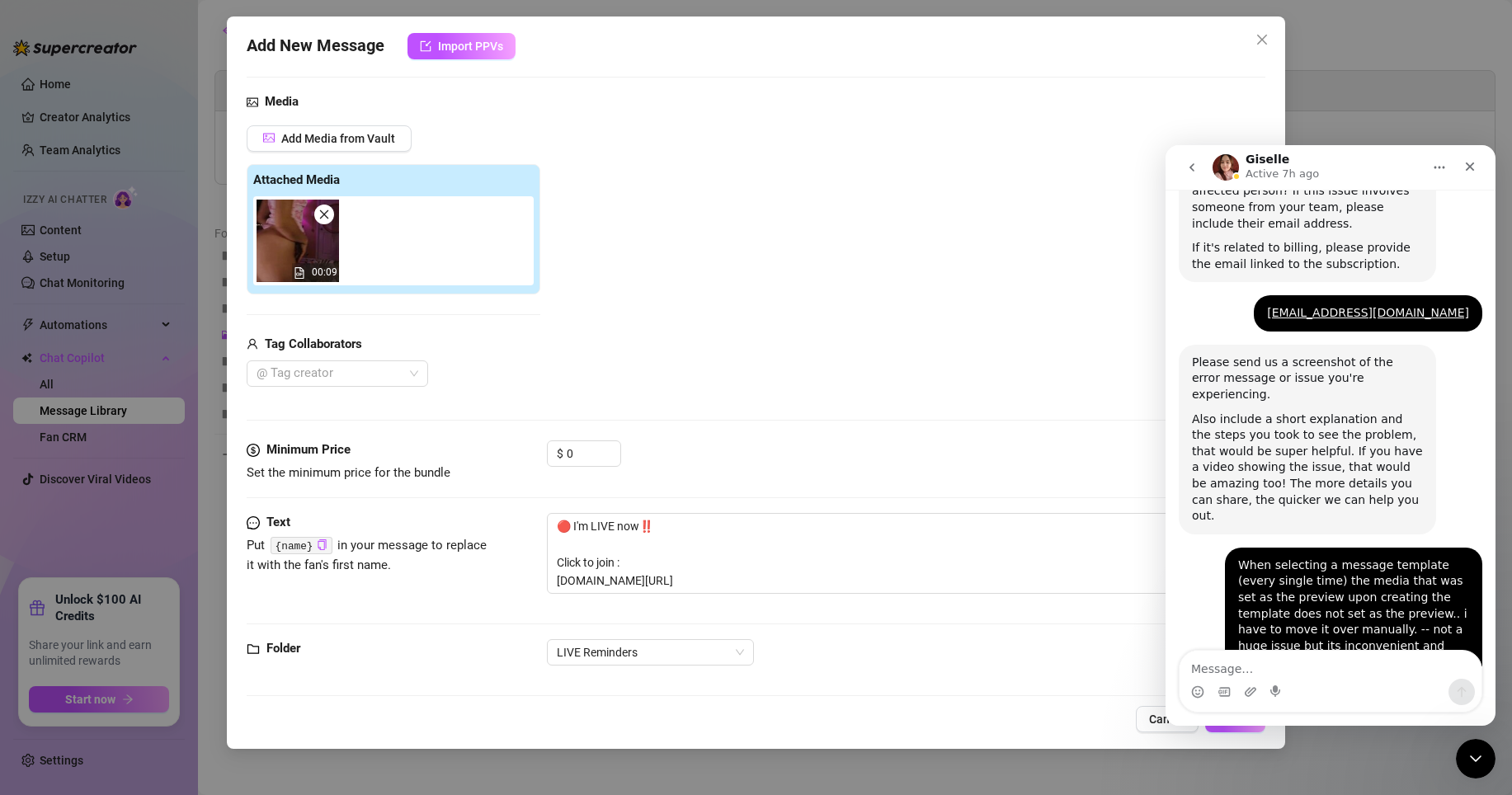
scroll to position [870, 0]
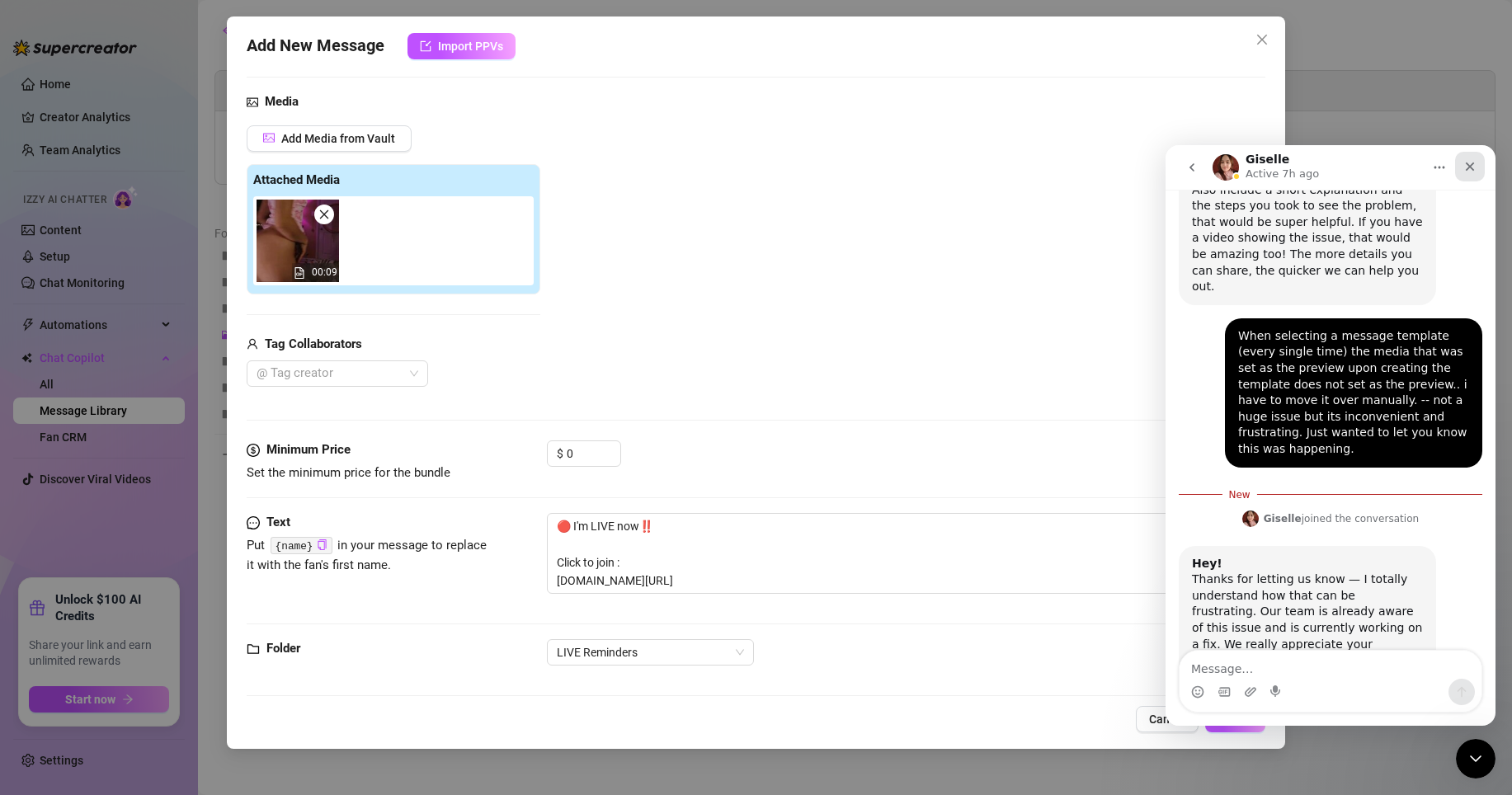
click at [1193, 160] on icon "Close" at bounding box center [1470, 167] width 13 height 13
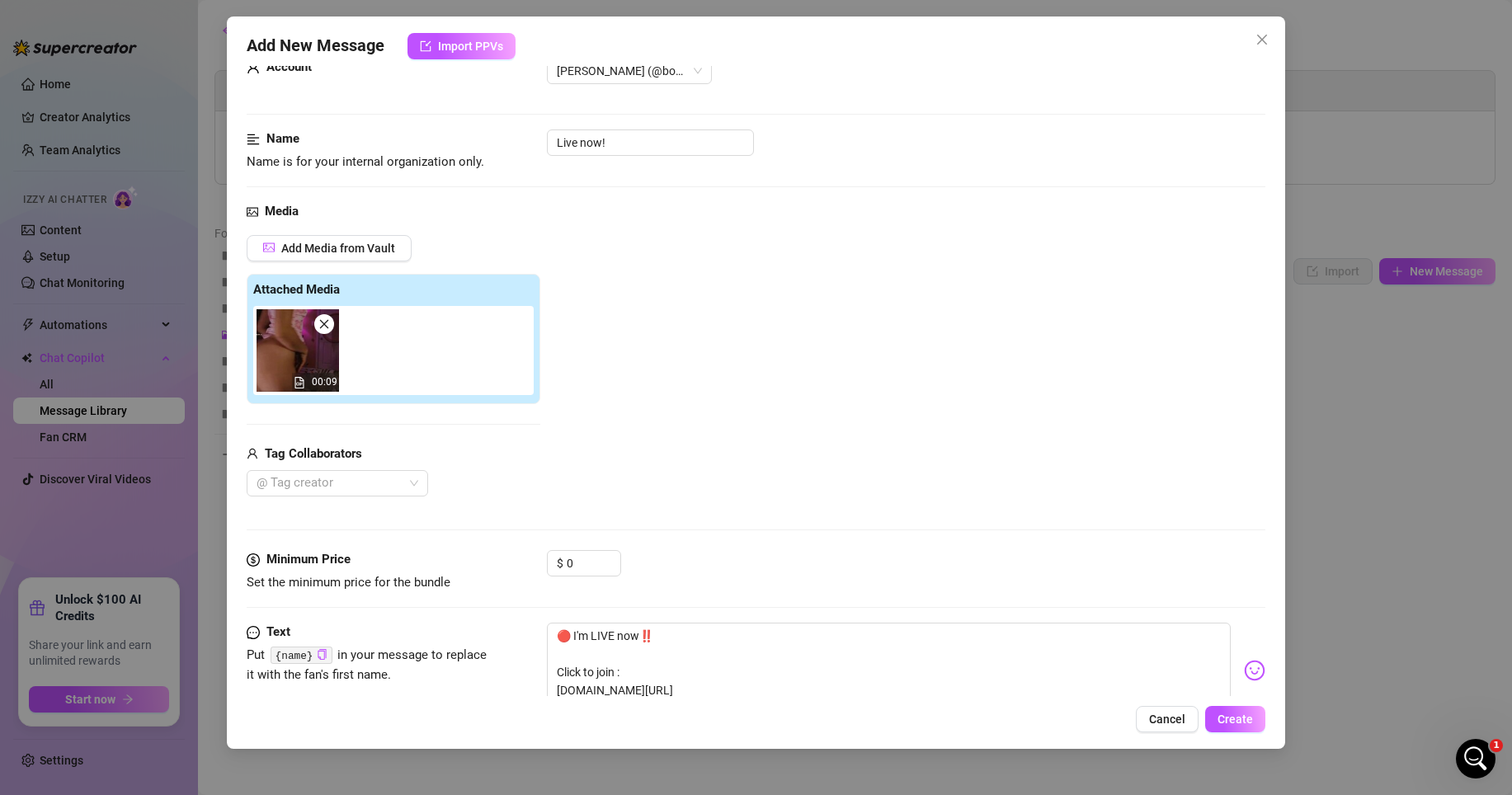
scroll to position [173, 0]
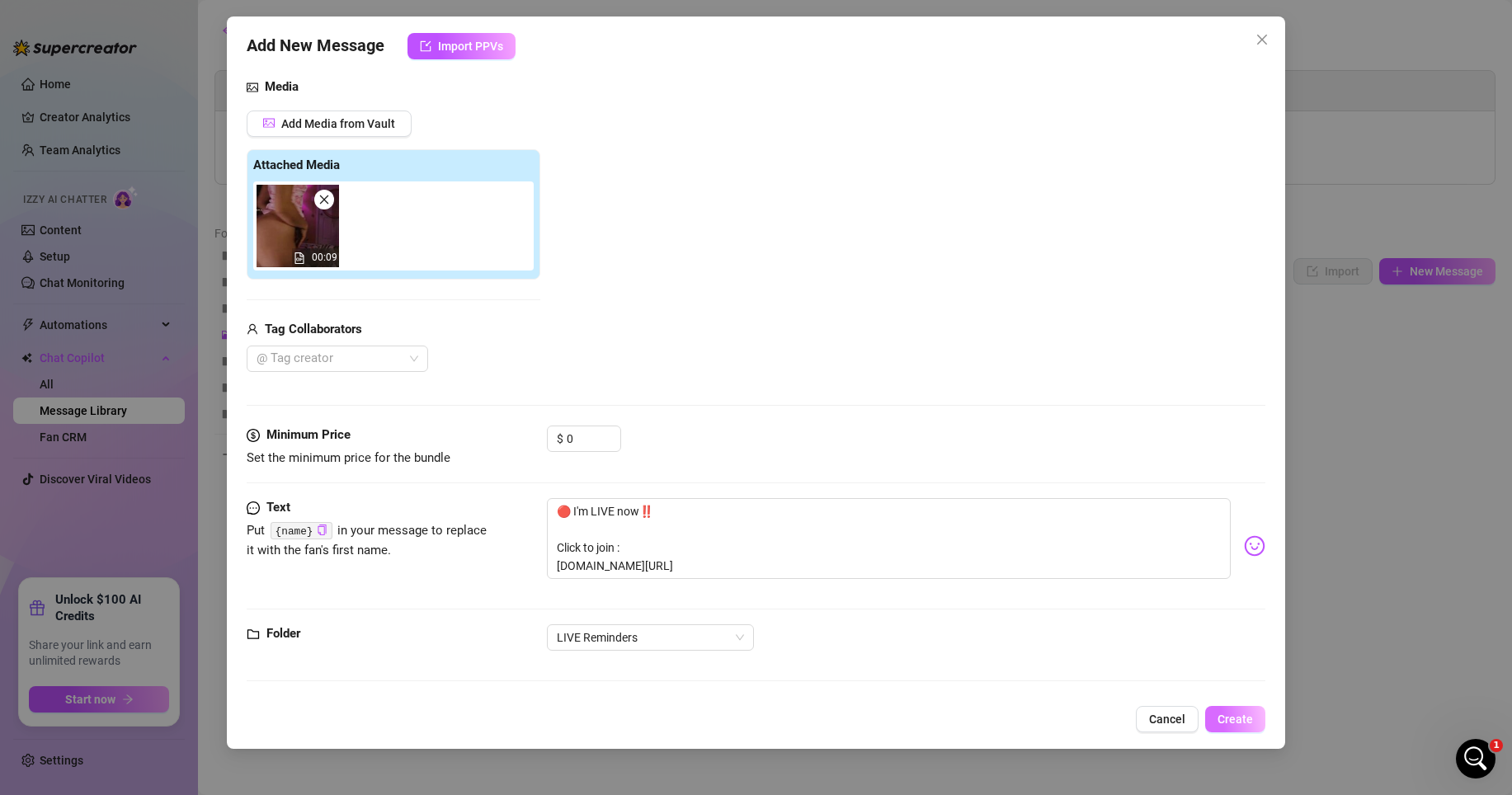
click at [1193, 697] on span "Create" at bounding box center [1236, 719] width 35 height 13
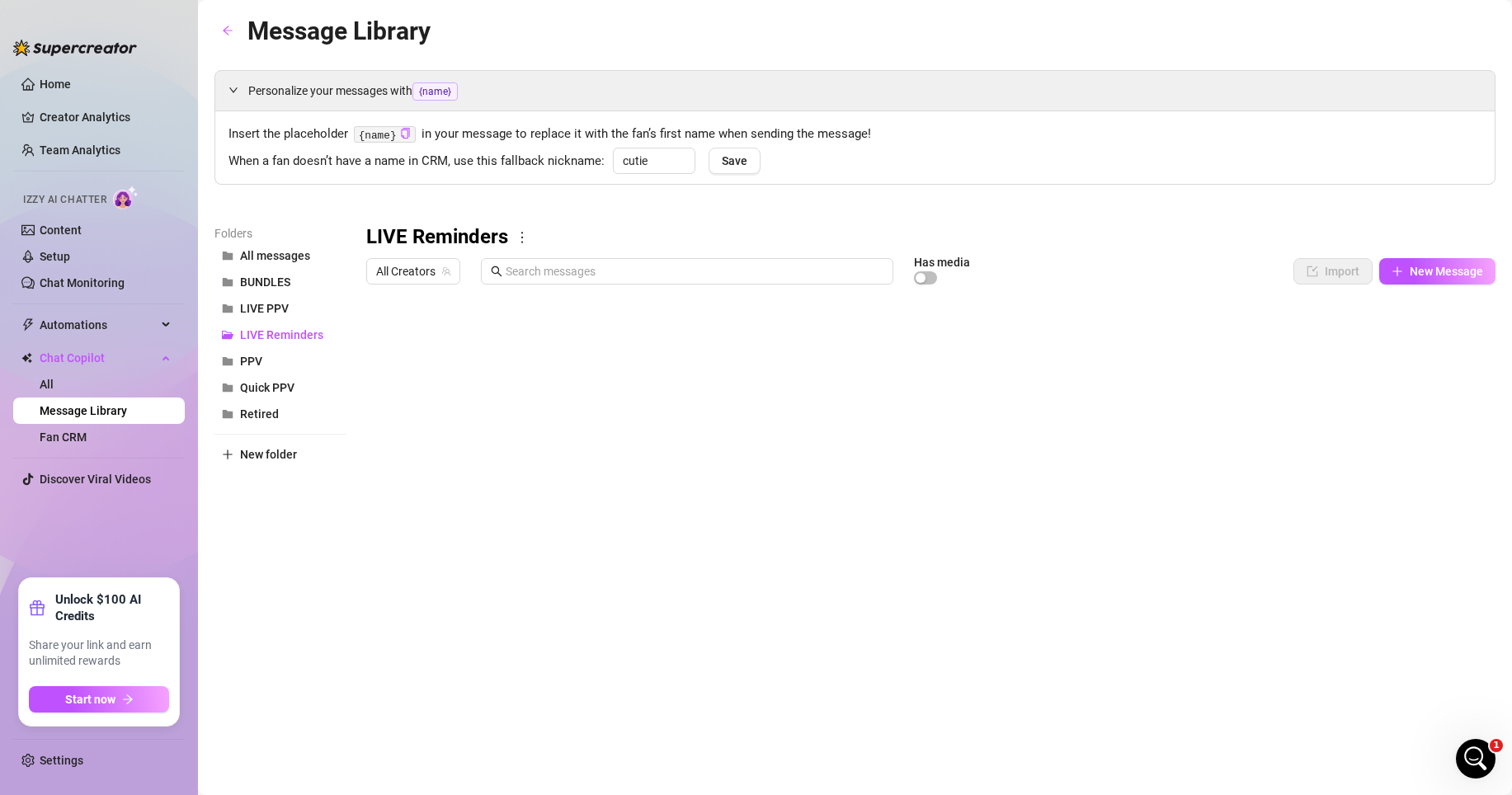
click at [594, 433] on div at bounding box center [931, 476] width 1130 height 368
click at [589, 403] on div at bounding box center [931, 476] width 1130 height 368
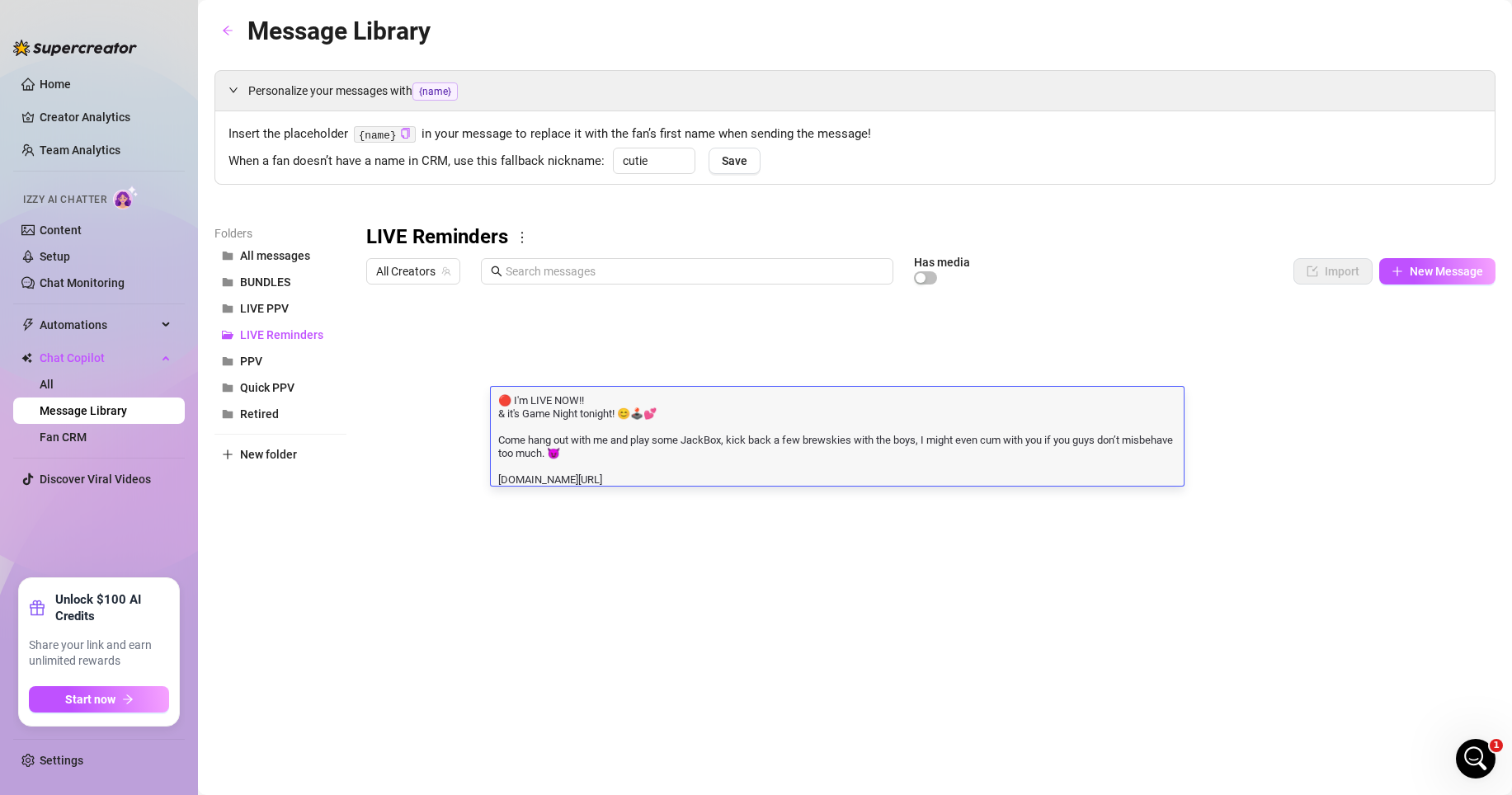
click at [604, 450] on textarea "🔴 I'm LIVE NOW!! & it's Game Night tonight! 😊🕹️💕 Come hang out with me and play…" at bounding box center [837, 439] width 693 height 94
drag, startPoint x: 636, startPoint y: 460, endPoint x: 496, endPoint y: 439, distance: 141.6
click at [496, 439] on textarea "🔴 I'm LIVE NOW!! & it's Game Night tonight! 😊🕹️💕 Come hang out with me and play…" at bounding box center [837, 439] width 693 height 94
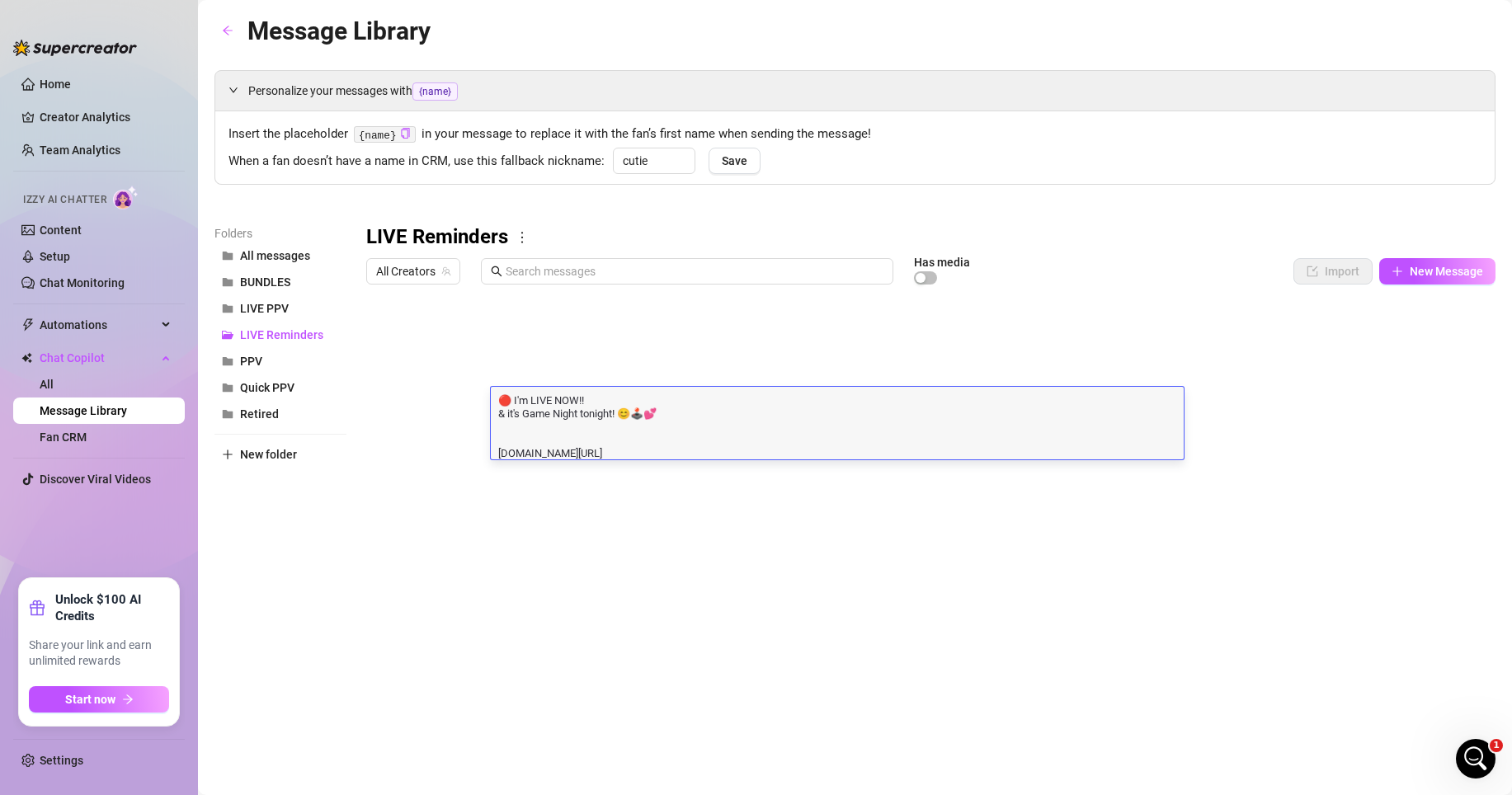
type textarea "🔴 I'm LIVE NOW!! & it's Game Night tonight! 😊🕹️💕 [DOMAIN_NAME][URL]"
click at [602, 430] on textarea "🔴 I'm LIVE NOW!! & it's Game Night tonight! 😊🕹️💕 [DOMAIN_NAME][URL]" at bounding box center [837, 419] width 693 height 55
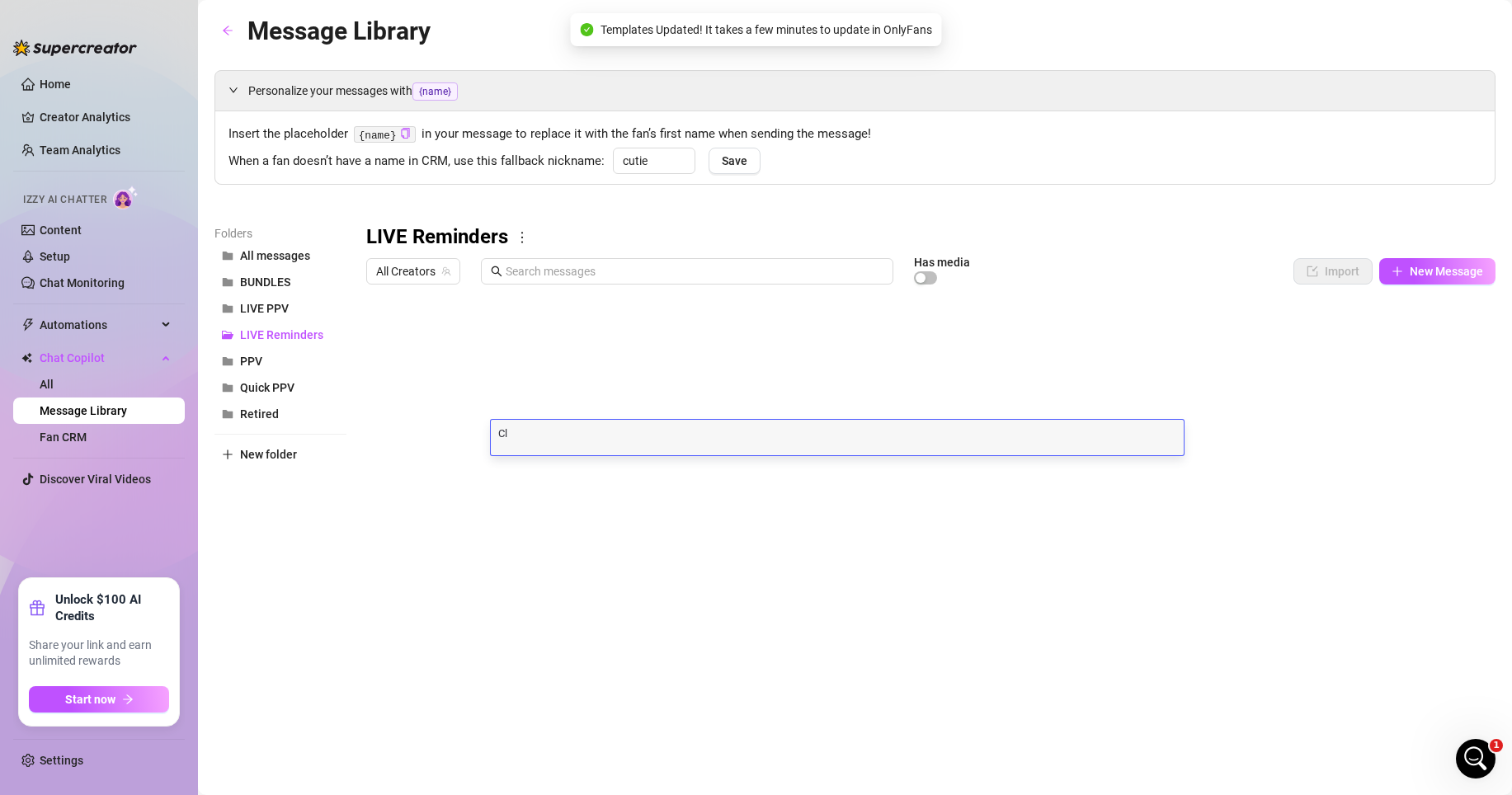
scroll to position [1, 0]
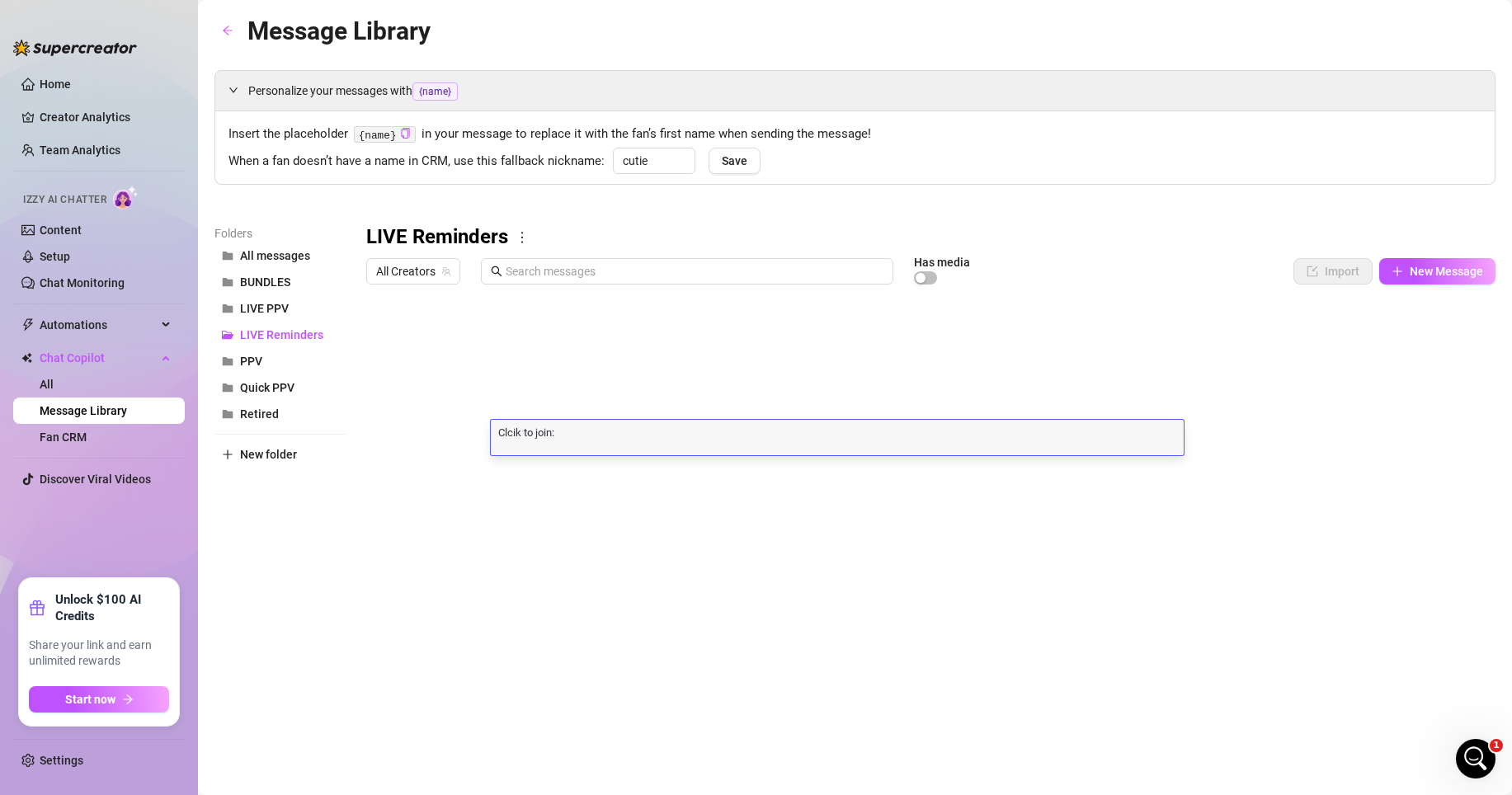
click at [592, 440] on div "[PERSON_NAME] to join: [PERSON_NAME] to join:" at bounding box center [837, 438] width 693 height 35
click at [553, 435] on textarea "Click to join:" at bounding box center [837, 432] width 693 height 15
type textarea "Click to join:"
click at [569, 446] on div "Click to join: Click to join:" at bounding box center [837, 438] width 693 height 35
click at [569, 438] on textarea "Click to join:" at bounding box center [837, 432] width 693 height 15
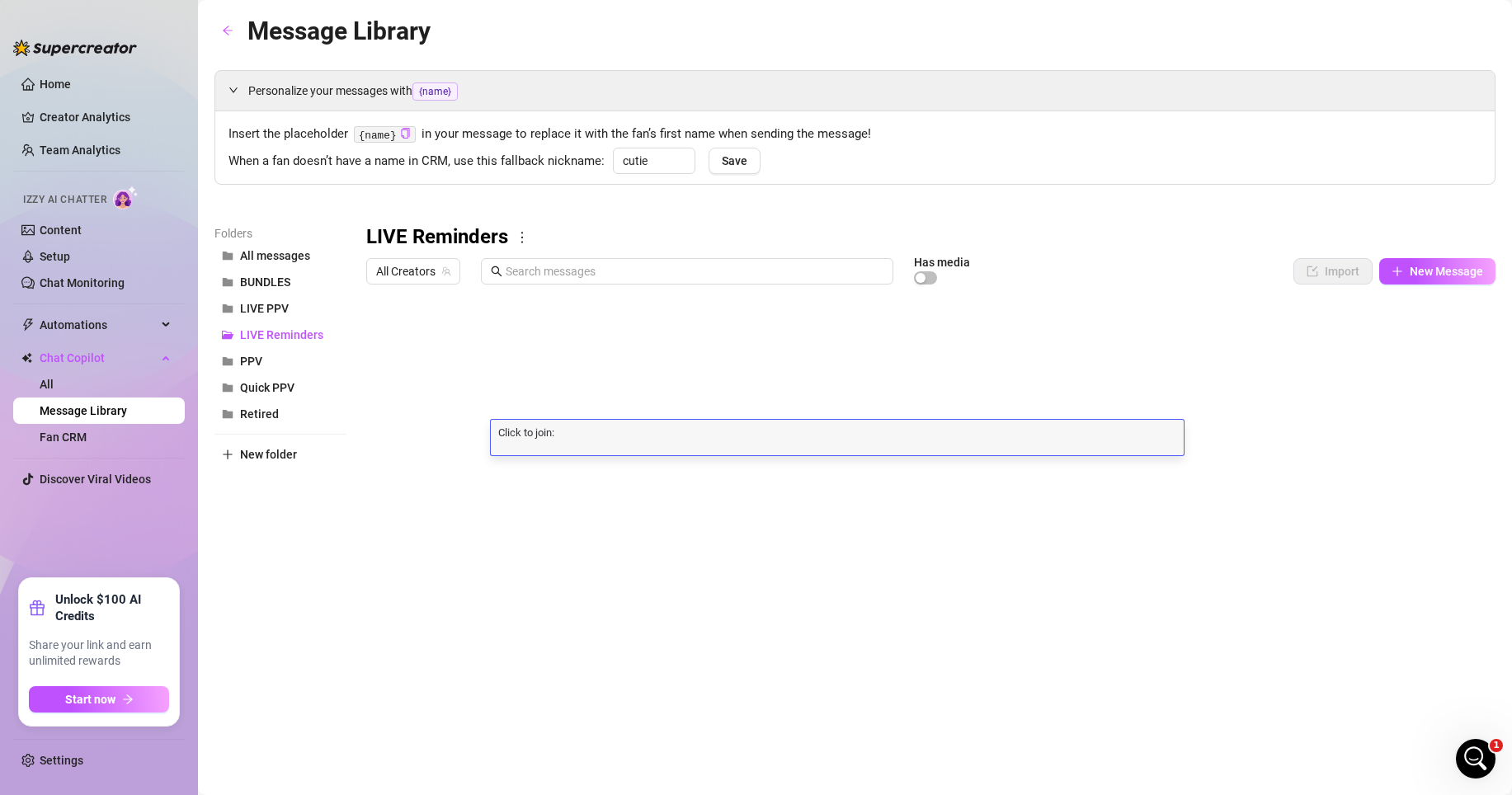
click at [578, 420] on div "Click to join: Click to join:" at bounding box center [837, 438] width 693 height 35
click at [574, 396] on div at bounding box center [931, 476] width 1130 height 368
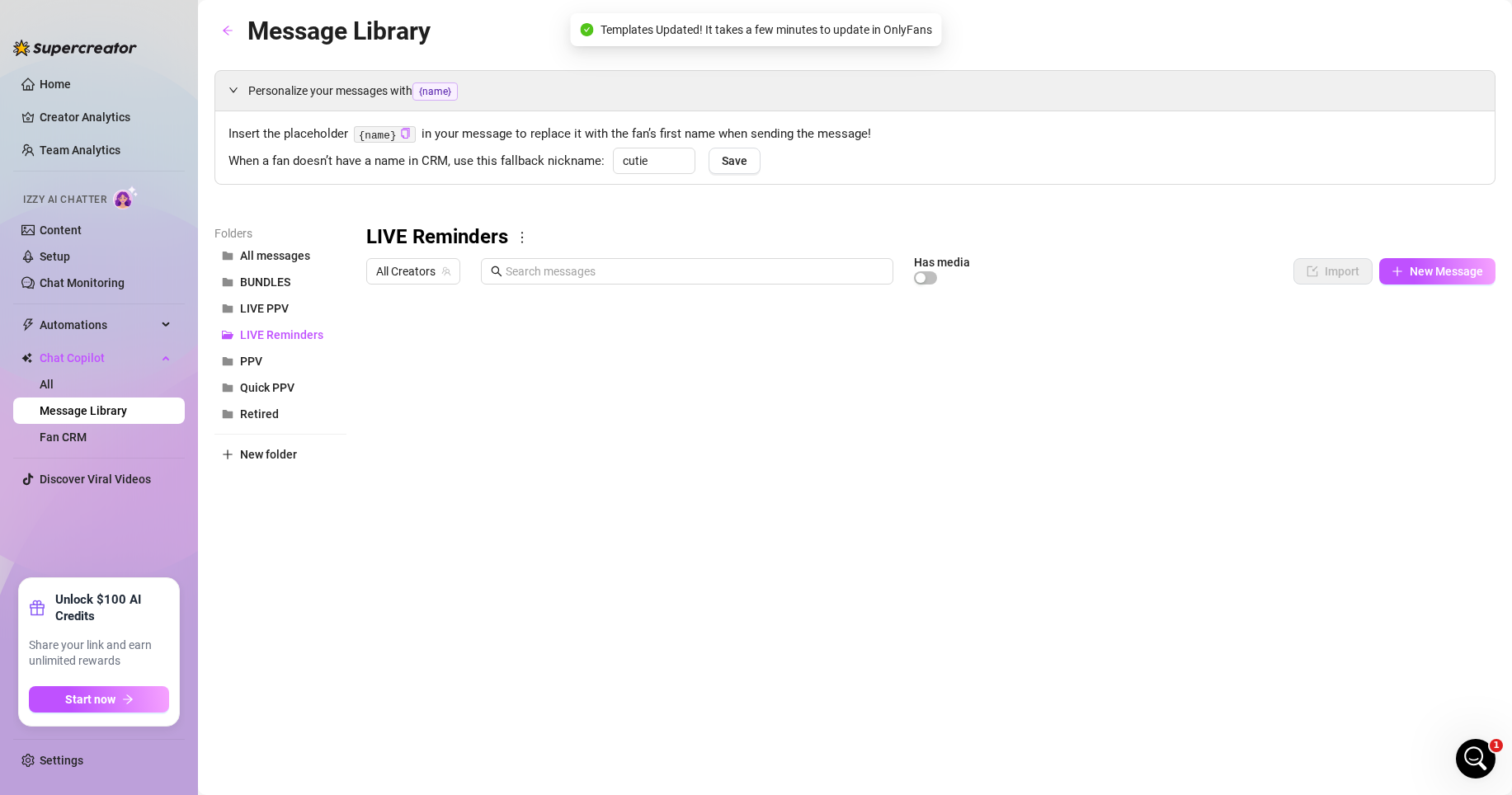
click at [575, 443] on div at bounding box center [931, 476] width 1130 height 368
click at [572, 443] on div at bounding box center [931, 476] width 1130 height 368
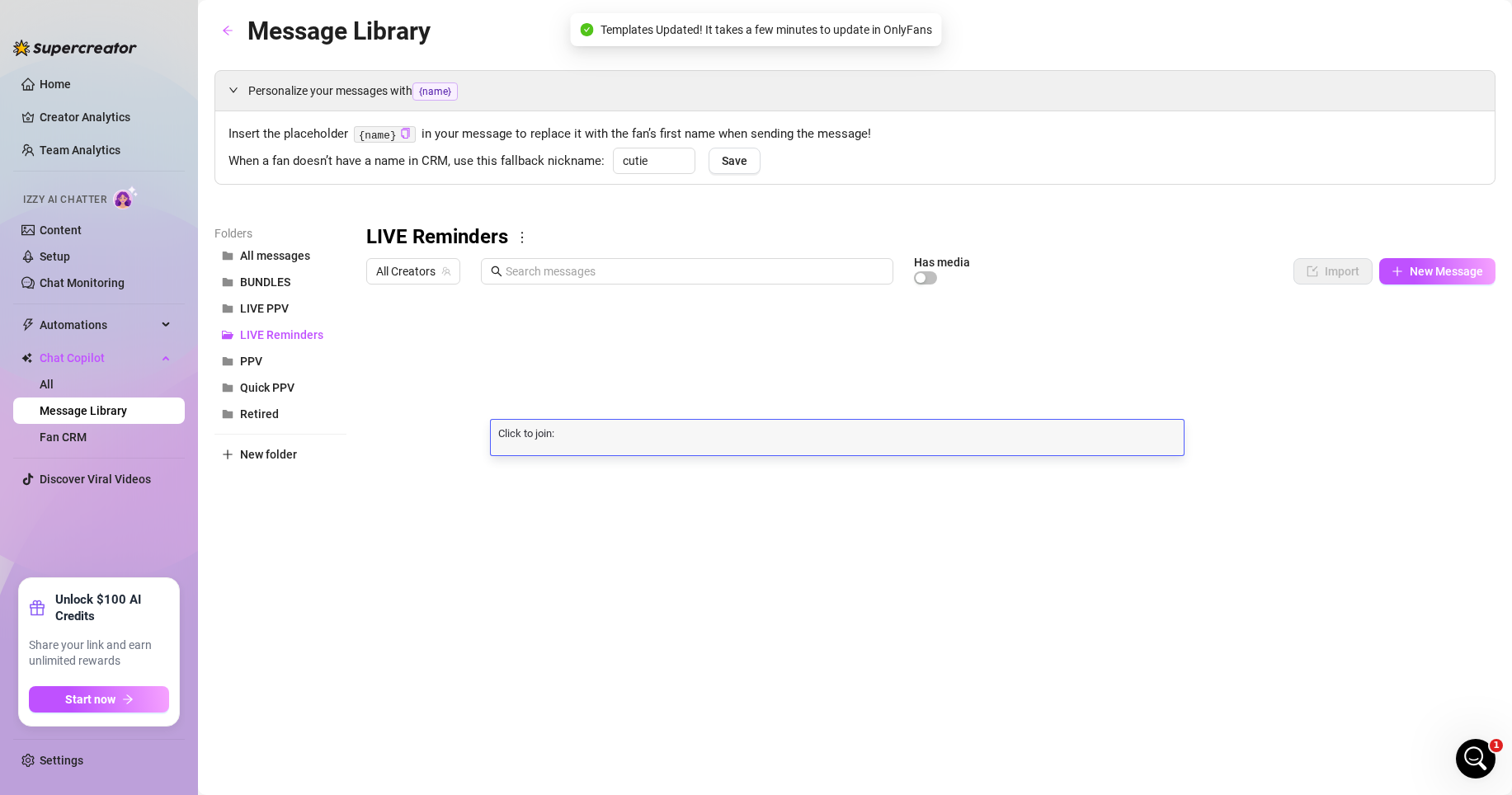
click at [572, 443] on div "Click to join: Click to join:" at bounding box center [837, 438] width 693 height 35
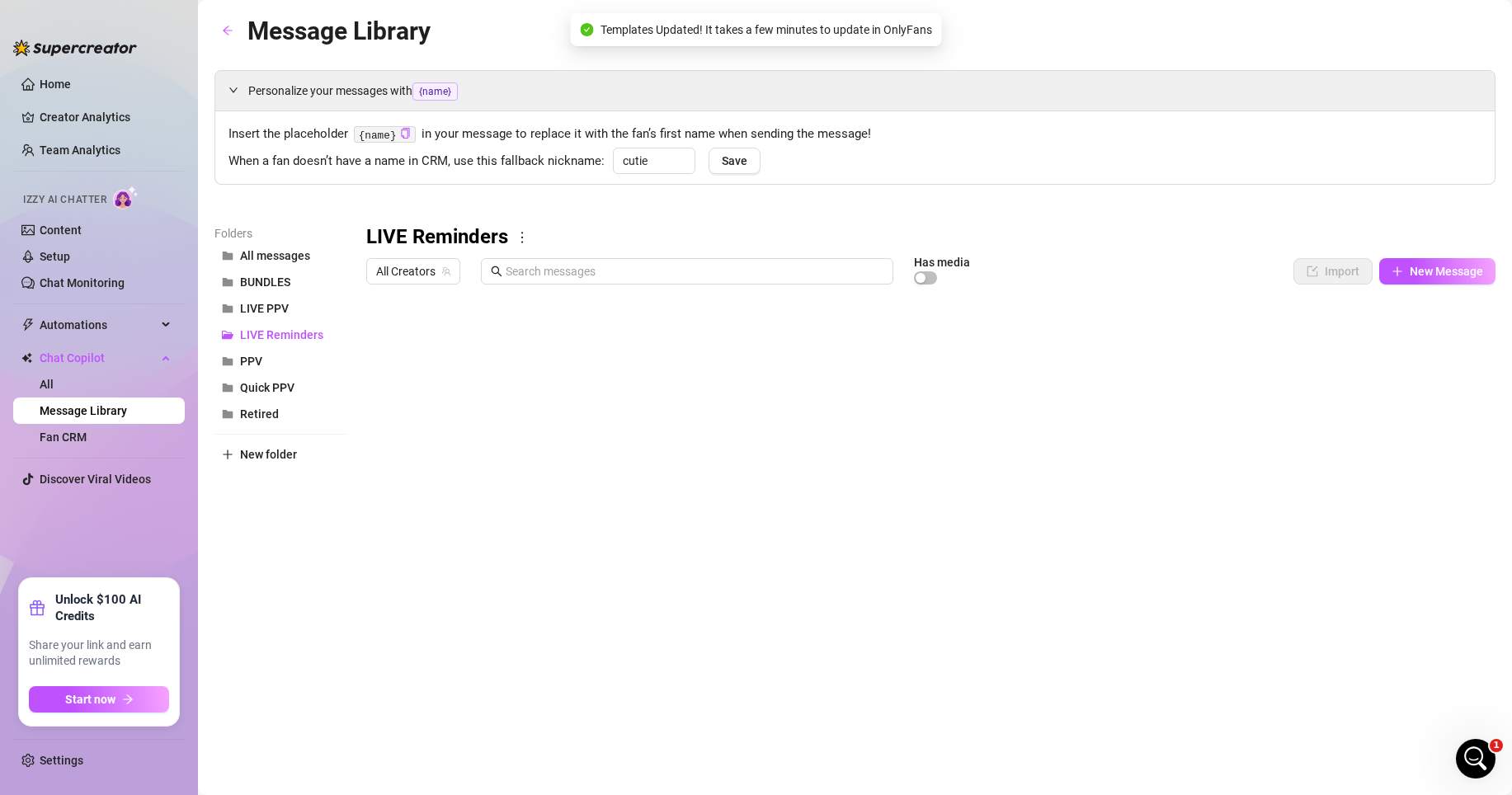
click at [554, 419] on div at bounding box center [931, 476] width 1130 height 368
click at [577, 412] on div at bounding box center [931, 476] width 1130 height 368
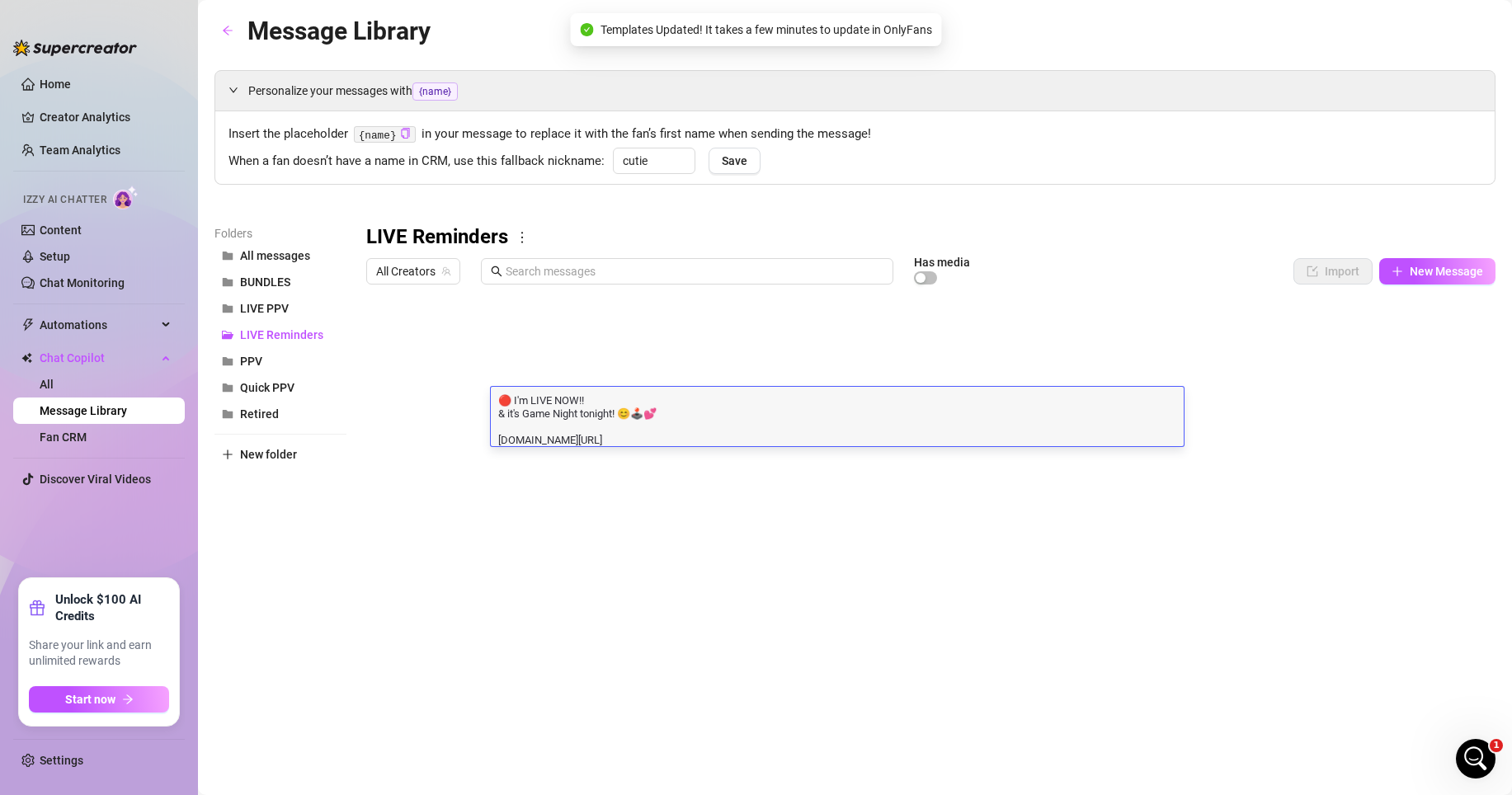
click at [632, 430] on textarea "🔴 I'm LIVE NOW!! & it's Game Night tonight! 😊🕹️💕 [DOMAIN_NAME][URL]" at bounding box center [837, 419] width 693 height 55
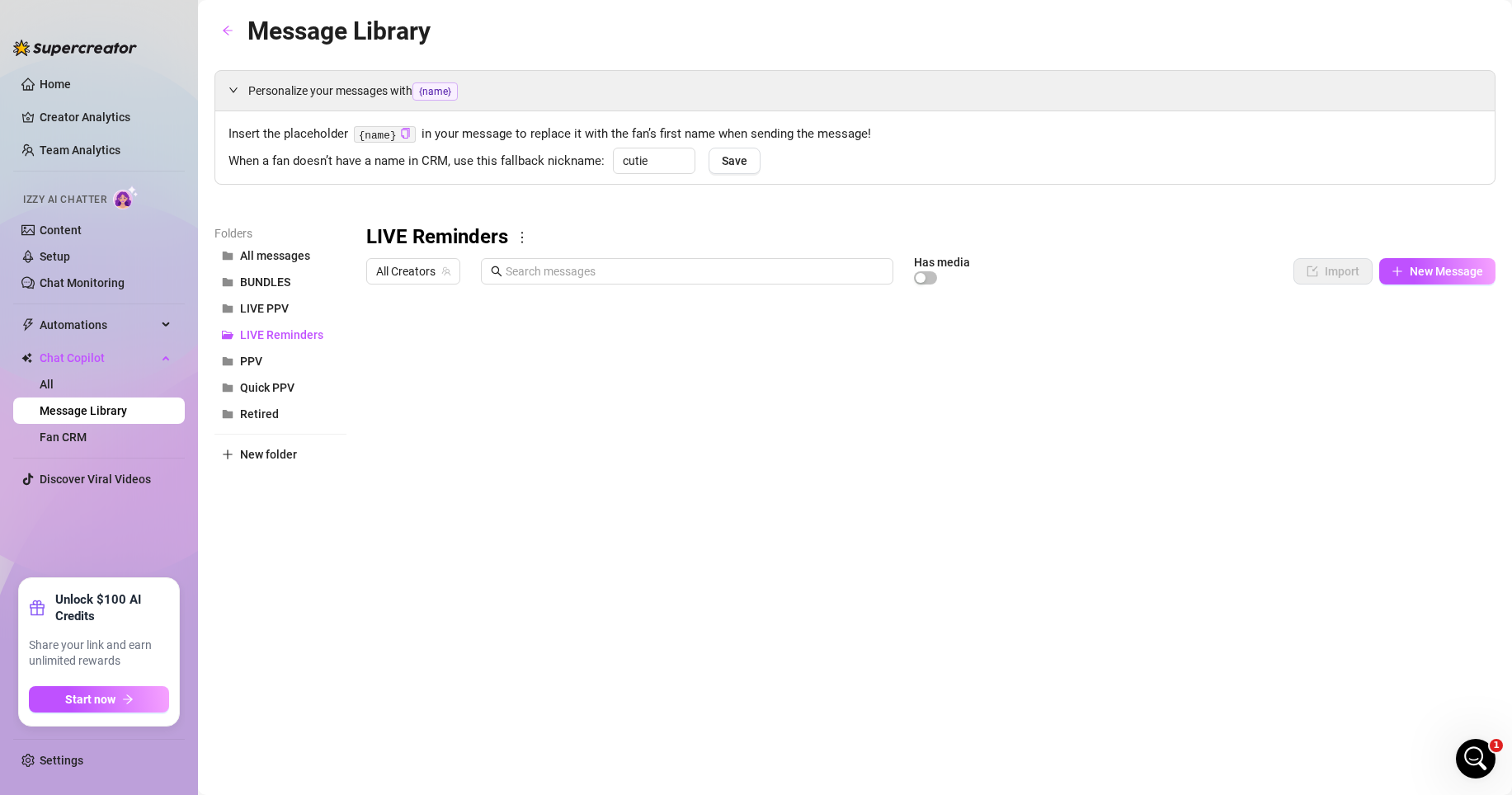
click at [588, 432] on div at bounding box center [931, 476] width 1130 height 368
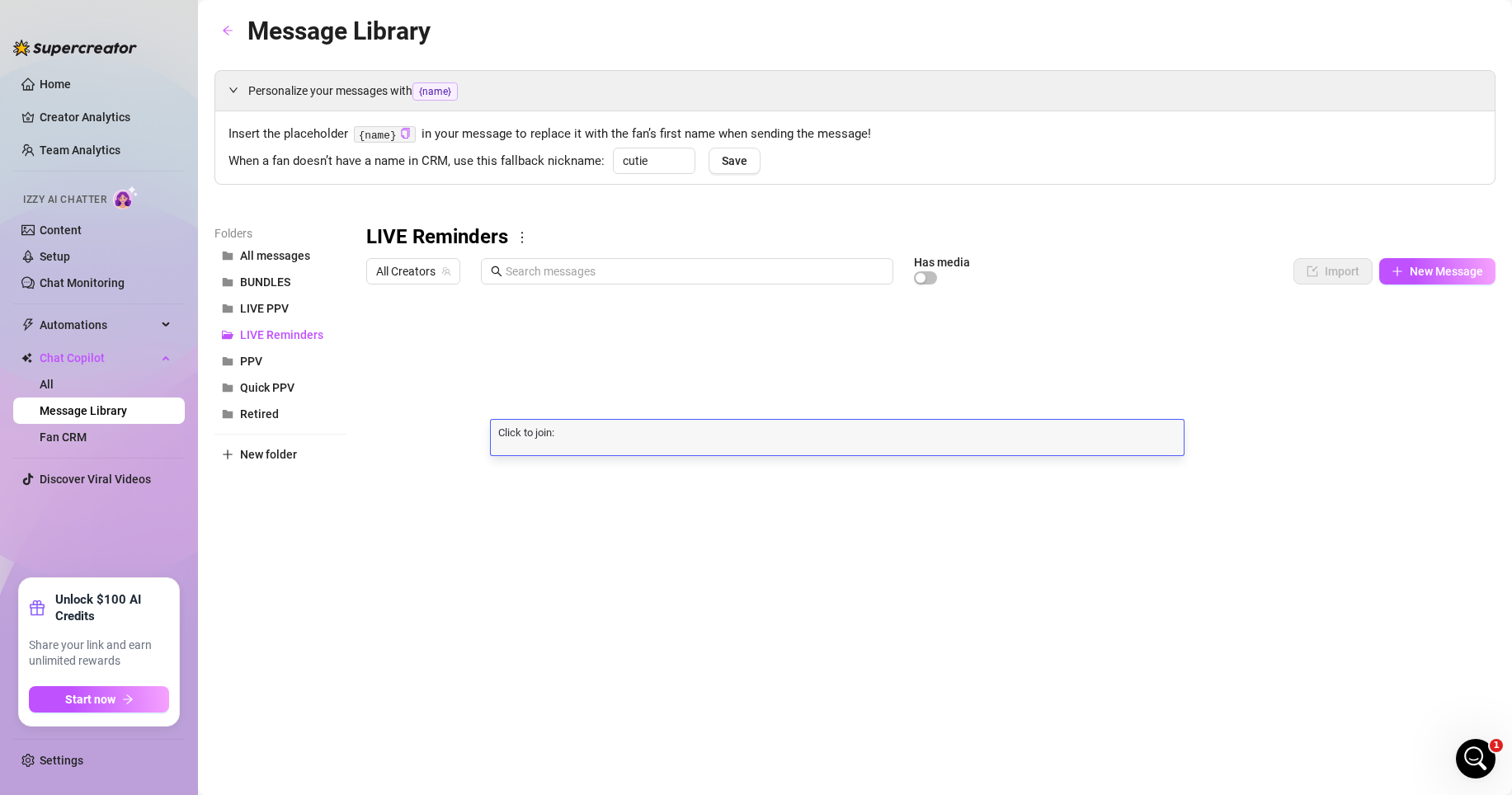
click at [385, 435] on div at bounding box center [931, 476] width 1130 height 368
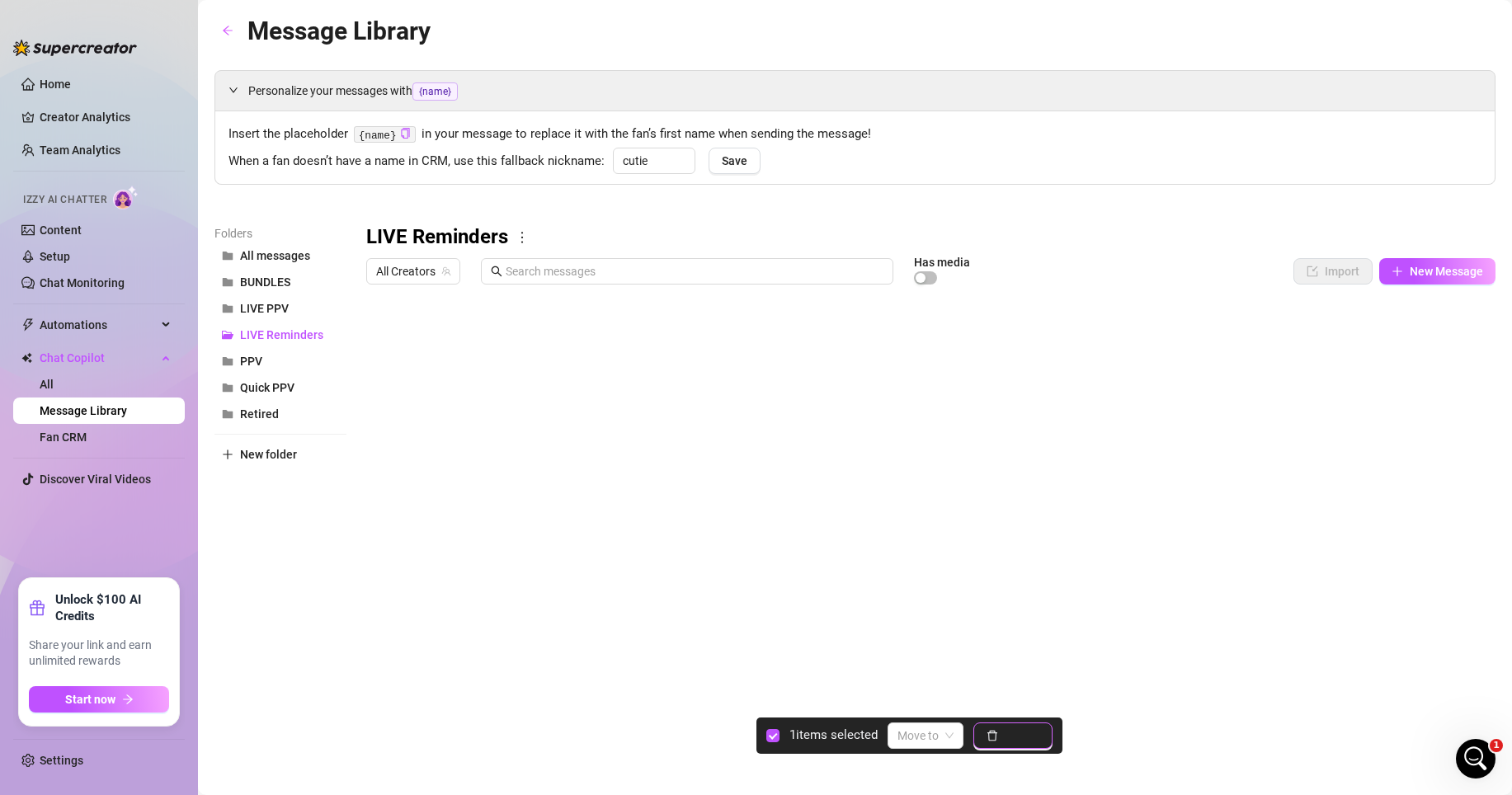
click at [1009, 697] on span "Delete" at bounding box center [1022, 736] width 35 height 13
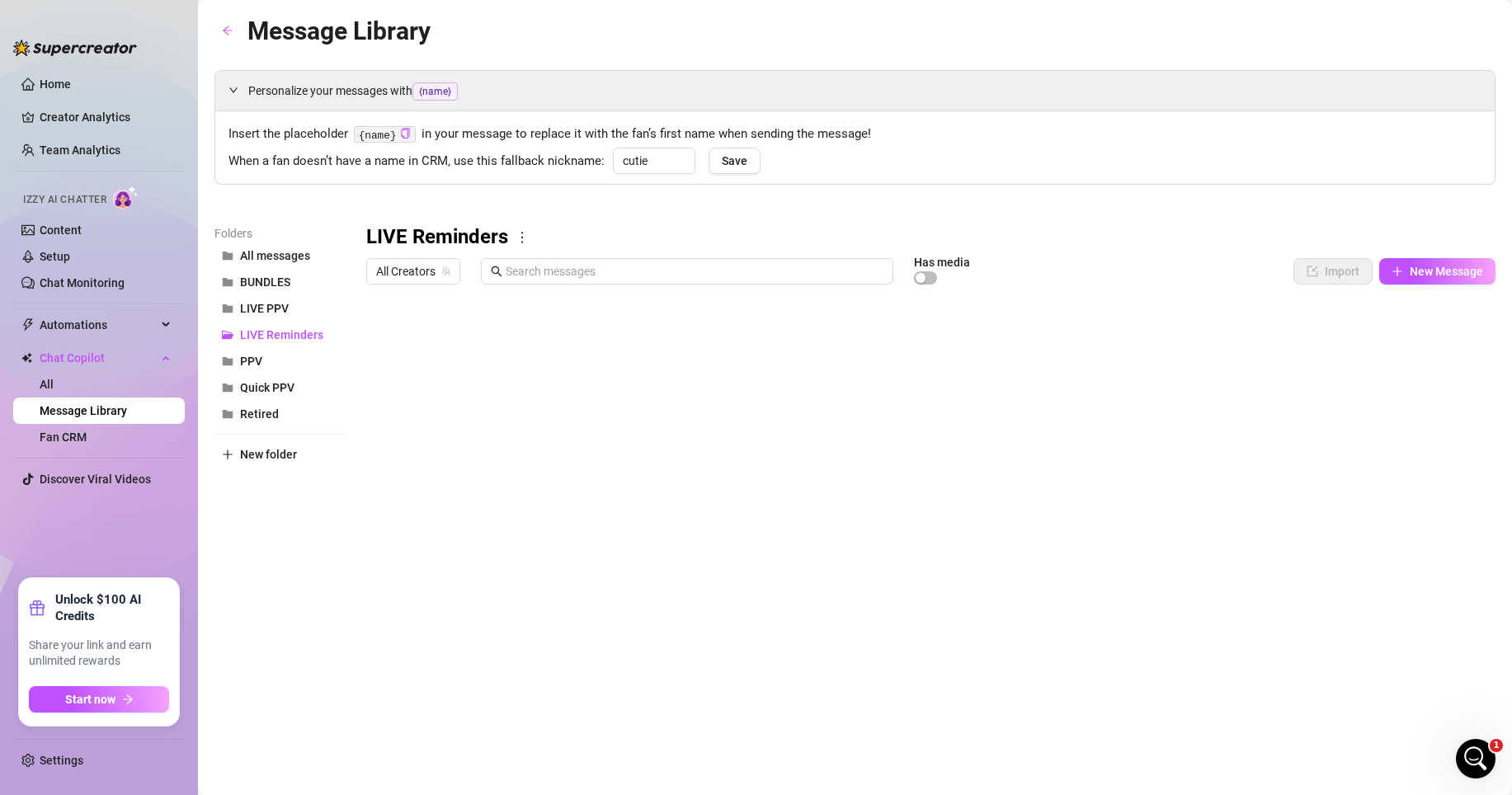
click at [622, 419] on div at bounding box center [931, 476] width 1130 height 368
click at [622, 414] on div at bounding box center [931, 476] width 1130 height 368
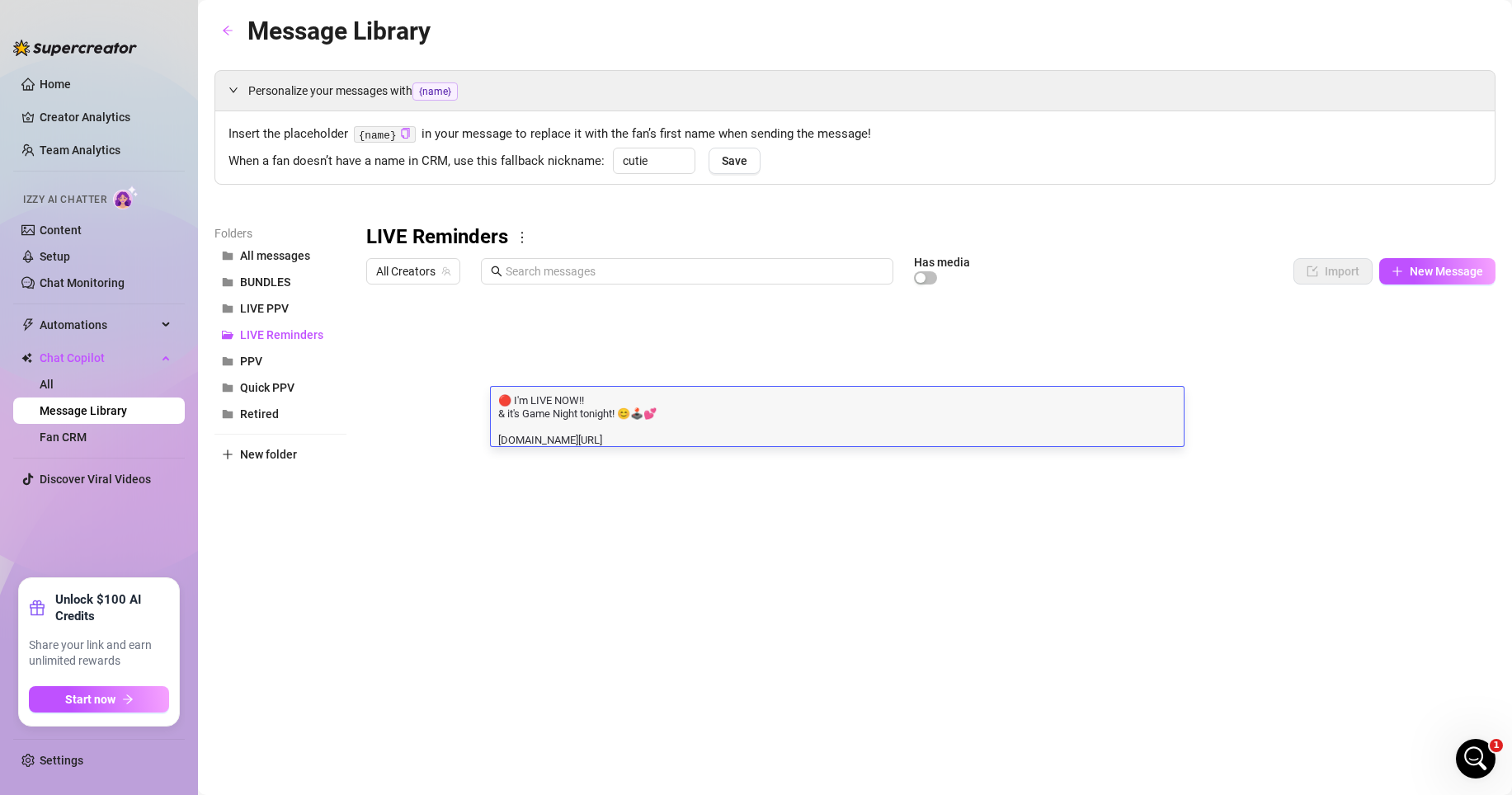
click at [638, 430] on textarea "🔴 I'm LIVE NOW!! & it's Game Night tonight! 😊🕹️💕 [DOMAIN_NAME][URL]" at bounding box center [837, 419] width 693 height 55
click at [638, 424] on textarea "🔴 I'm LIVE NOW!! & it's Game Night tonight! 😊🕹️💕 [DOMAIN_NAME][URL]" at bounding box center [837, 419] width 693 height 55
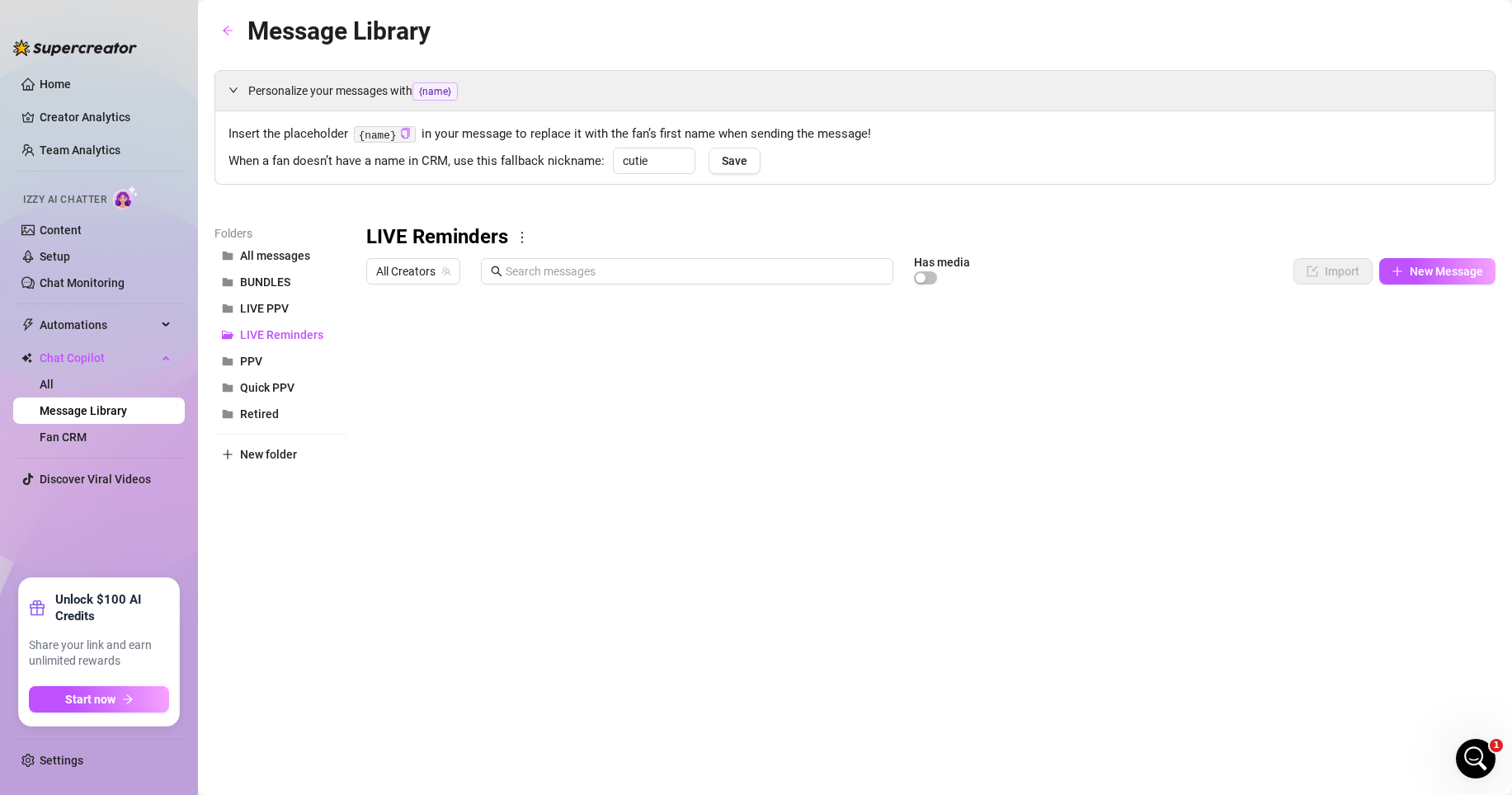
click at [633, 401] on div at bounding box center [931, 476] width 1130 height 368
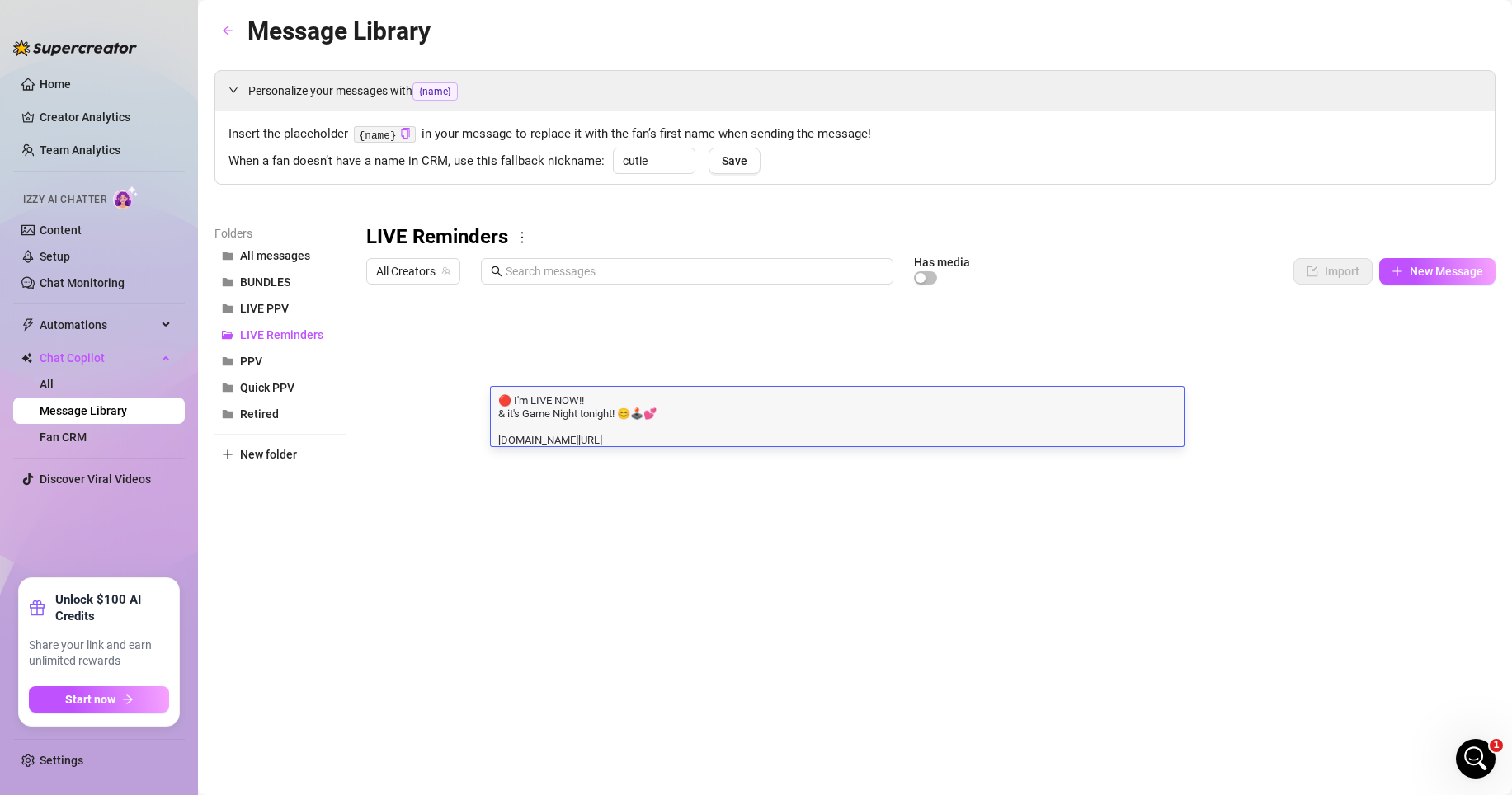
click at [636, 424] on textarea "🔴 I'm LIVE NOW!! & it's Game Night tonight! 😊🕹️💕 [DOMAIN_NAME][URL]" at bounding box center [837, 419] width 693 height 55
click at [591, 442] on textarea "🔴 I'm LIVE NOW!! & it's Game Night tonight! 😊🕹️💕 [DOMAIN_NAME][URL]" at bounding box center [837, 419] width 693 height 55
click at [606, 438] on textarea "🔴 I'm LIVE NOW!! & it's Game Night tonight! 😊🕹️💕 [DOMAIN_NAME]/[PERSON_NAME]/li…" at bounding box center [837, 419] width 693 height 55
click at [608, 426] on textarea "🔴 I'm LIVE NOW!! & it's Game Night tonight! 😊🕹️💕 [DOMAIN_NAME]/[PERSON_NAME]/li…" at bounding box center [837, 419] width 693 height 55
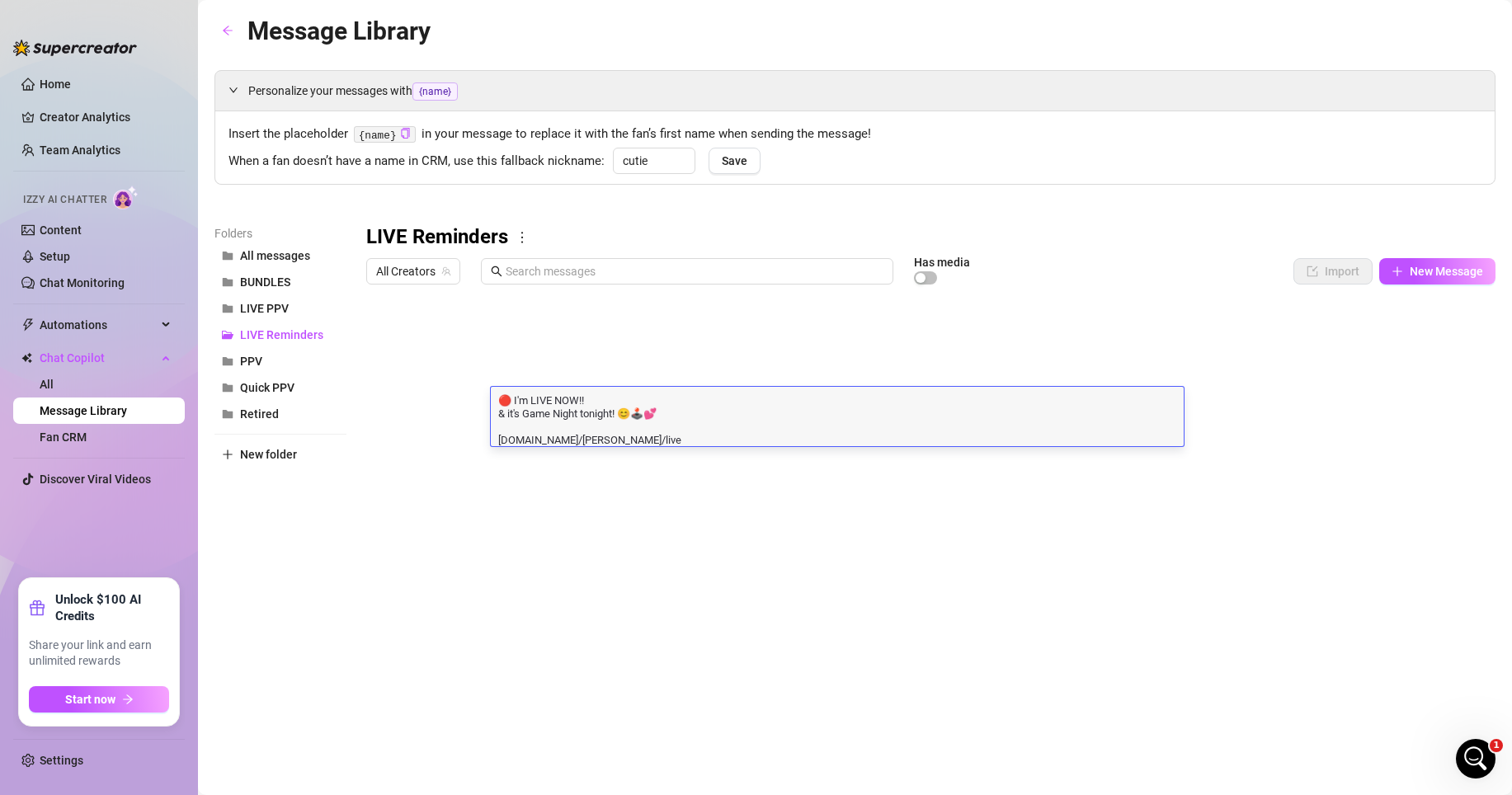
click at [608, 436] on textarea "🔴 I'm LIVE NOW!! & it's Game Night tonight! 😊🕹️💕 [DOMAIN_NAME]/[PERSON_NAME]/li…" at bounding box center [837, 419] width 693 height 55
type textarea "🔴 I'm LIVE NOW!! & it's Game Night tonight! 😊🕹️💕 [DOMAIN_NAME][URL]"
click at [605, 421] on textarea "🔴 I'm LIVE NOW!! & it's Game Night tonight! 😊🕹️💕 [DOMAIN_NAME][URL]" at bounding box center [837, 419] width 693 height 55
click at [667, 415] on textarea "🔴 I'm LIVE NOW!! & it's Game Night tonight! 😊🕹️💕 [DOMAIN_NAME][URL]" at bounding box center [837, 419] width 693 height 55
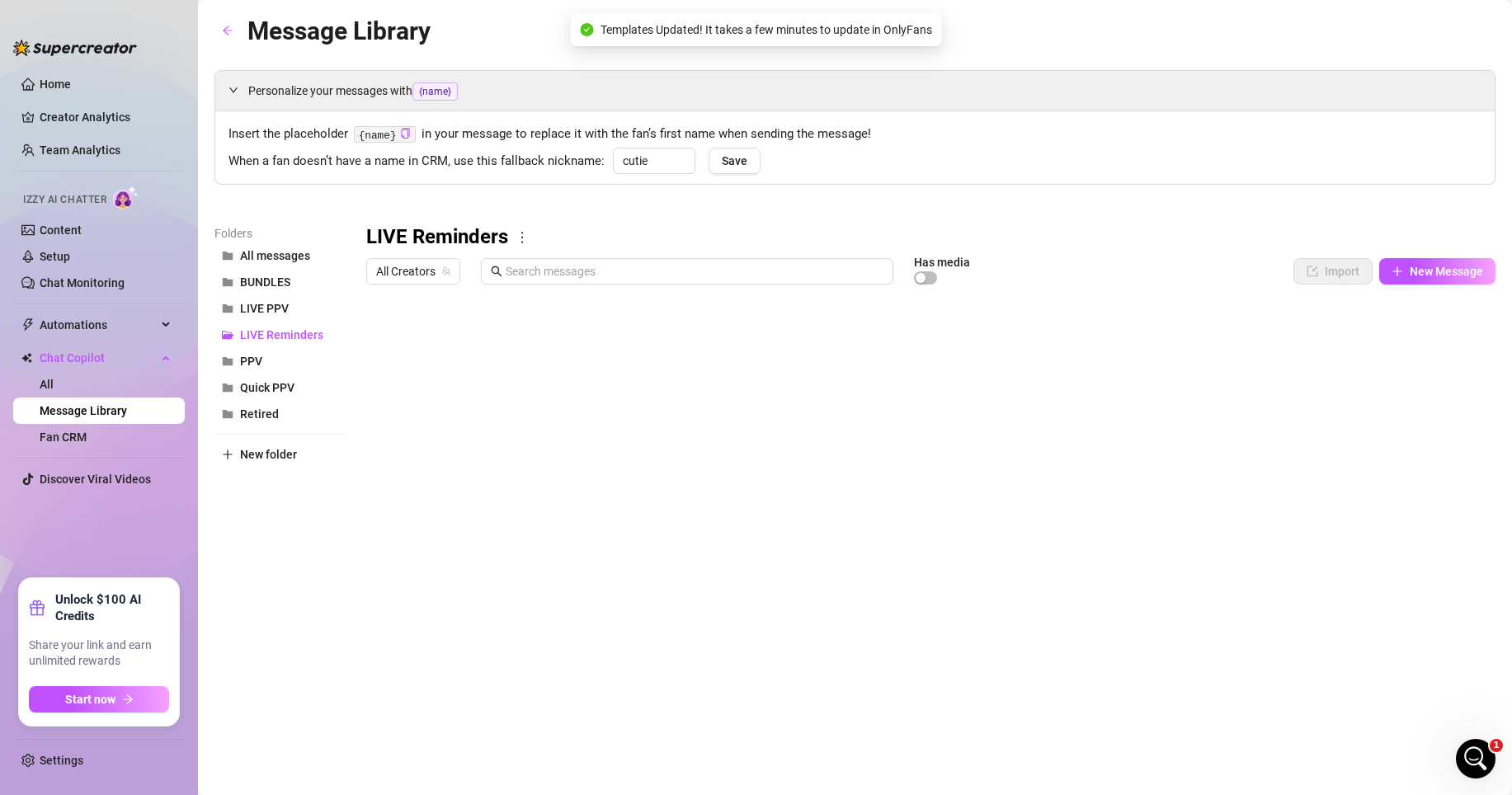
click at [643, 444] on div at bounding box center [931, 476] width 1130 height 368
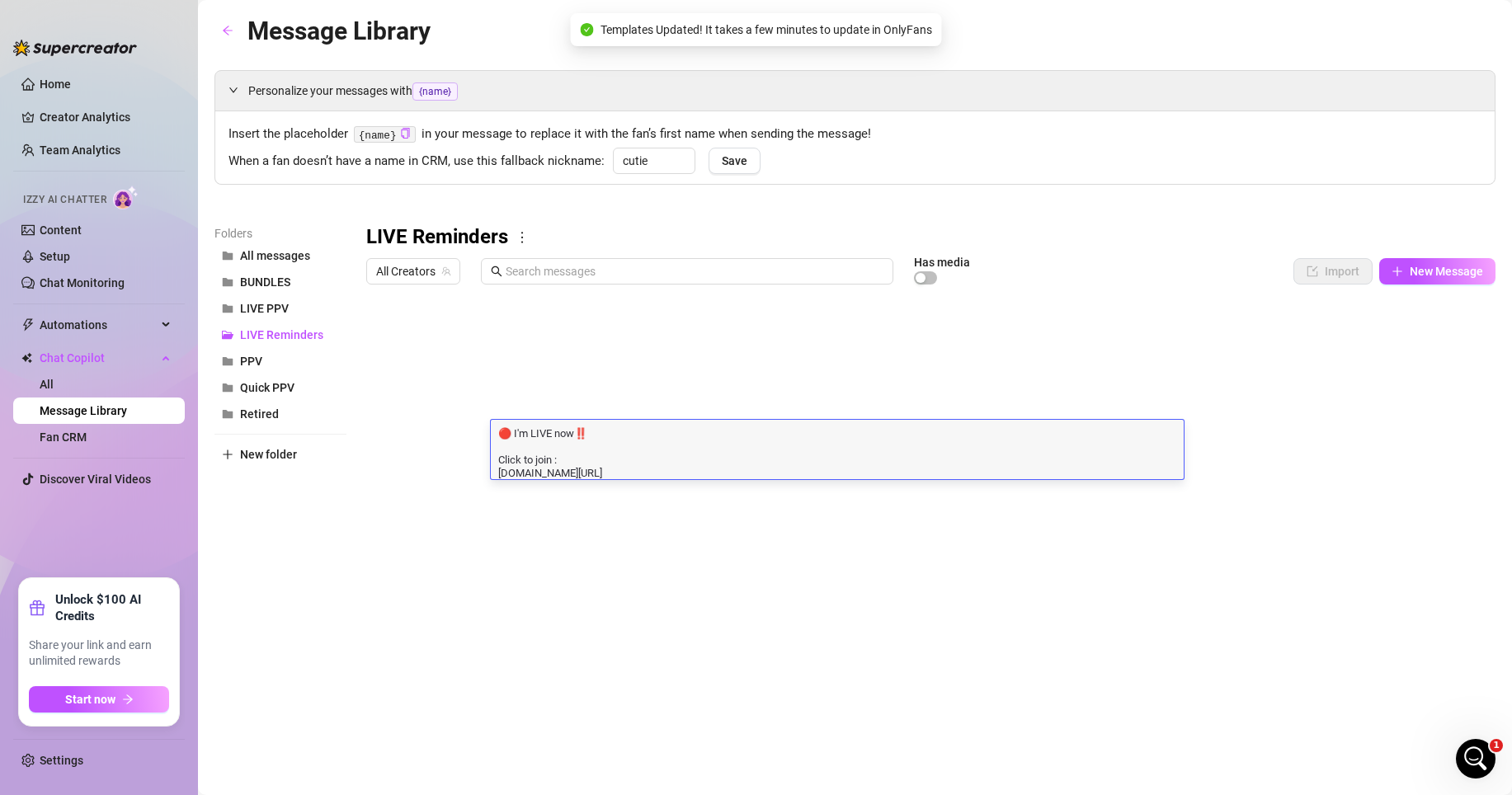
click at [606, 407] on div at bounding box center [931, 476] width 1130 height 368
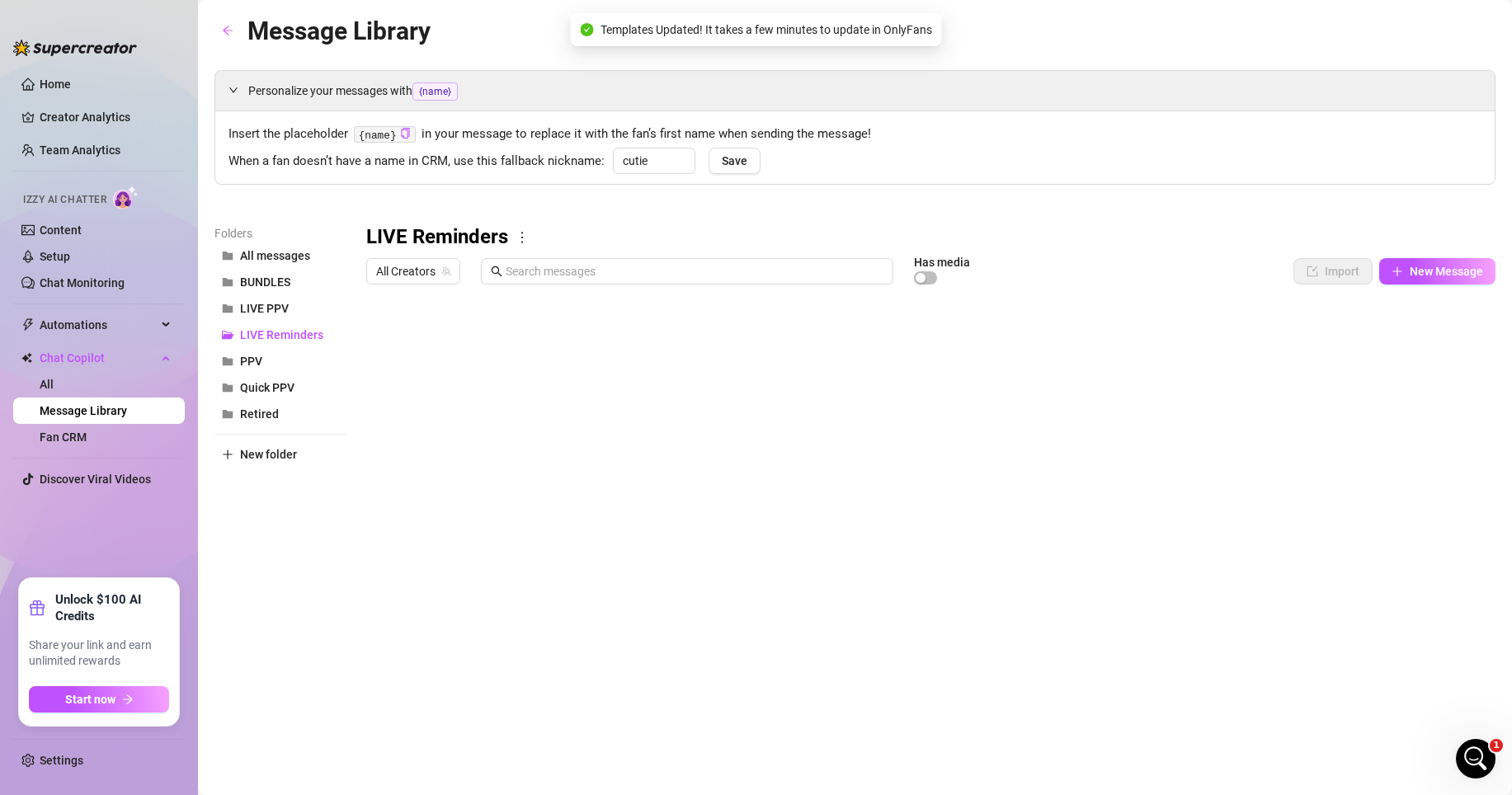
click at [606, 407] on div at bounding box center [931, 476] width 1130 height 368
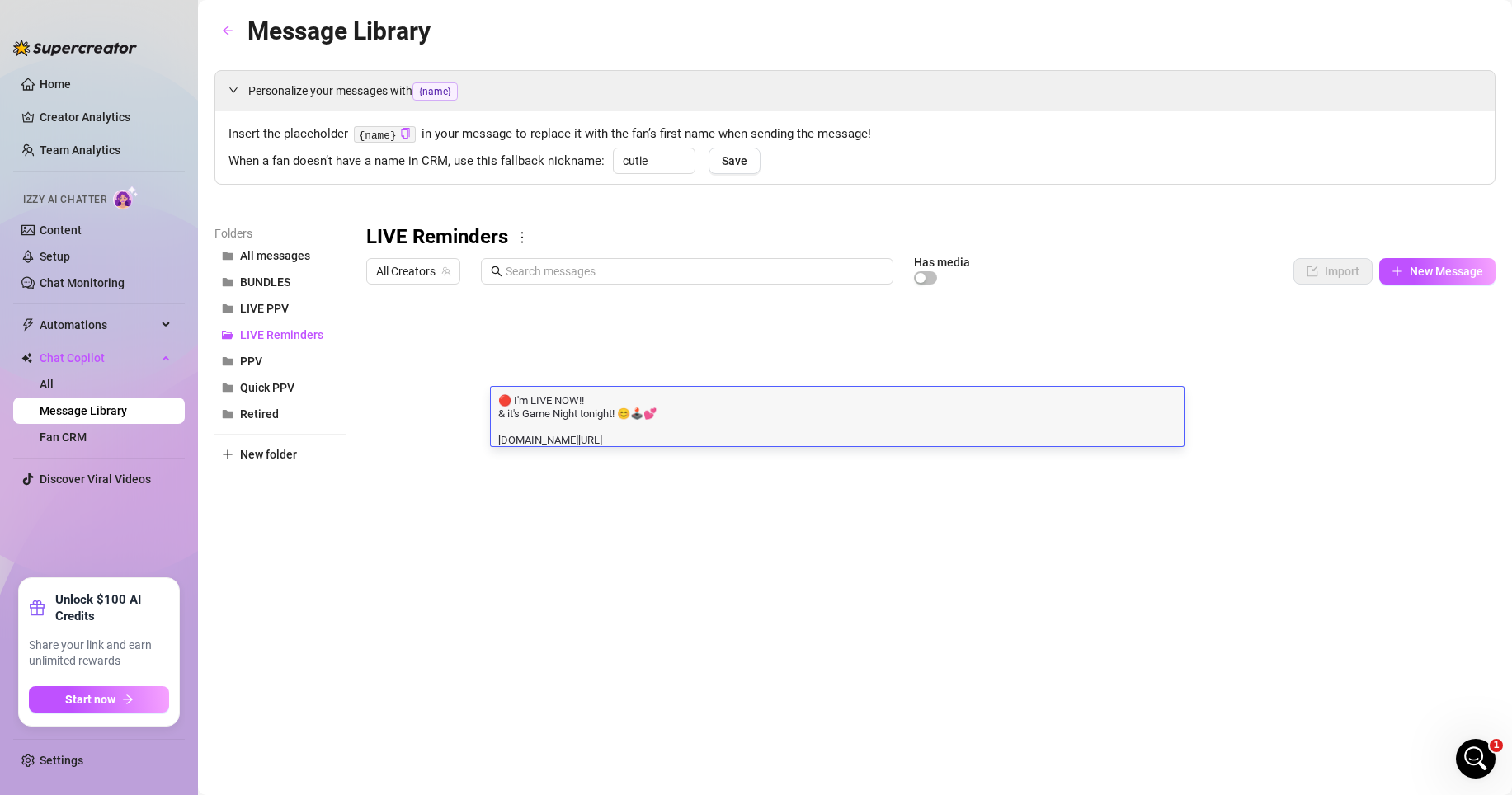
click at [596, 428] on textarea "🔴 I'm LIVE NOW!! & it's Game Night tonight! 😊🕹️💕 [DOMAIN_NAME][URL]" at bounding box center [837, 419] width 693 height 55
type textarea "🔴 I'm LIVE NOW!! & it's Game Night tonight! 😊🕹️💕 Click to jopin: [DOMAIN_NAME][…"
click at [529, 430] on textarea "🔴 I'm LIVE NOW!! & it's Game Night tonight! 😊🕹️💕 Click to join: [DOMAIN_NAME][U…" at bounding box center [837, 419] width 693 height 55
click at [502, 427] on textarea "🔴 I'm LIVE NOW!! & it's Game Night tonight! 😊🕹️💕 Click to join: [DOMAIN_NAME][U…" at bounding box center [837, 419] width 693 height 55
click at [497, 428] on textarea "🔴 I'm LIVE NOW!! & it's Game Night tonight! 😊🕹️💕 Click to join: [DOMAIN_NAME][U…" at bounding box center [837, 419] width 693 height 55
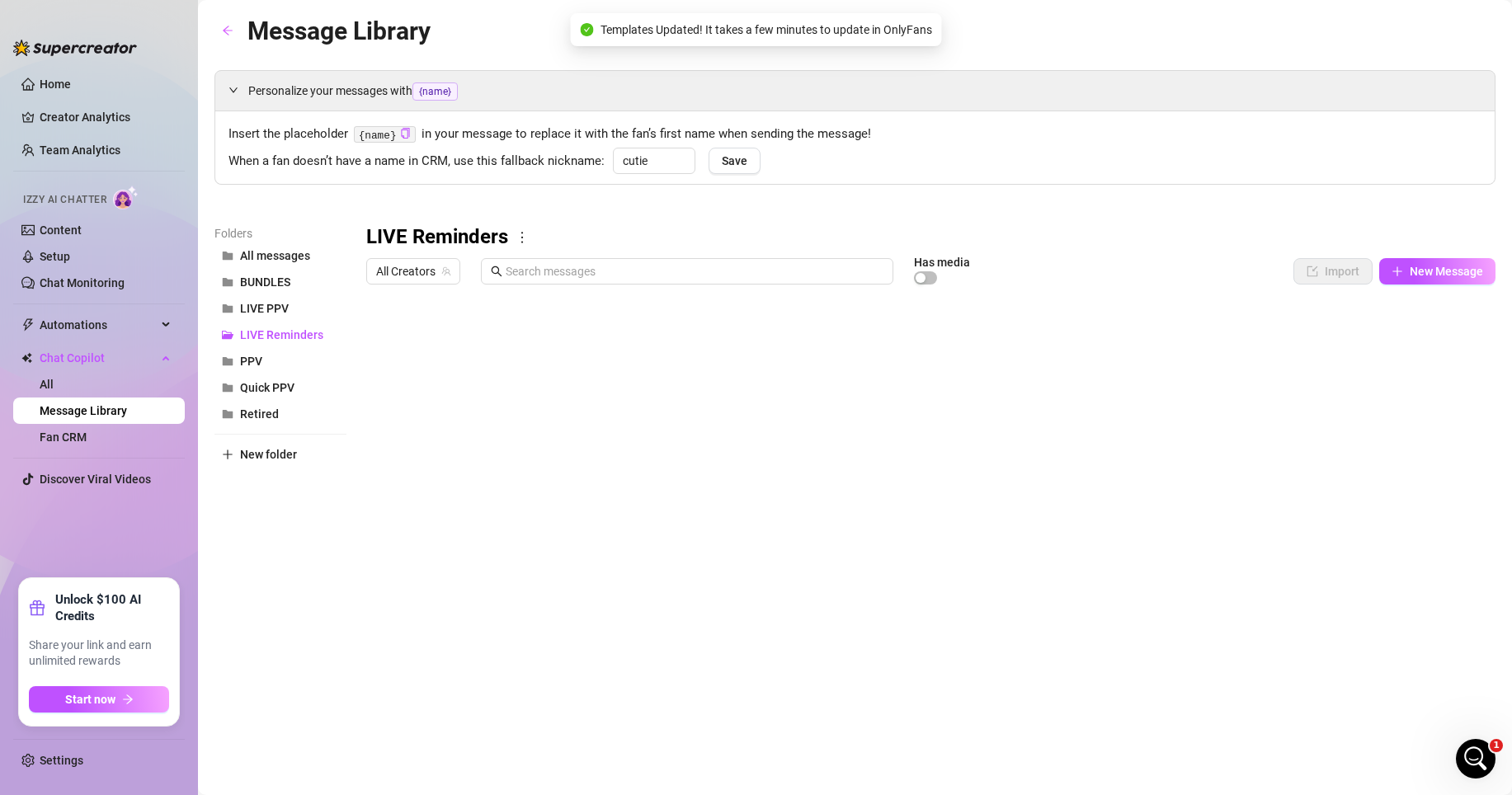
click at [699, 398] on div at bounding box center [931, 476] width 1130 height 368
click at [698, 400] on div at bounding box center [931, 476] width 1130 height 368
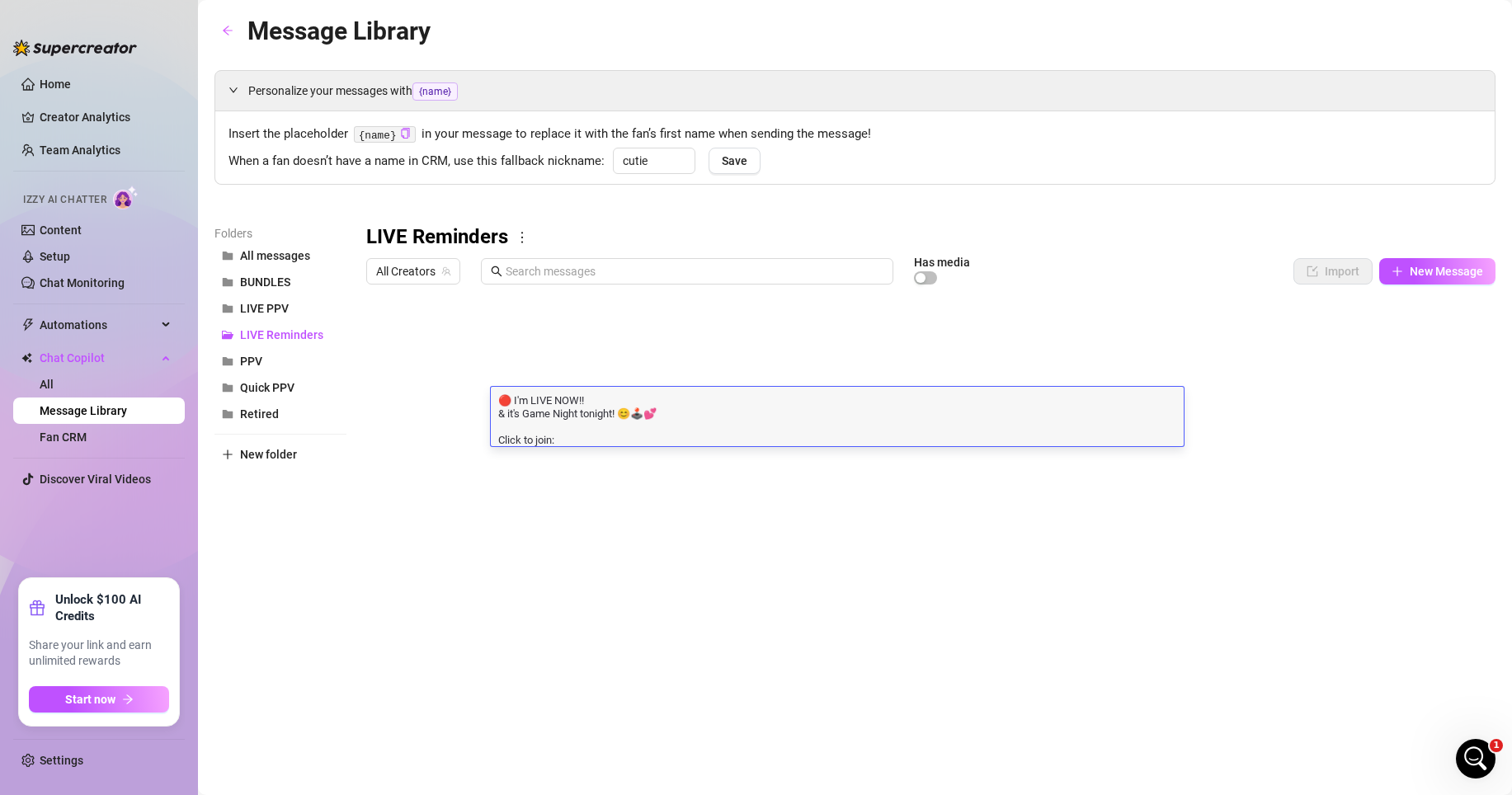
scroll to position [0, 0]
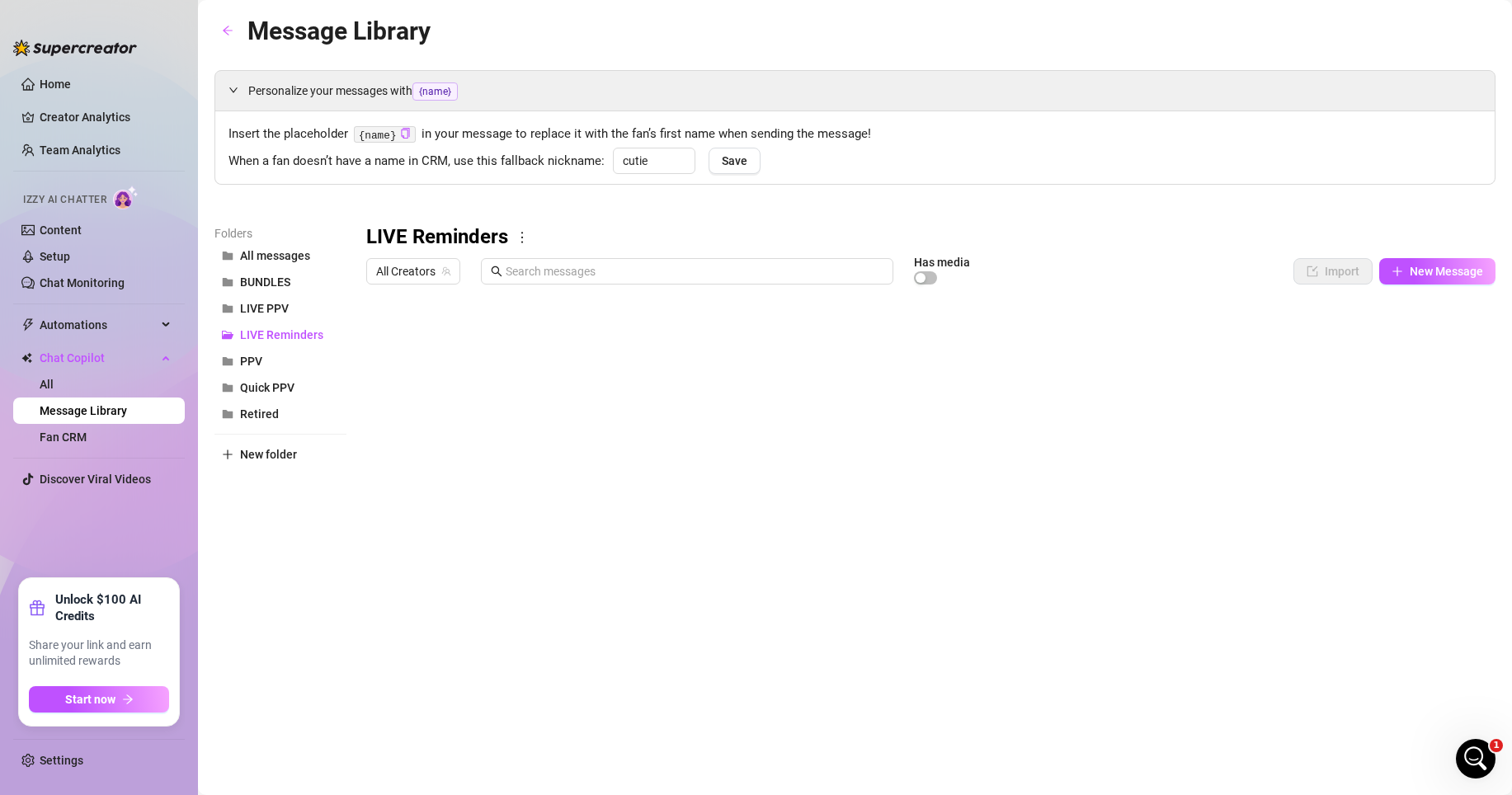
click at [625, 485] on div at bounding box center [931, 476] width 1130 height 368
click at [593, 422] on div at bounding box center [931, 476] width 1130 height 368
click at [592, 426] on div at bounding box center [931, 476] width 1130 height 368
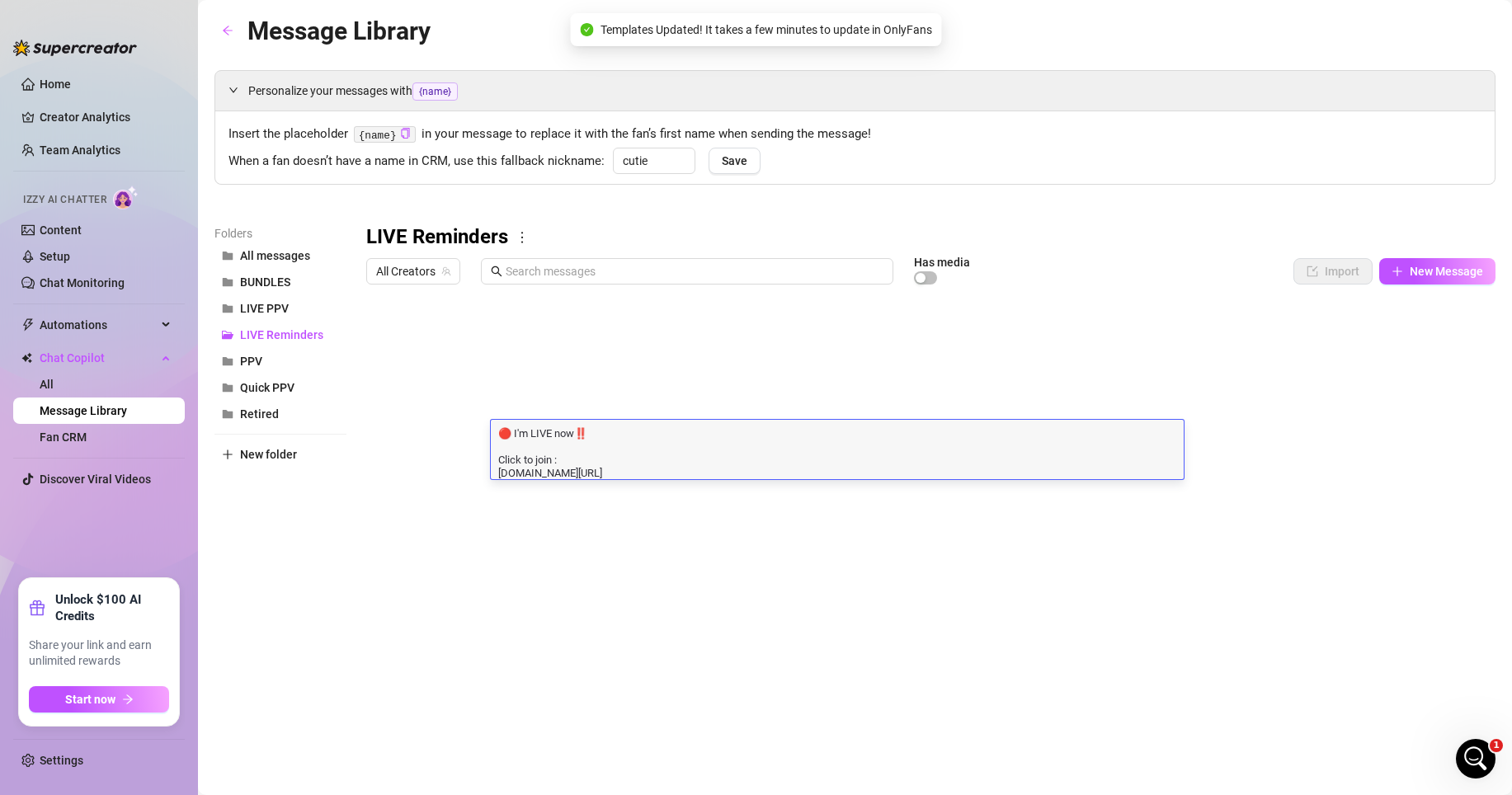
click at [598, 435] on textarea "🔴 I'm LIVE now‼️ Click to join : [DOMAIN_NAME][URL]" at bounding box center [837, 451] width 693 height 55
drag, startPoint x: 612, startPoint y: 436, endPoint x: 581, endPoint y: 435, distance: 31.0
click at [581, 435] on textarea "🔴 I'm LIVE now‼️ Click to join : [DOMAIN_NAME][URL]" at bounding box center [837, 451] width 693 height 55
click at [579, 408] on div at bounding box center [931, 476] width 1130 height 368
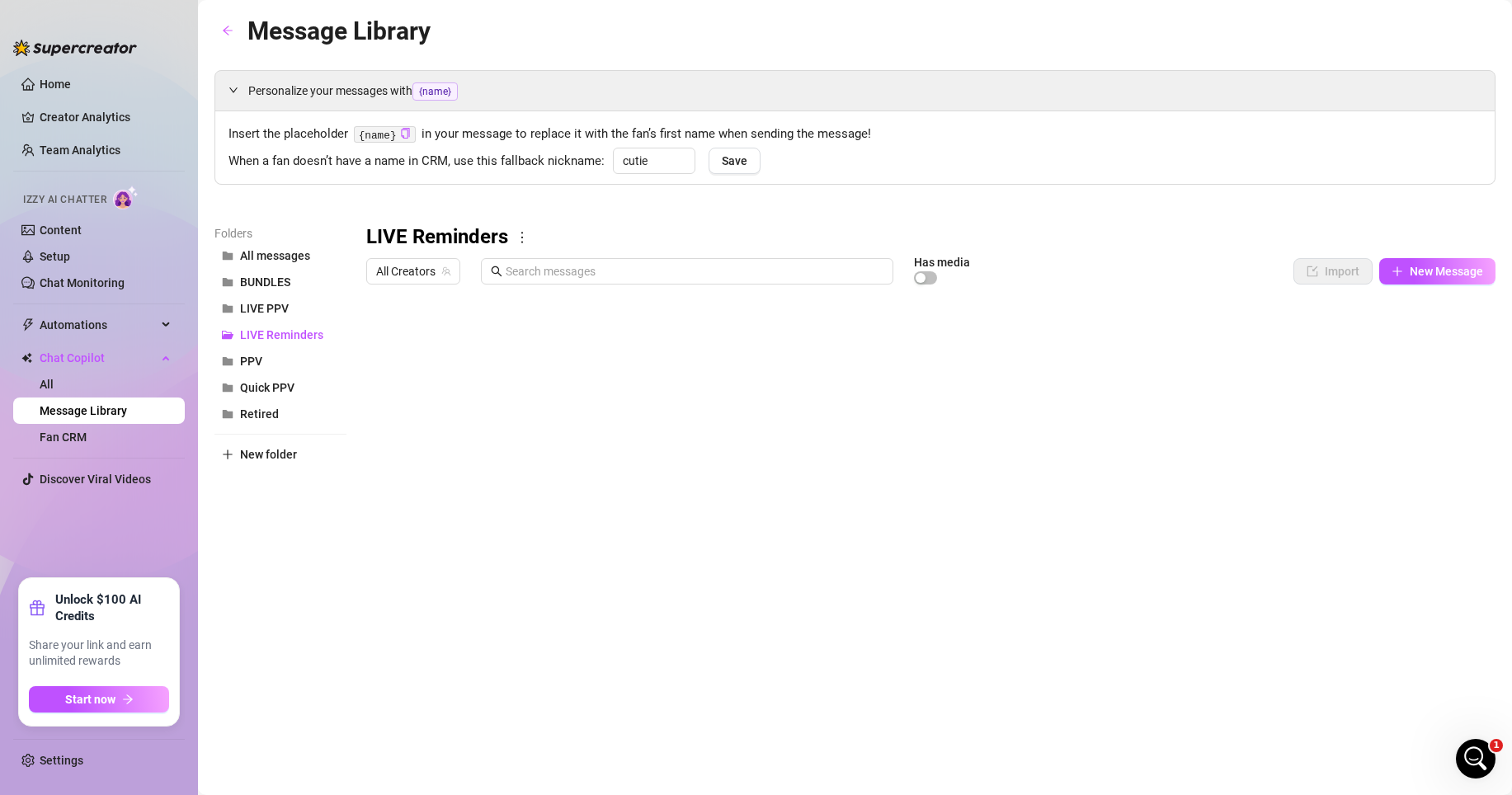
click at [592, 396] on div at bounding box center [931, 476] width 1130 height 368
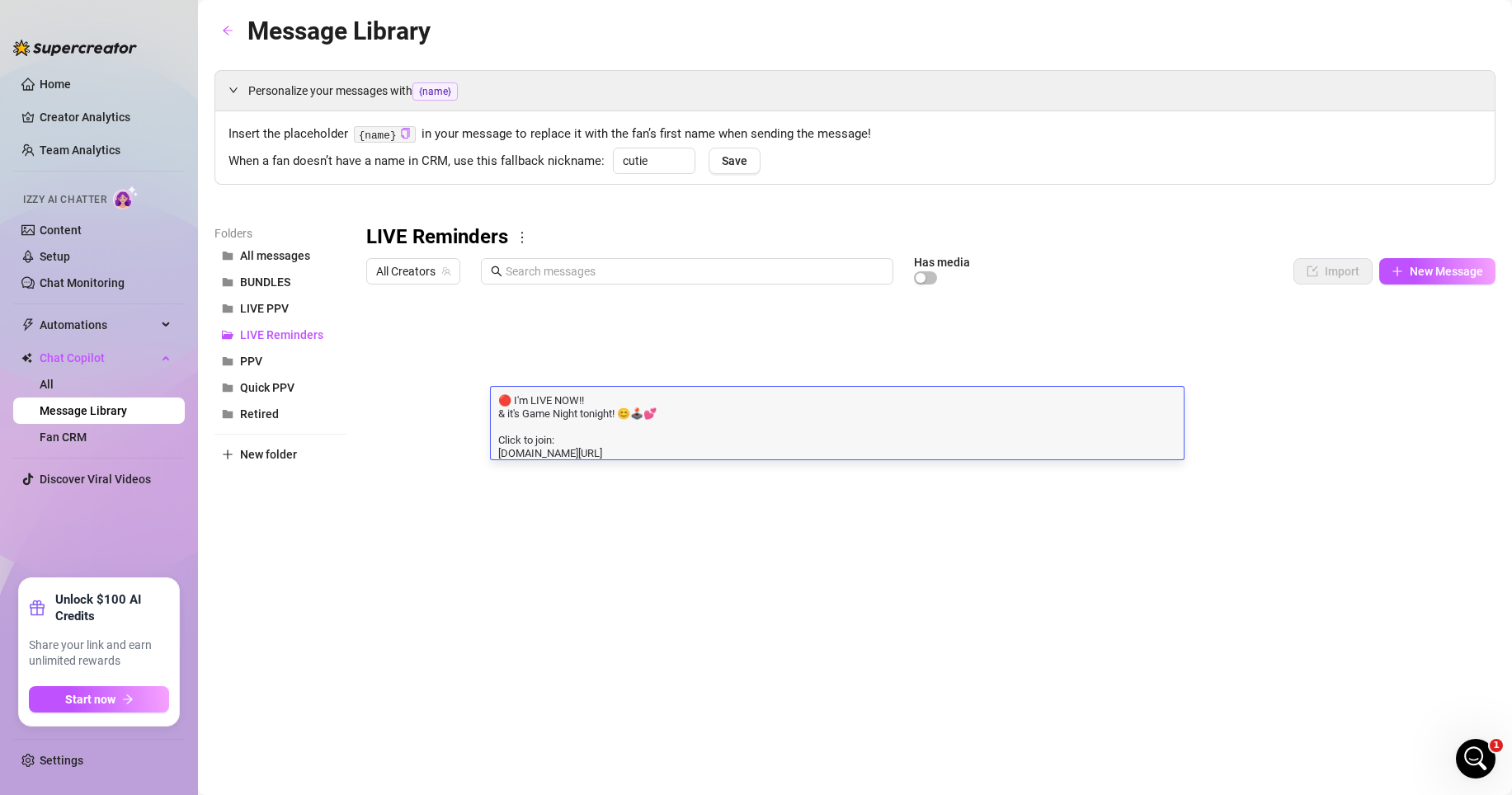
click at [593, 395] on textarea "🔴 I'm LIVE NOW!! & it's Game Night tonight! 😊🕹️💕 Click to join: [DOMAIN_NAME][U…" at bounding box center [837, 425] width 693 height 67
drag, startPoint x: 594, startPoint y: 397, endPoint x: 578, endPoint y: 398, distance: 16.0
click at [578, 398] on textarea "🔴 I'm LIVE NOW!! & it's Game Night tonight! 😊🕹️💕 Click to join: [DOMAIN_NAME][U…" at bounding box center [837, 425] width 693 height 67
click at [632, 495] on div at bounding box center [931, 476] width 1130 height 368
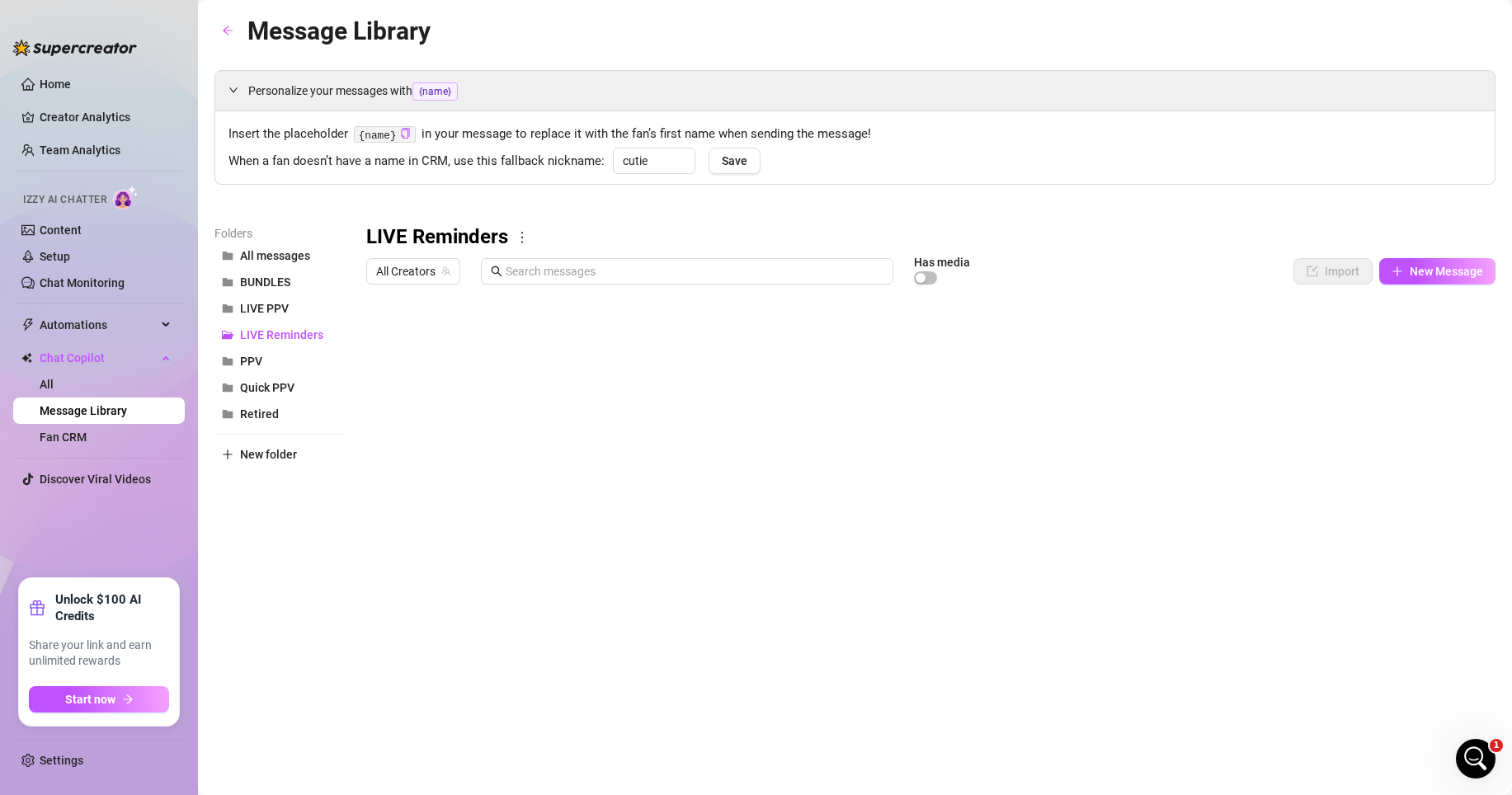
click at [622, 408] on div at bounding box center [931, 476] width 1130 height 368
click at [622, 408] on div at bounding box center [931, 476] width 1130 height 368
click at [582, 512] on div at bounding box center [931, 476] width 1130 height 368
click at [562, 444] on div at bounding box center [931, 476] width 1130 height 368
click at [562, 440] on div at bounding box center [931, 476] width 1130 height 368
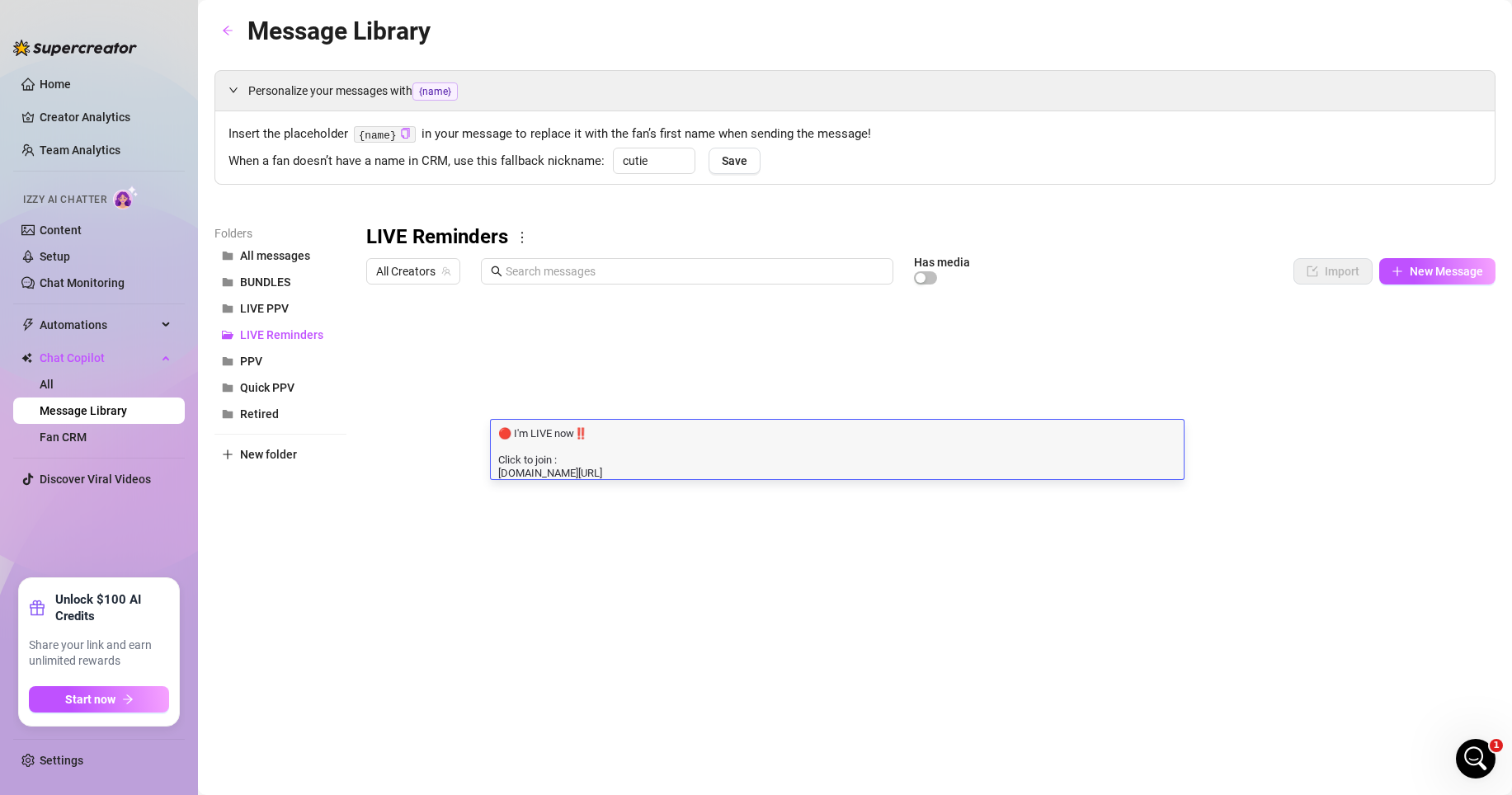
click at [621, 446] on textarea "🔴 I'm LIVE now‼️ Click to join : [DOMAIN_NAME][URL]" at bounding box center [837, 451] width 693 height 55
click at [622, 435] on textarea "🔴 I'm LIVE now‼️ Click to join : [DOMAIN_NAME][URL]" at bounding box center [837, 451] width 693 height 55
drag, startPoint x: 500, startPoint y: 429, endPoint x: 702, endPoint y: 490, distance: 211.0
click at [702, 490] on div "Title Text Media $ AI Pricing Accounts Re-new 💗😁 Hey love... i noticed your sub…" at bounding box center [931, 476] width 1130 height 368
type textarea "🔴 I'm LIVE now‼️ Let’s cum together. 💦 Click to join : [DOMAIN_NAME][URL]"
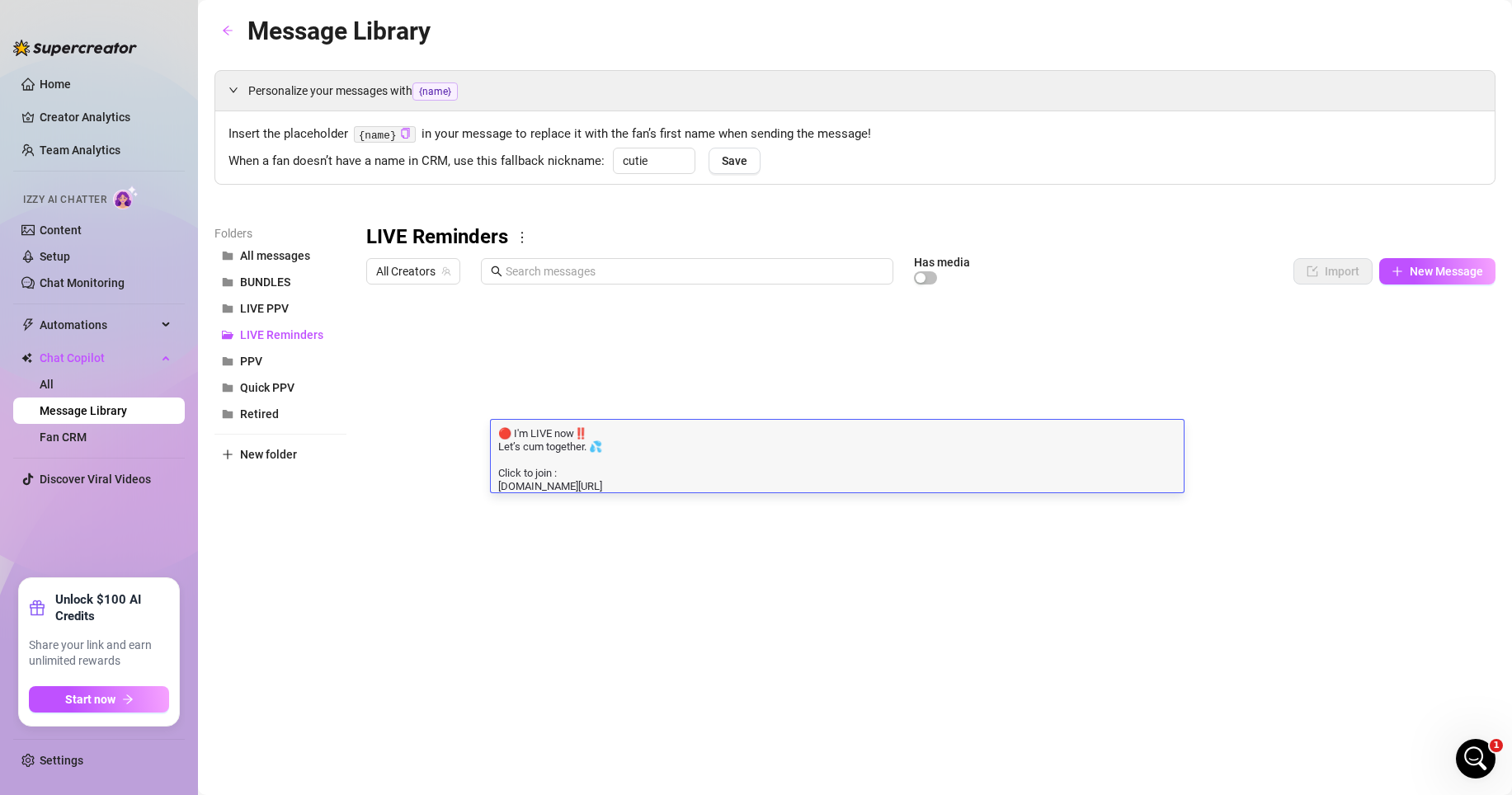
scroll to position [1, 0]
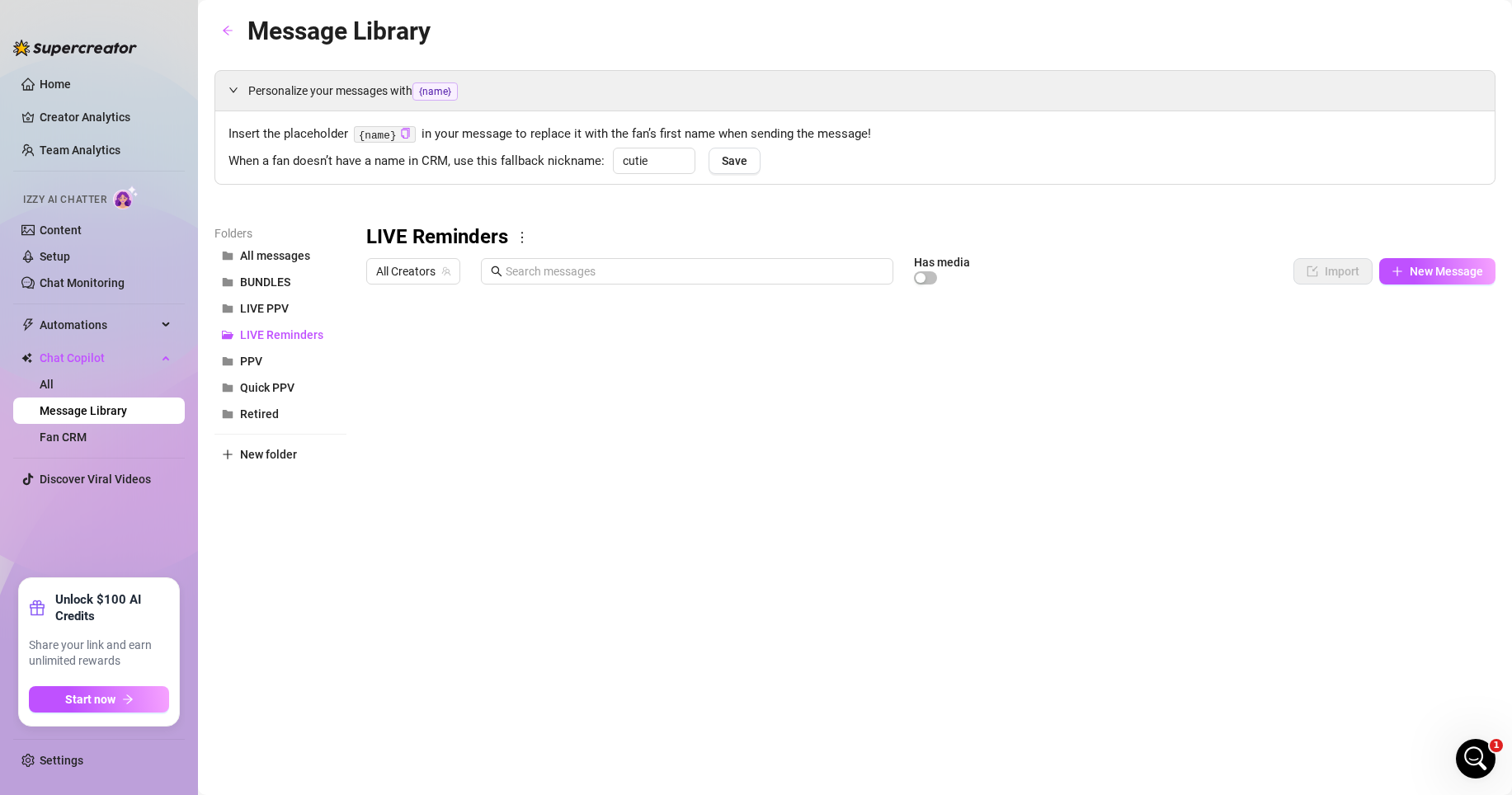
click at [646, 513] on div at bounding box center [931, 476] width 1130 height 368
click at [472, 398] on div at bounding box center [931, 476] width 1130 height 368
click at [472, 403] on div at bounding box center [931, 476] width 1130 height 368
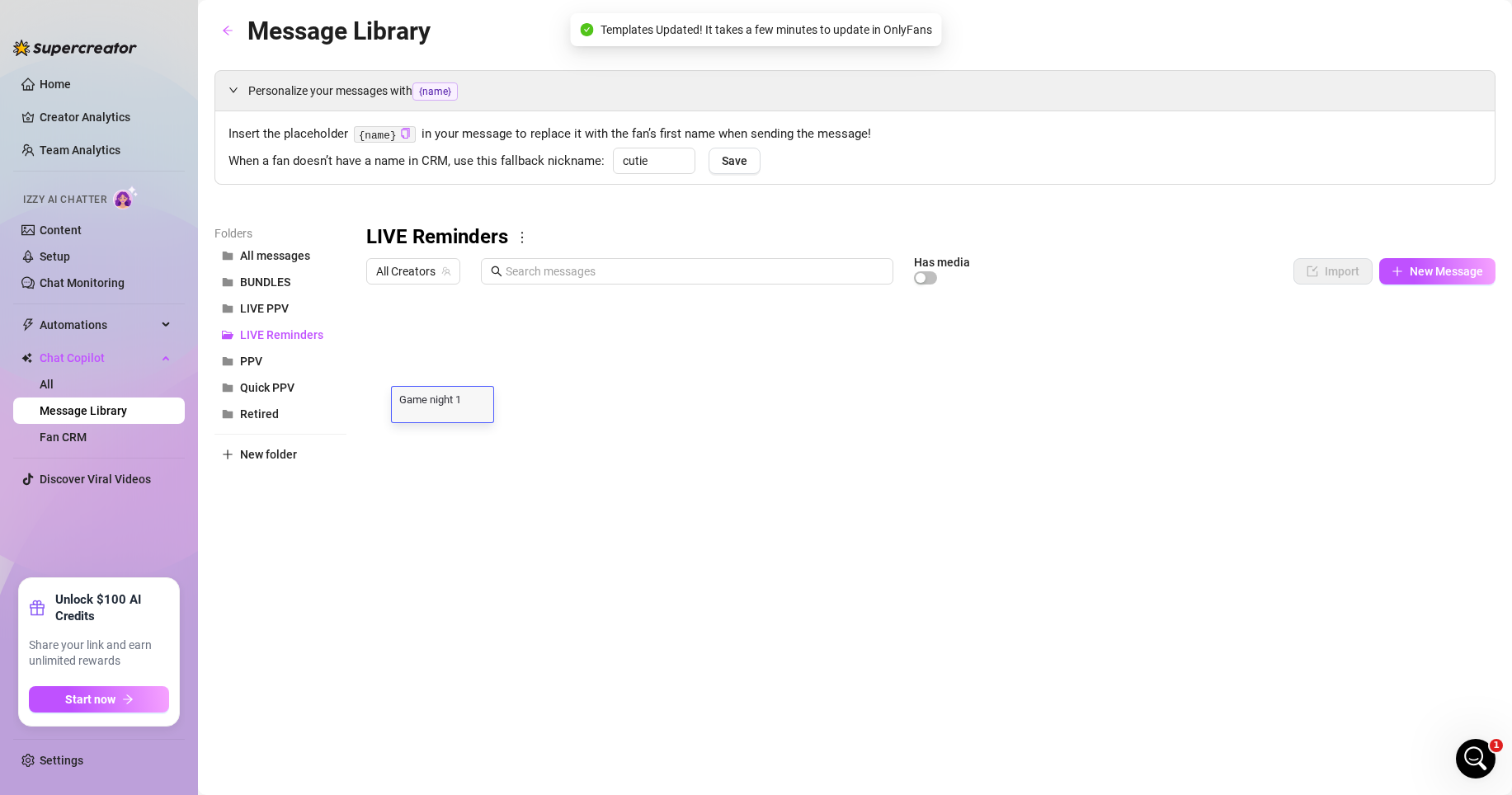
click at [472, 401] on textarea "Game night 1" at bounding box center [442, 399] width 101 height 15
type textarea "Game night"
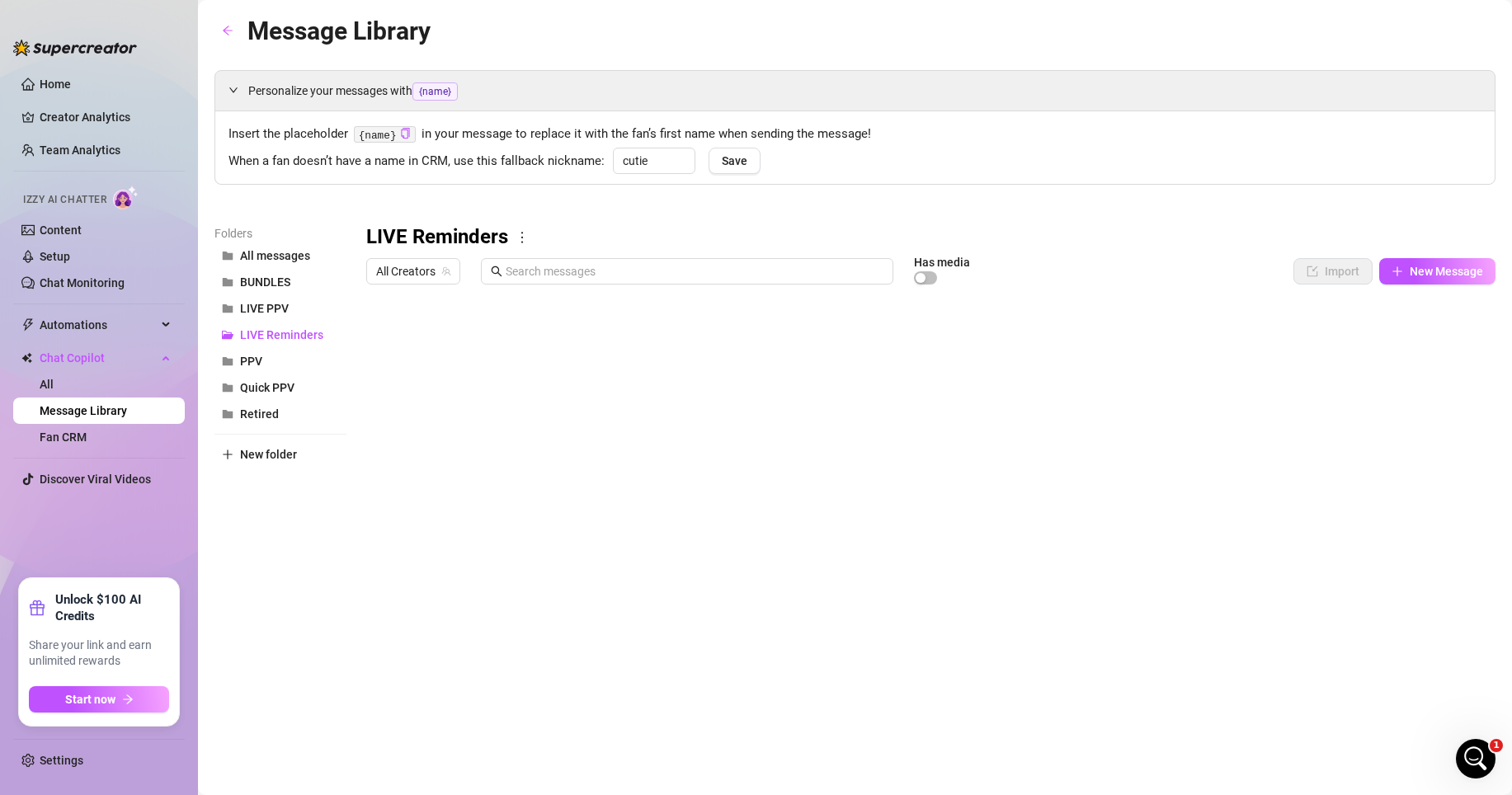
click at [457, 472] on div at bounding box center [931, 476] width 1130 height 368
click at [448, 446] on div at bounding box center [931, 476] width 1130 height 368
click at [451, 441] on div at bounding box center [931, 476] width 1130 height 368
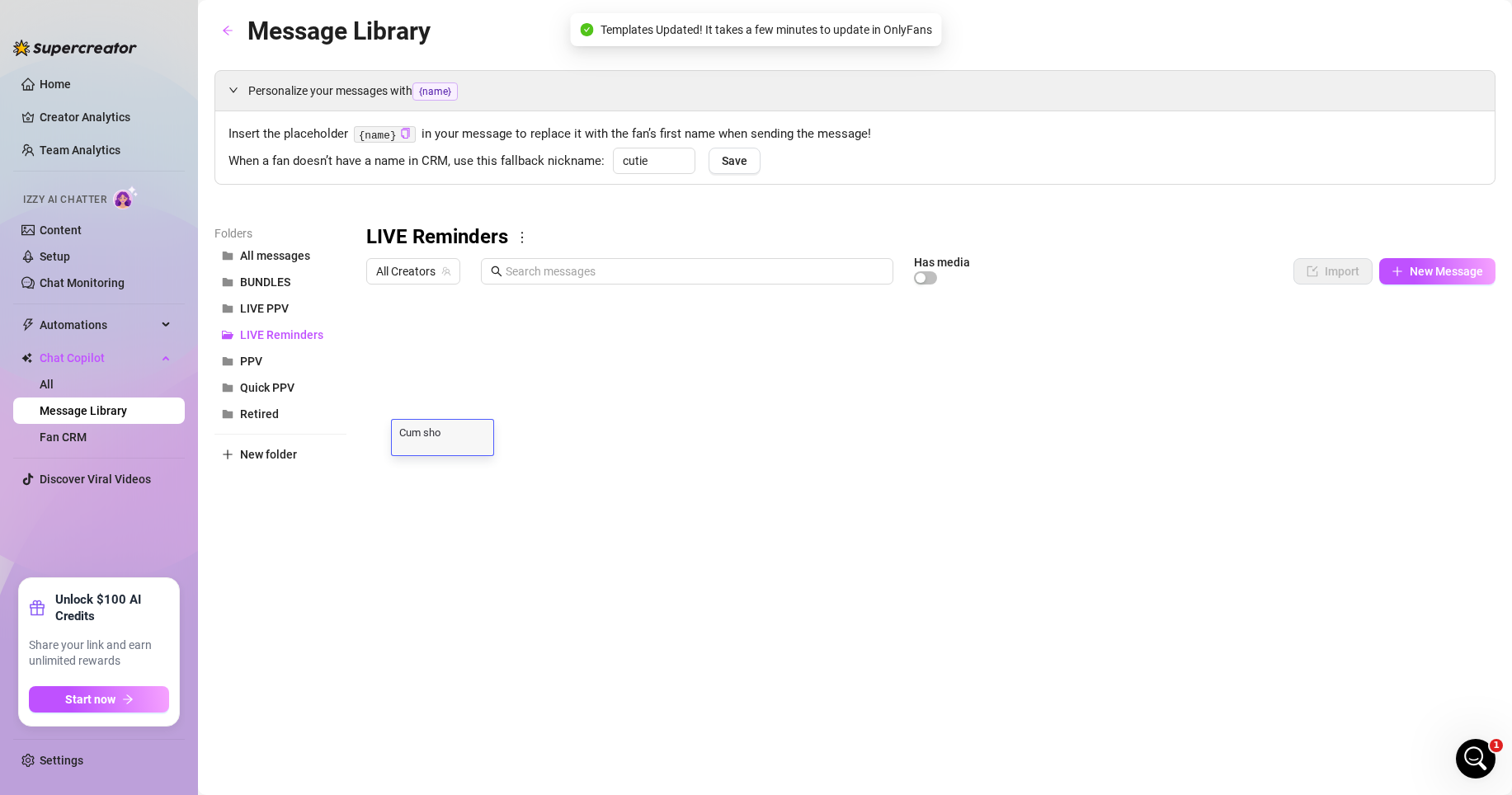
type textarea "Cum show"
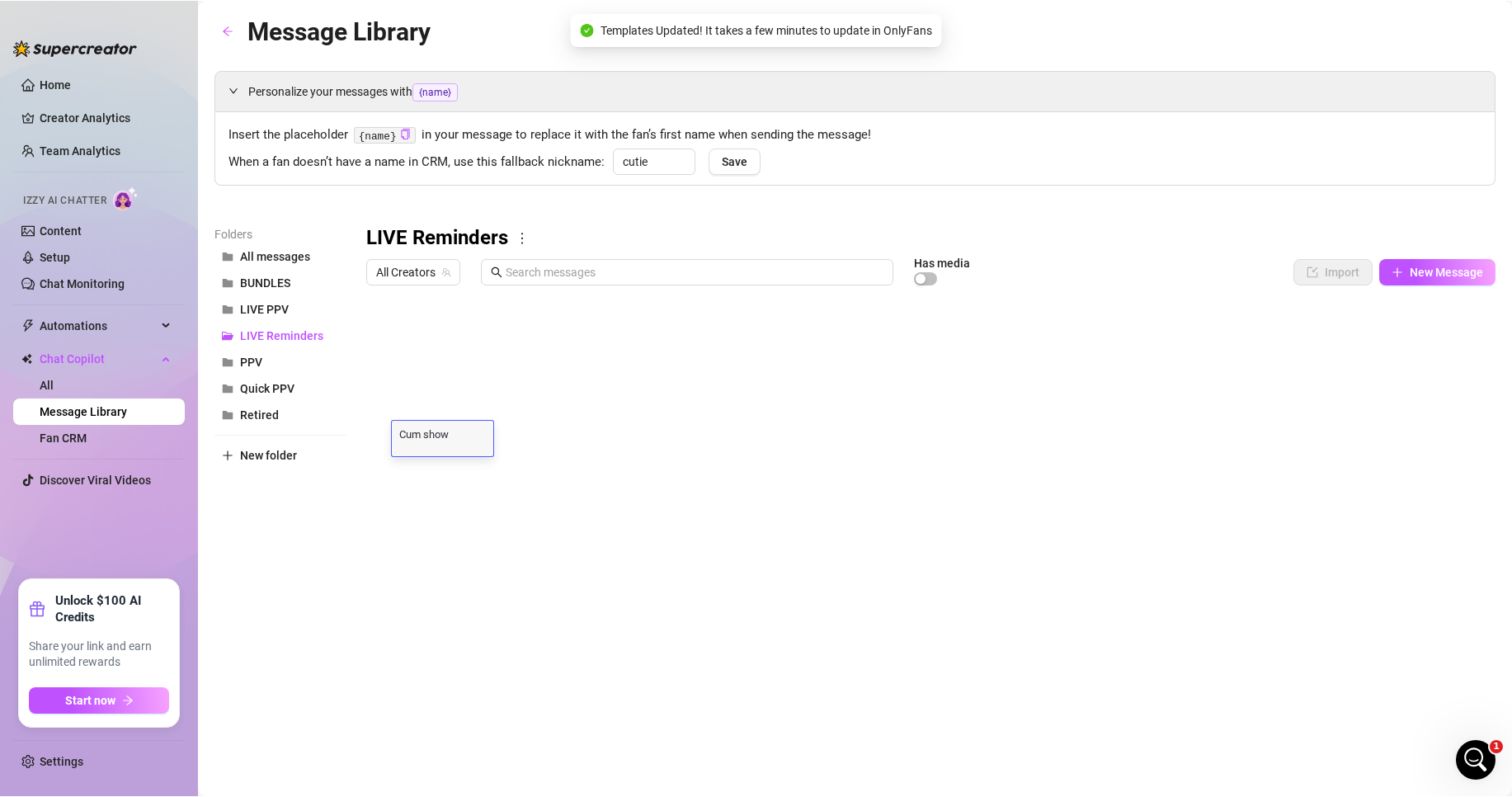
scroll to position [0, 0]
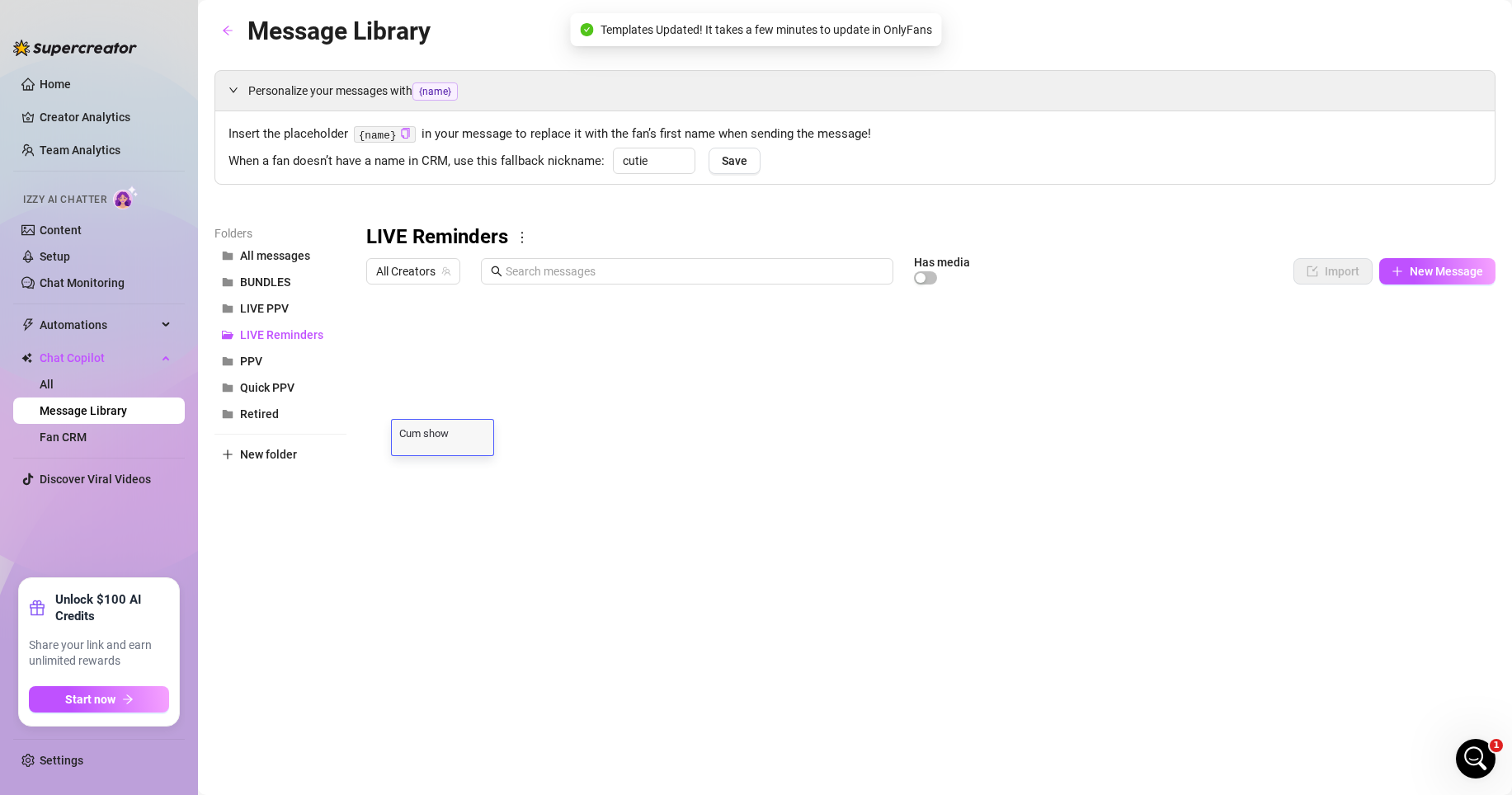
click at [480, 496] on div at bounding box center [931, 476] width 1130 height 368
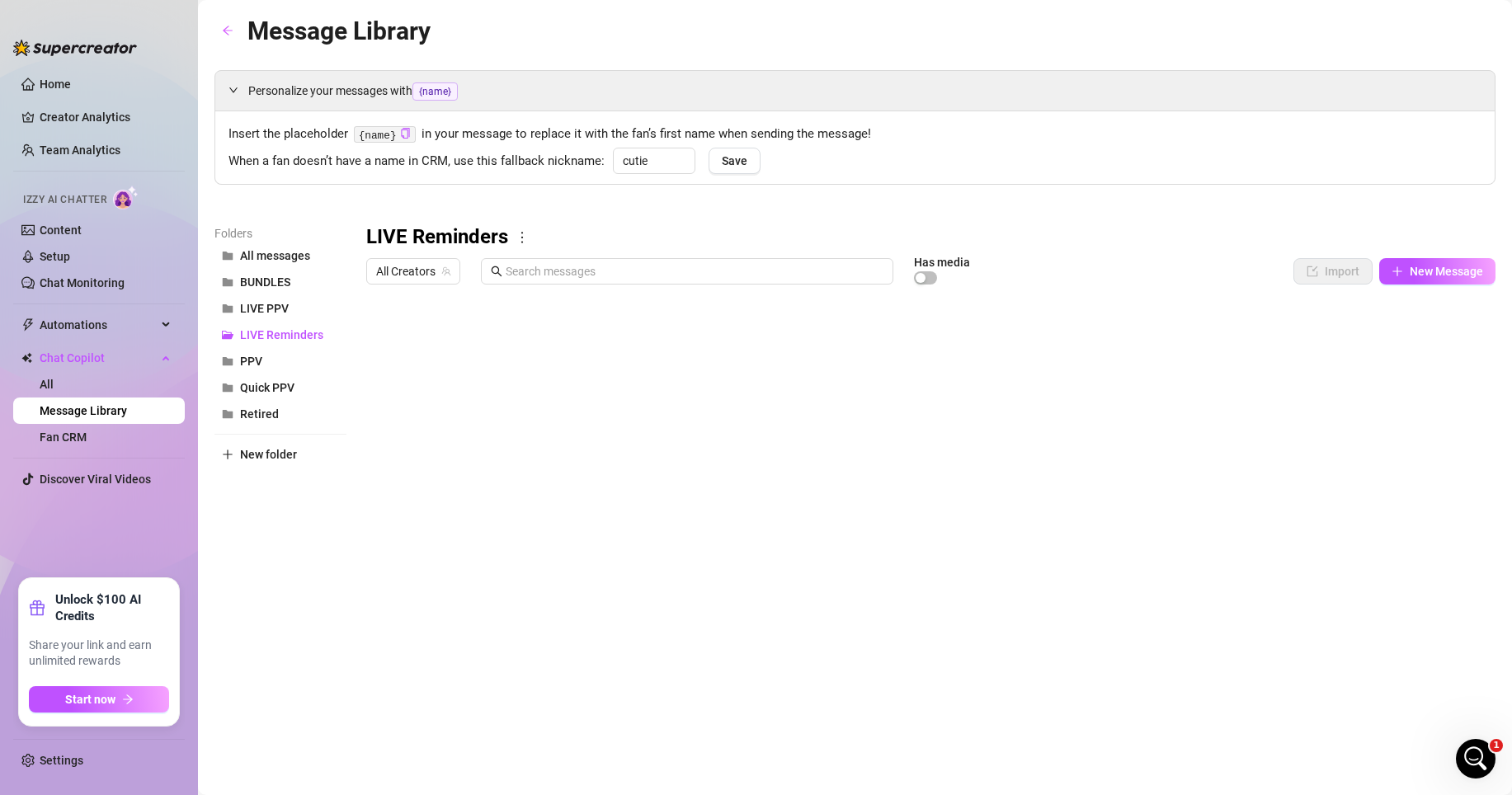
drag, startPoint x: 371, startPoint y: 438, endPoint x: 377, endPoint y: 390, distance: 48.4
click at [377, 390] on div at bounding box center [931, 476] width 1130 height 368
drag, startPoint x: 368, startPoint y: 437, endPoint x: 369, endPoint y: 421, distance: 16.0
click at [369, 421] on div at bounding box center [931, 476] width 1130 height 368
click at [685, 234] on div "LIVE Reminders" at bounding box center [931, 237] width 1130 height 26
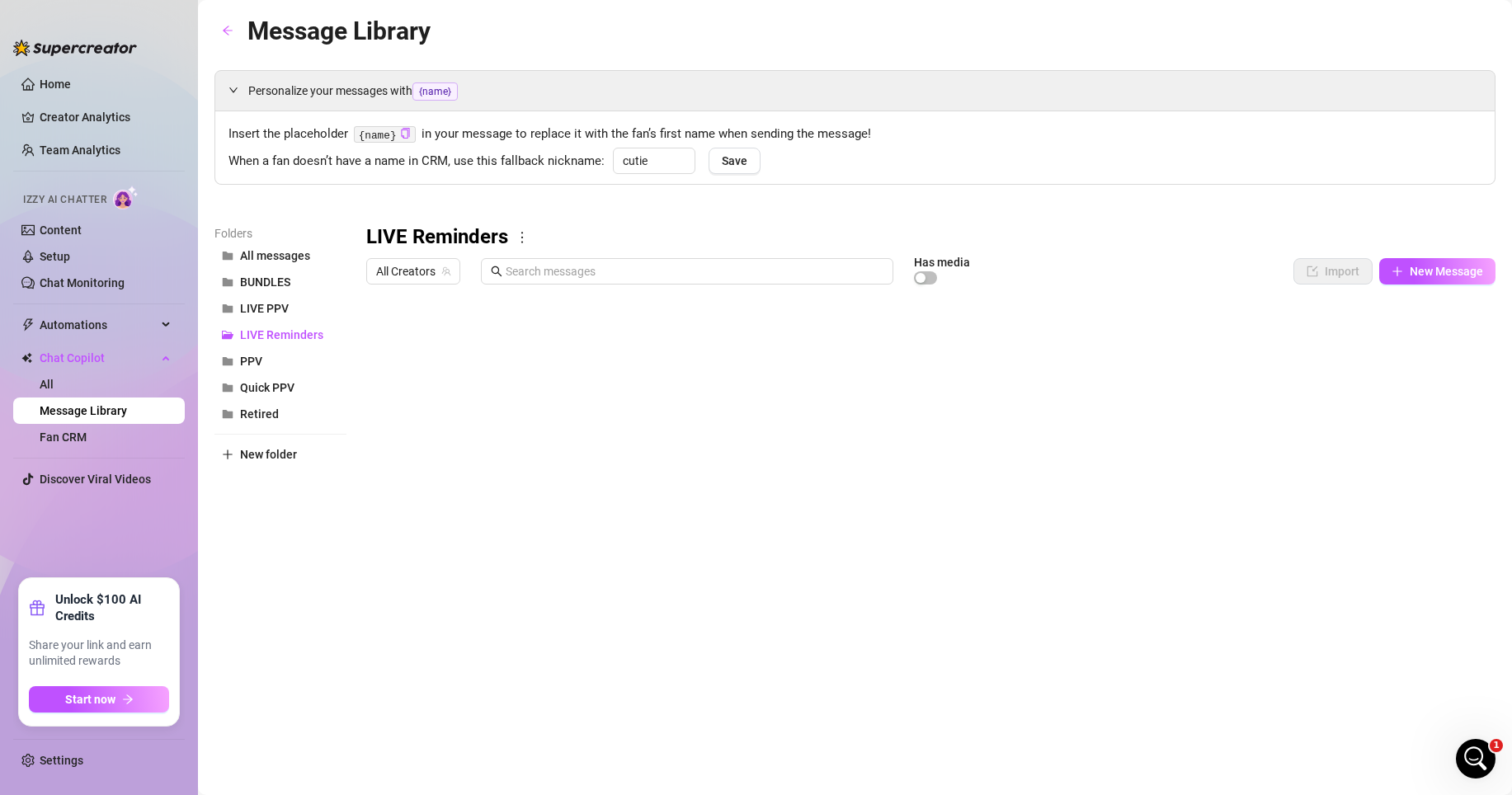
click at [677, 221] on div "Personalize your messages with {name} Insert the placeholder {name} in your mes…" at bounding box center [855, 365] width 1281 height 590
click at [381, 438] on div at bounding box center [931, 476] width 1130 height 368
click at [384, 441] on div at bounding box center [931, 476] width 1130 height 368
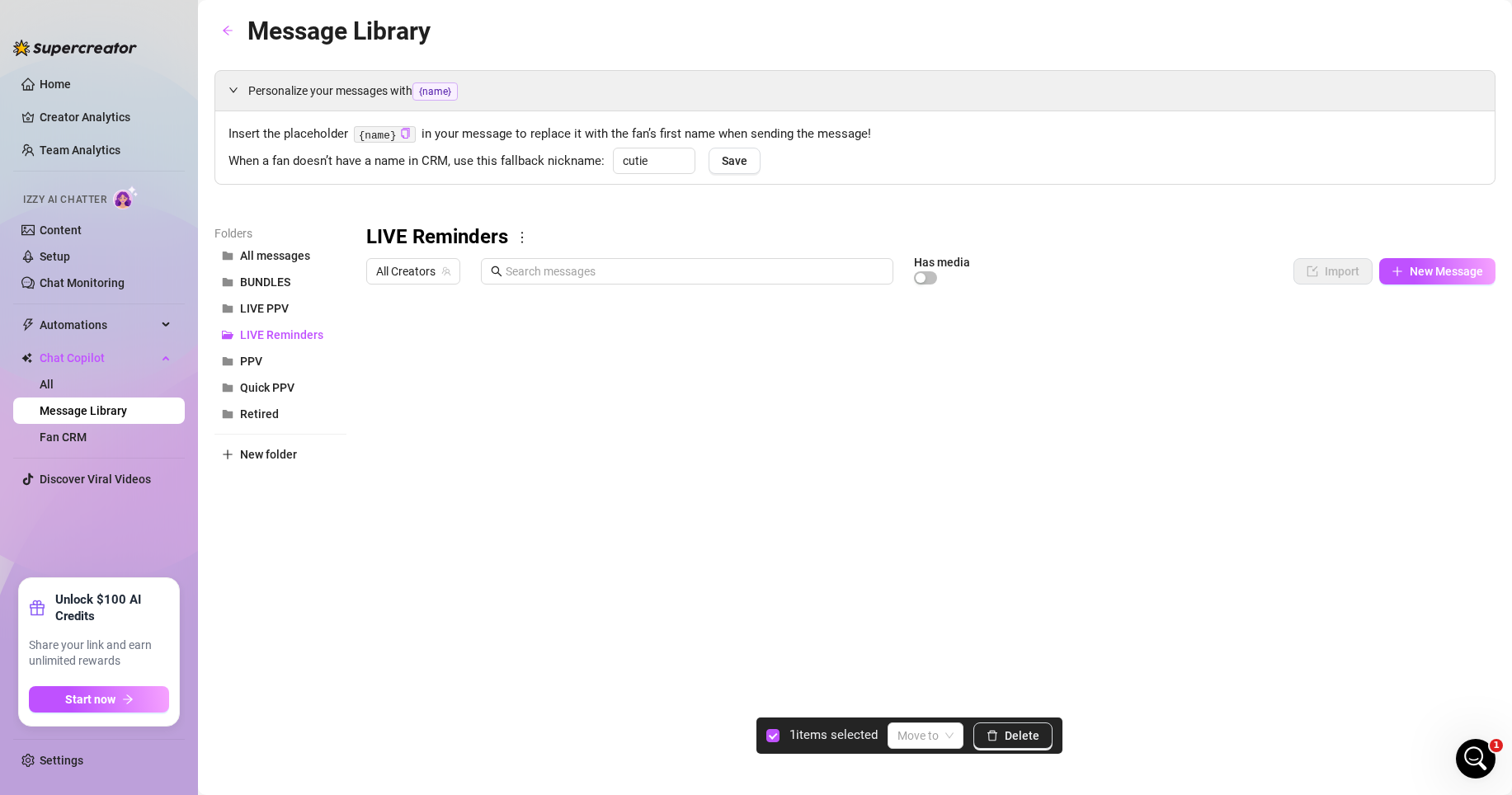
click at [384, 408] on div at bounding box center [931, 476] width 1130 height 368
click at [1193, 193] on div "Personalize your messages with {name} Insert the placeholder {name} in your mes…" at bounding box center [855, 365] width 1281 height 590
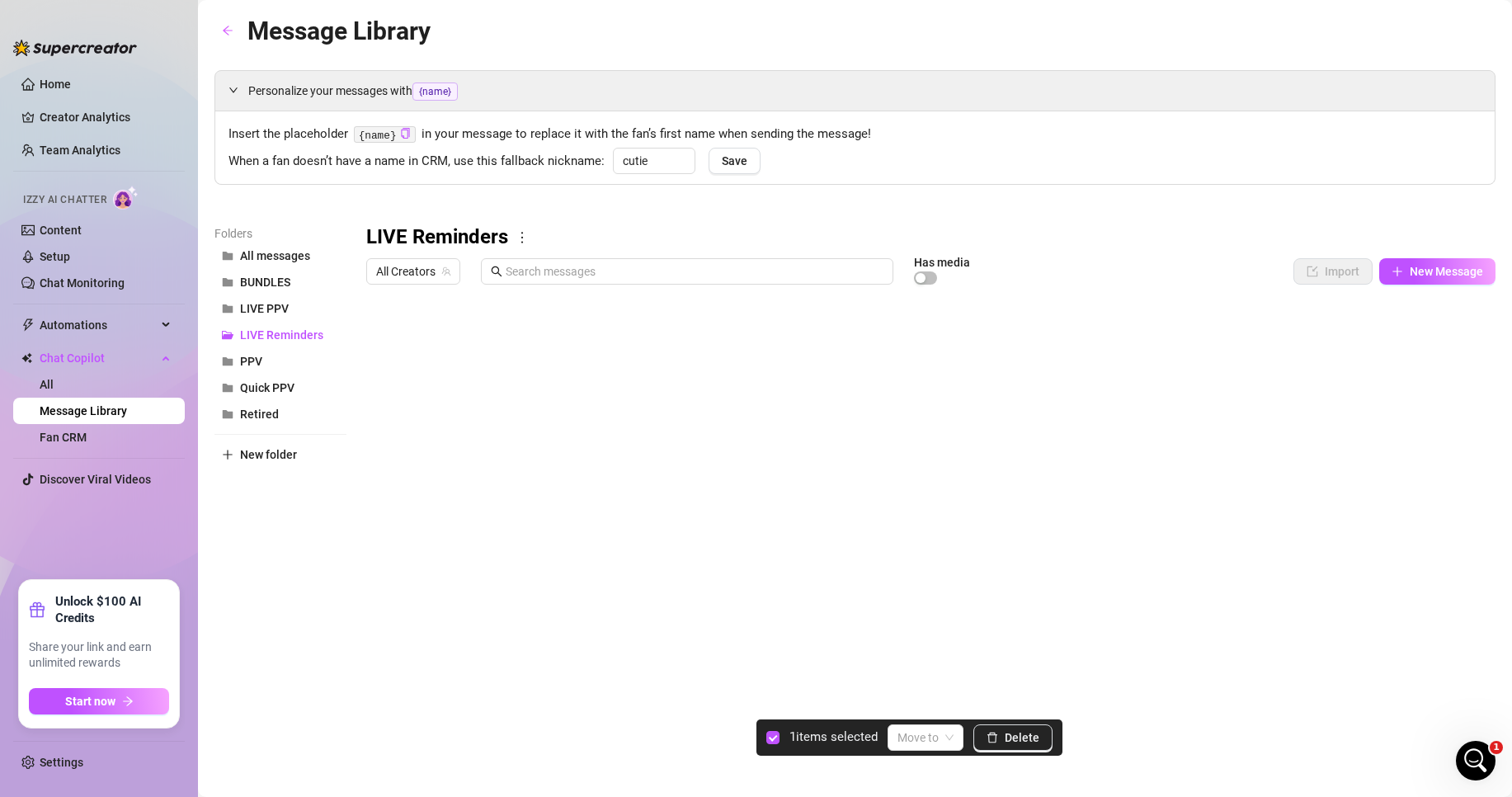
click at [242, 35] on div "Message Library" at bounding box center [323, 31] width 216 height 39
click at [227, 34] on icon "arrow-left" at bounding box center [227, 30] width 10 height 9
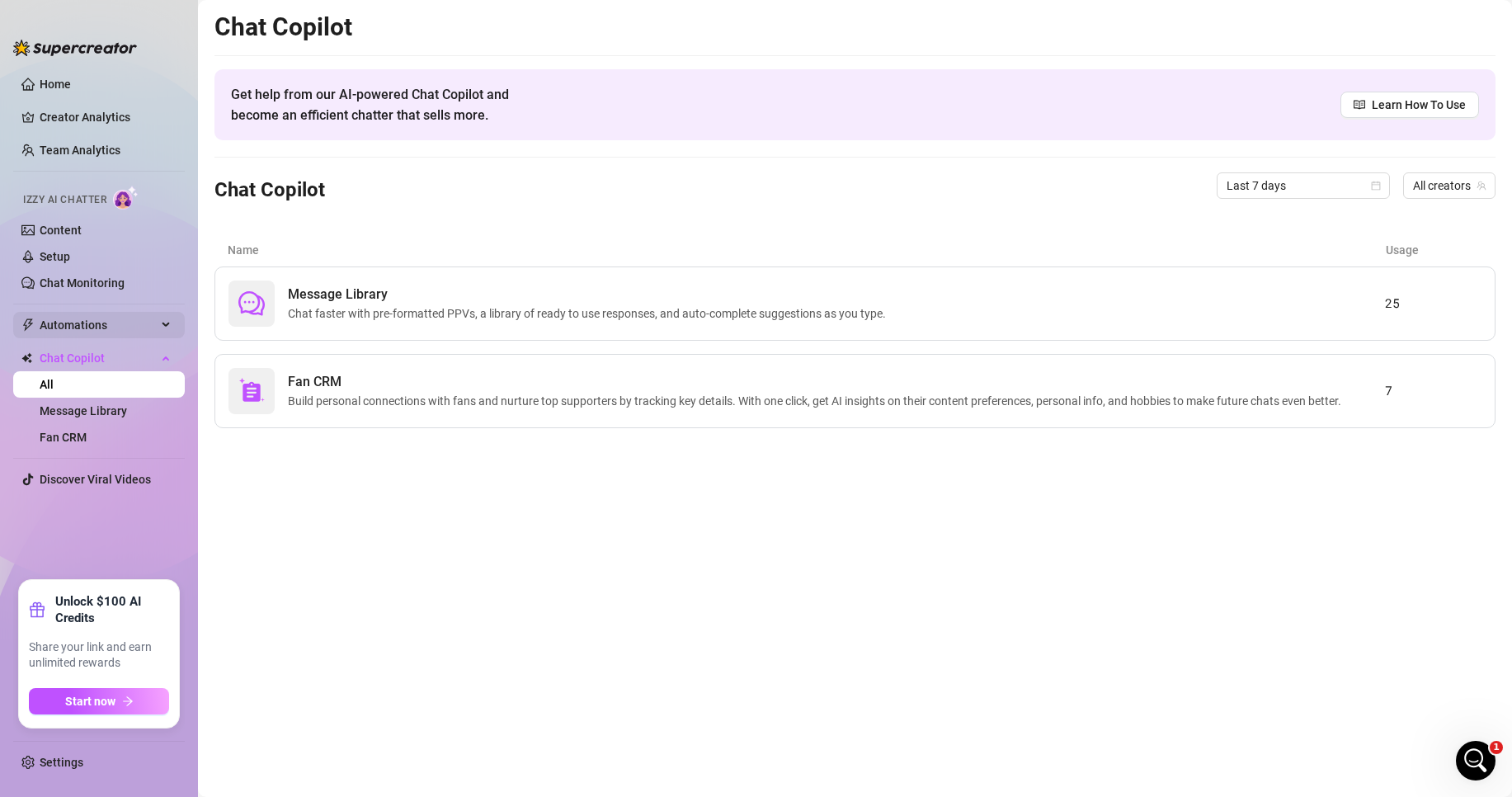
click at [67, 324] on span "Automations" at bounding box center [98, 324] width 117 height 26
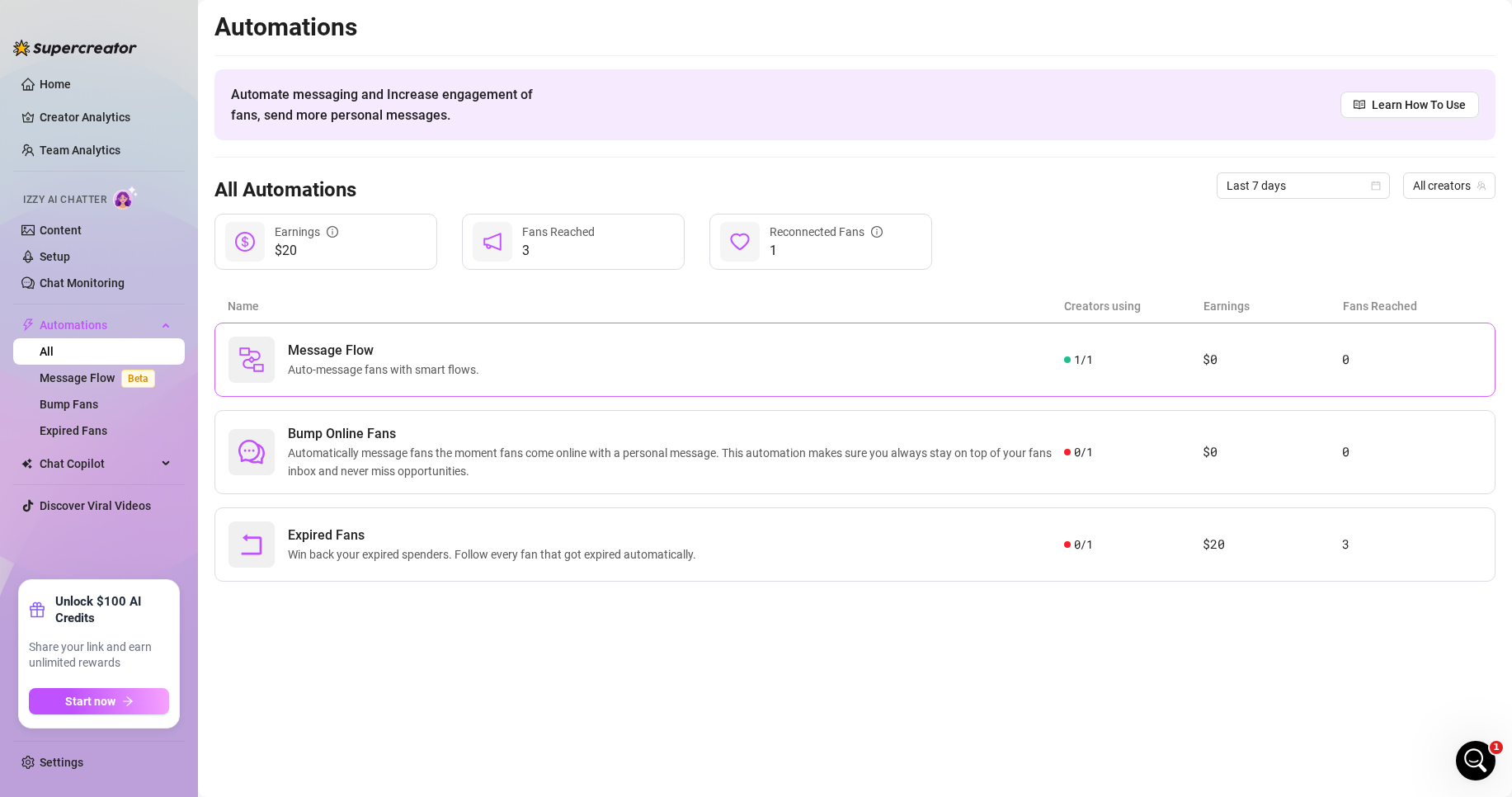
click at [398, 380] on div "Message Flow Auto-message fans with smart flows." at bounding box center [646, 360] width 836 height 46
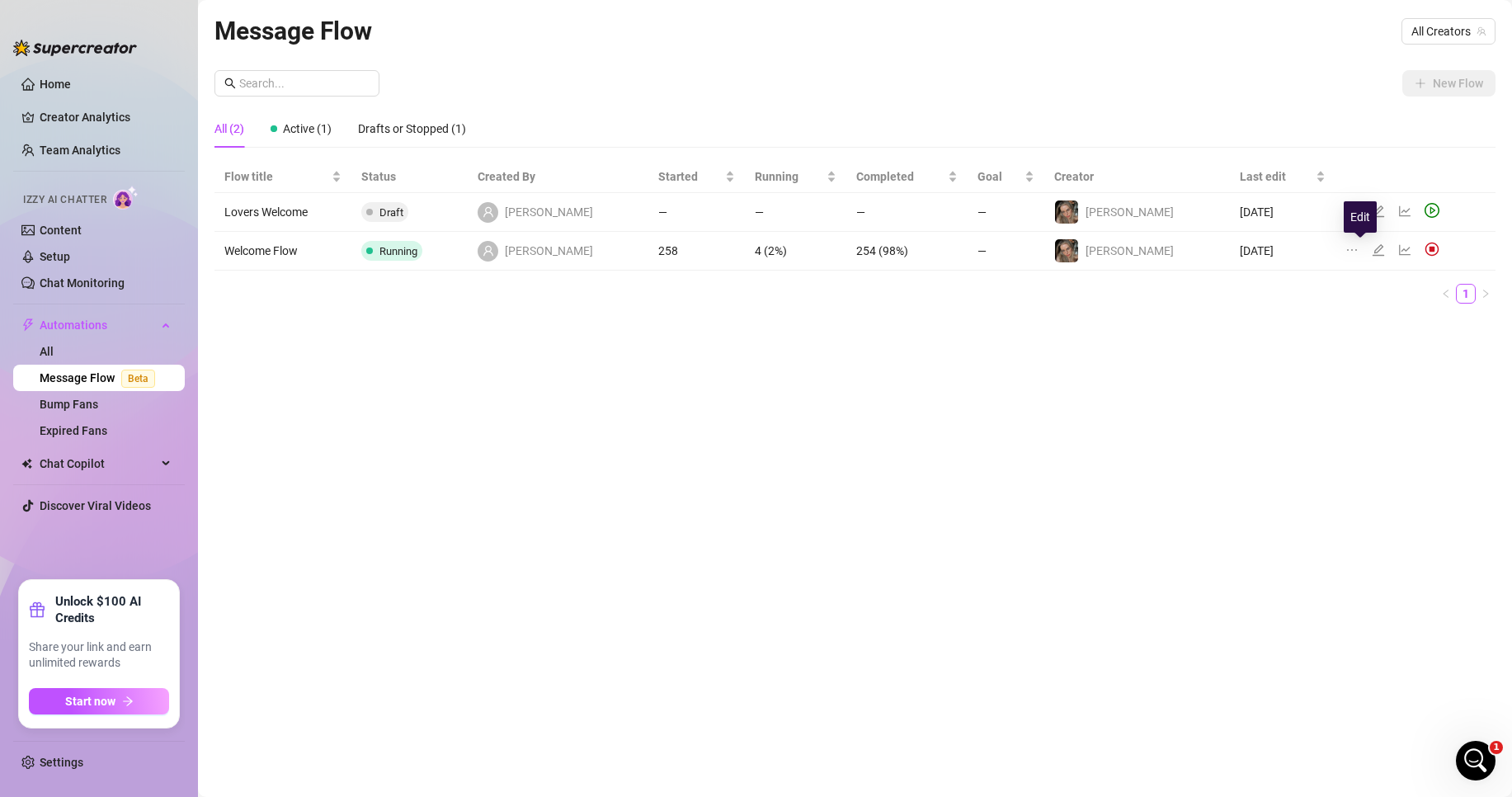
click at [1193, 254] on icon "edit" at bounding box center [1379, 250] width 13 height 13
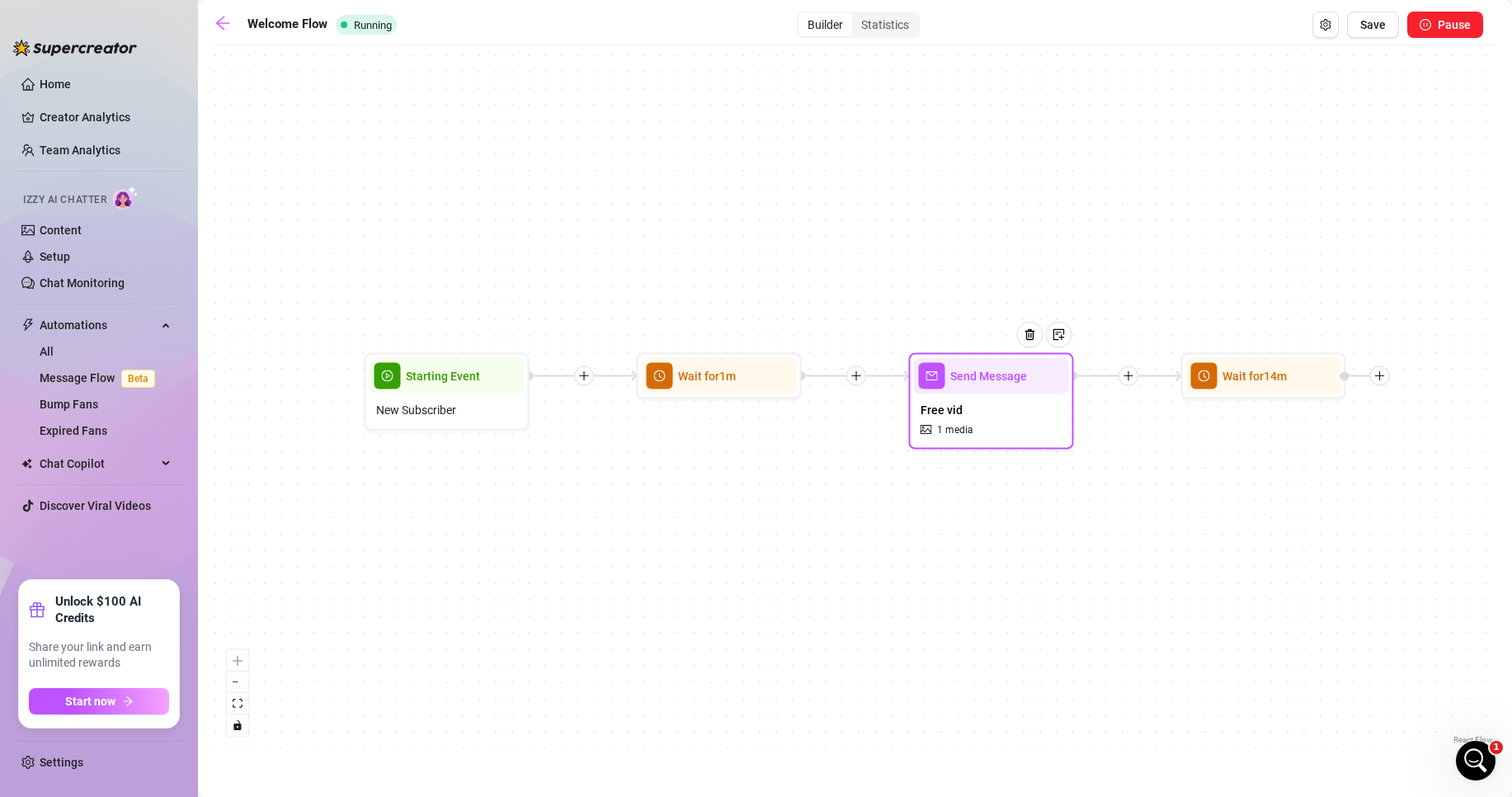
click at [1062, 433] on div "Free vid 1 media" at bounding box center [991, 420] width 155 height 51
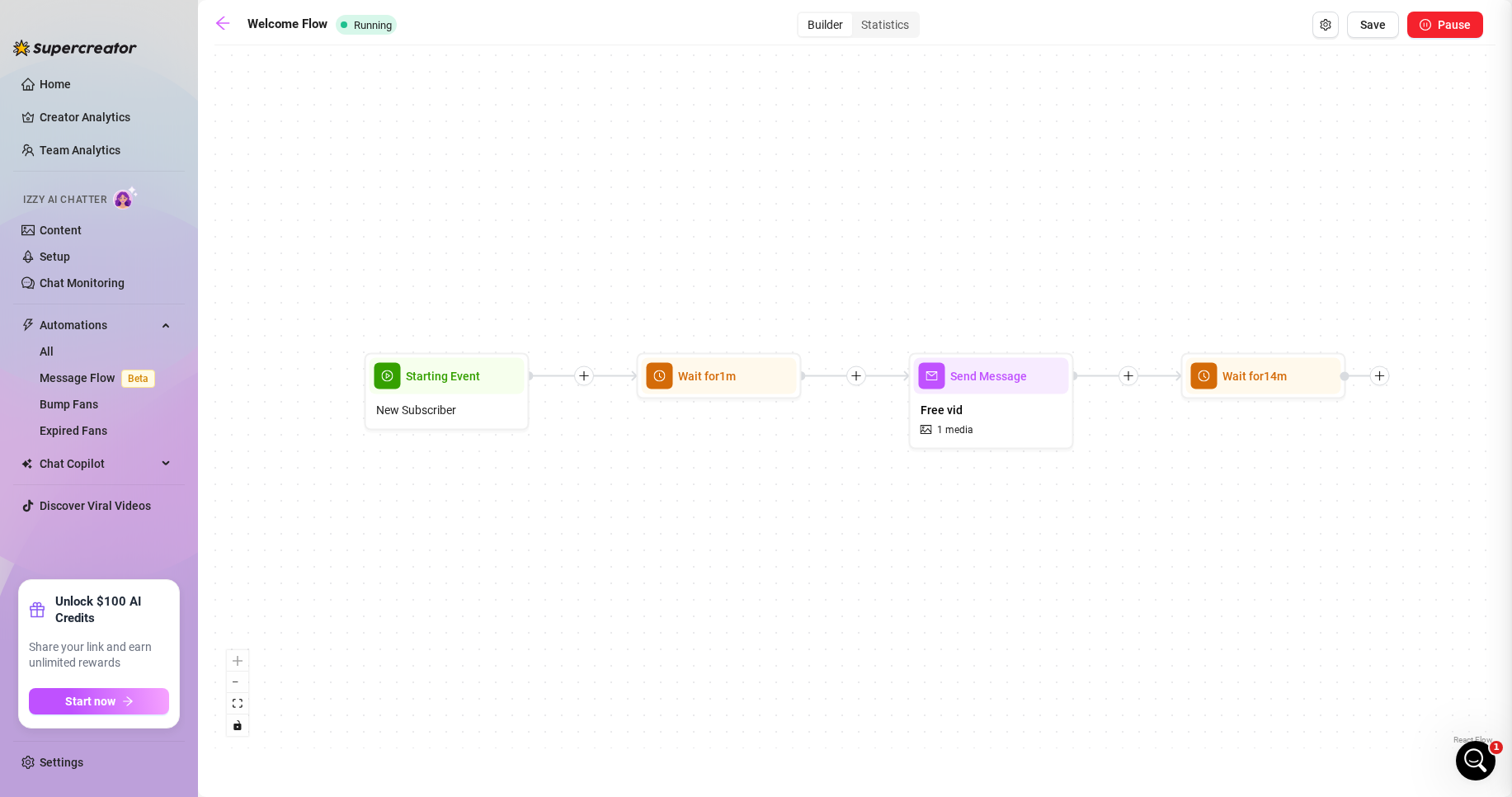
type textarea "As promised.. here's a little free gift for you to introduce myself right. 😜 Ju…"
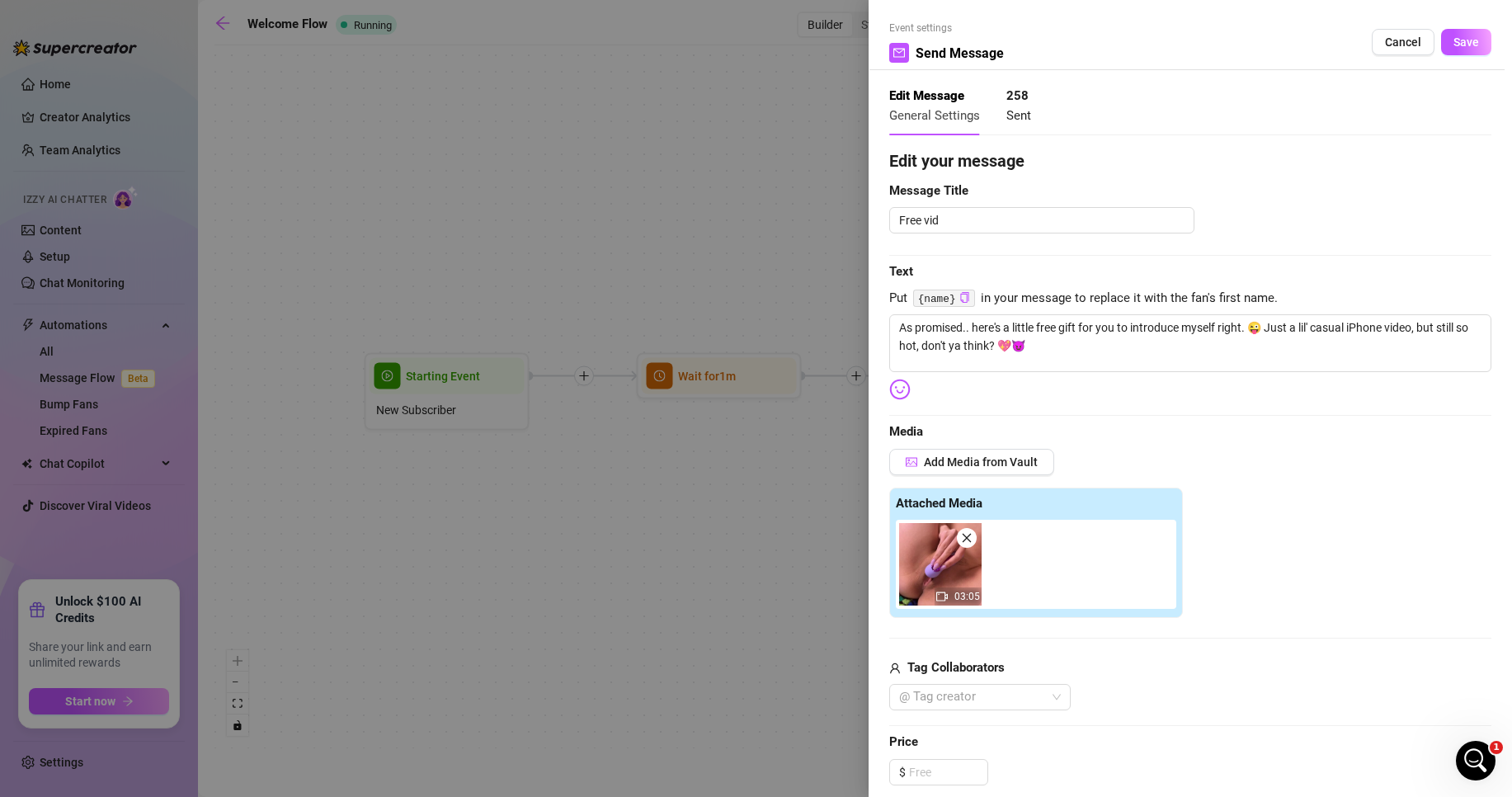
click at [761, 281] on div at bounding box center [756, 398] width 1512 height 797
